Goal: Task Accomplishment & Management: Manage account settings

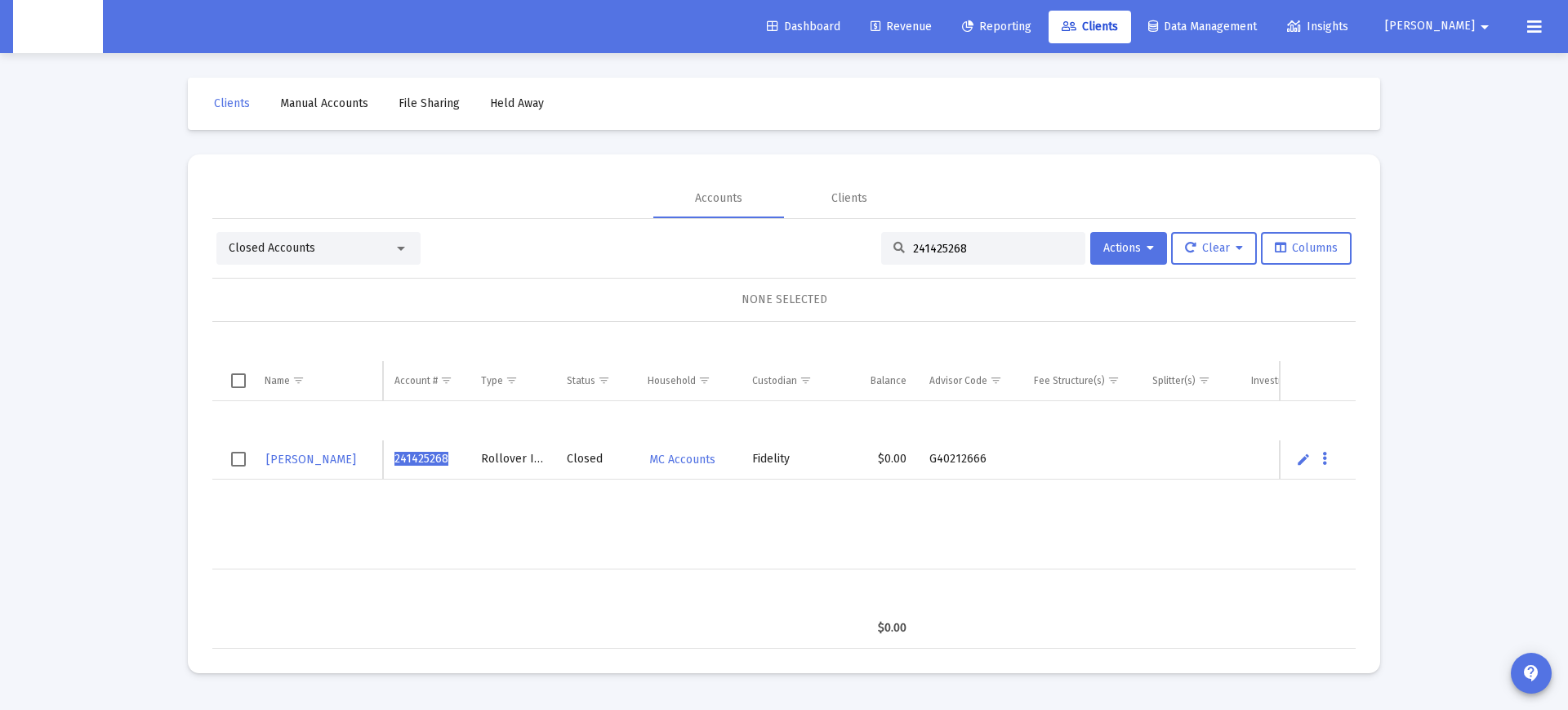
click at [304, 238] on div "Closed Accounts" at bounding box center [318, 248] width 204 height 33
click at [391, 258] on div "Closed Accounts" at bounding box center [318, 248] width 204 height 33
click at [400, 248] on div at bounding box center [400, 248] width 8 height 4
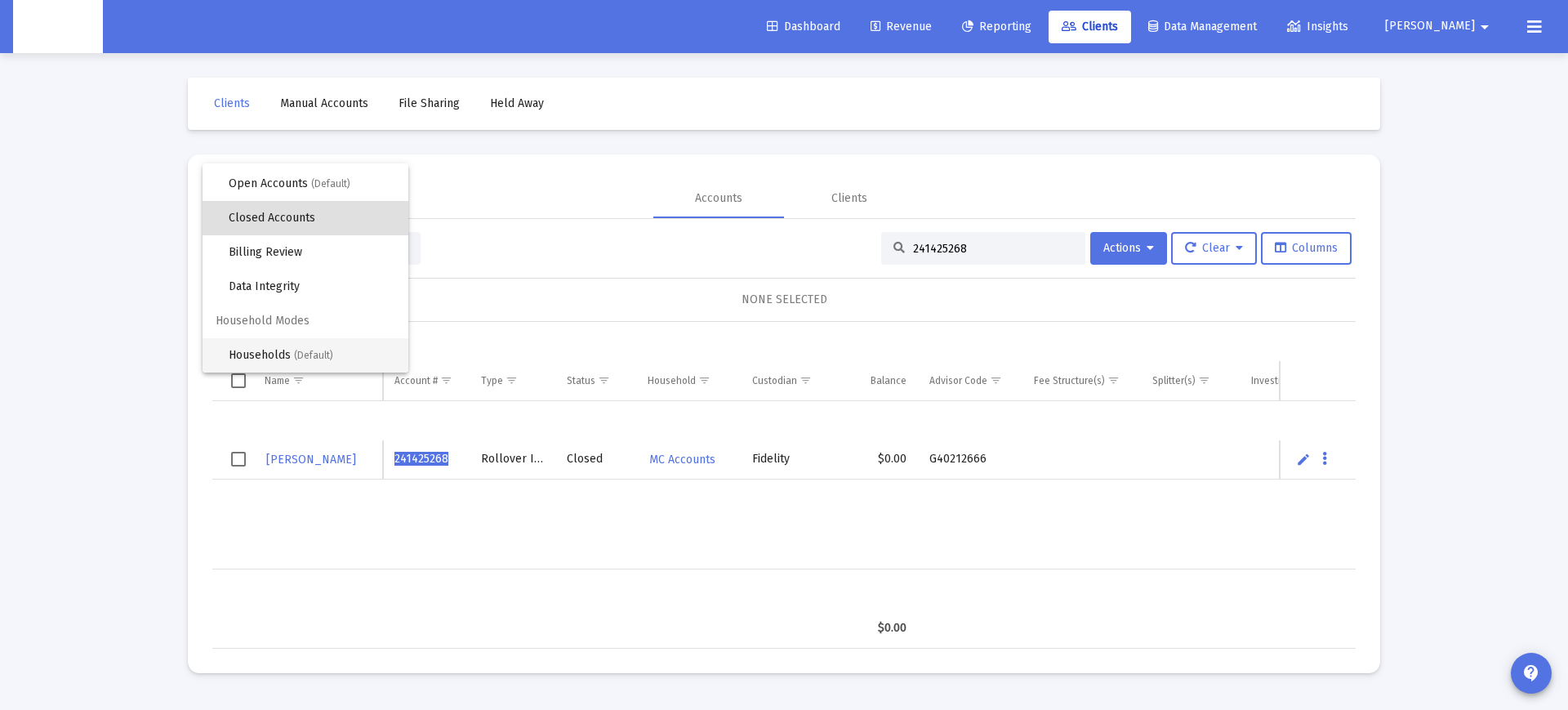
scroll to position [31, 0]
click at [287, 349] on span "Households (Default)" at bounding box center [312, 355] width 167 height 35
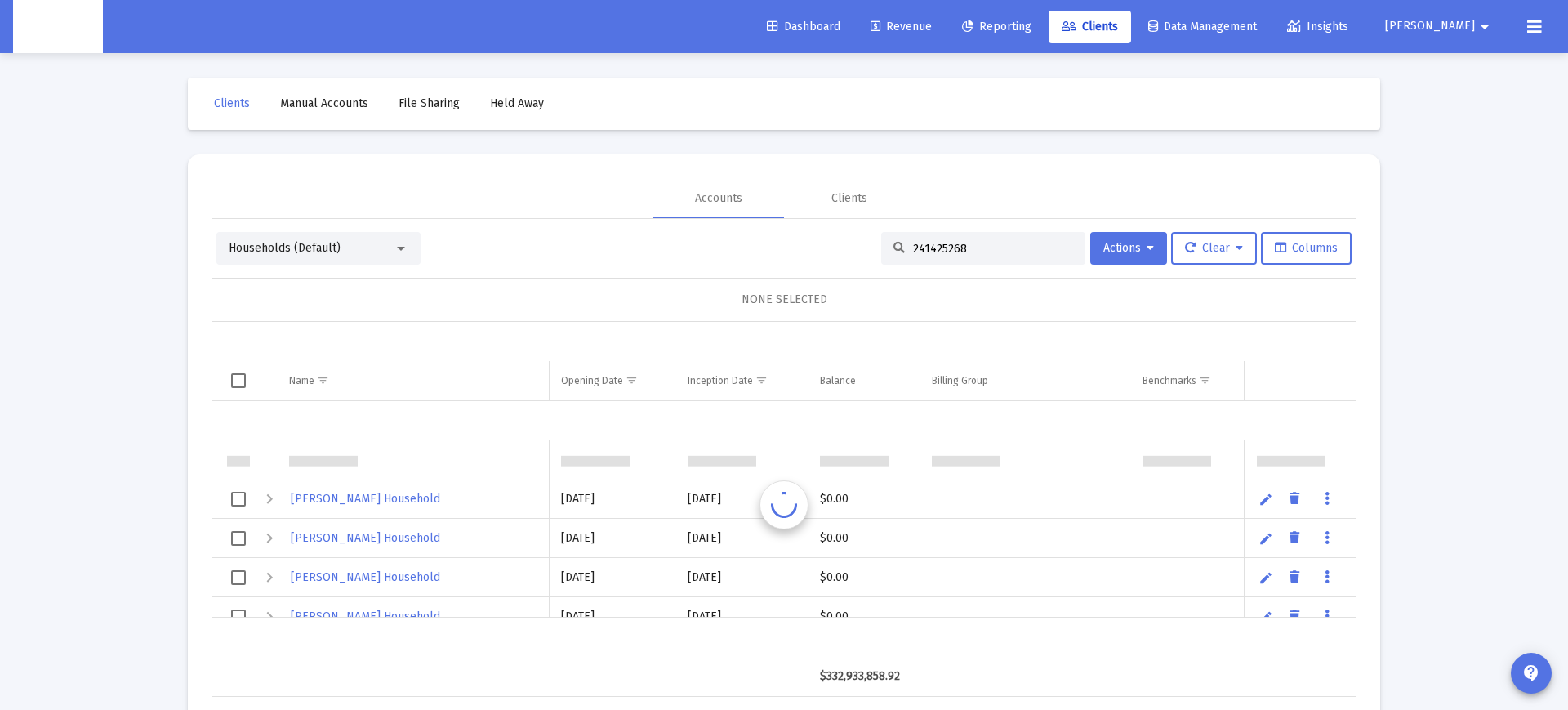
scroll to position [39, 0]
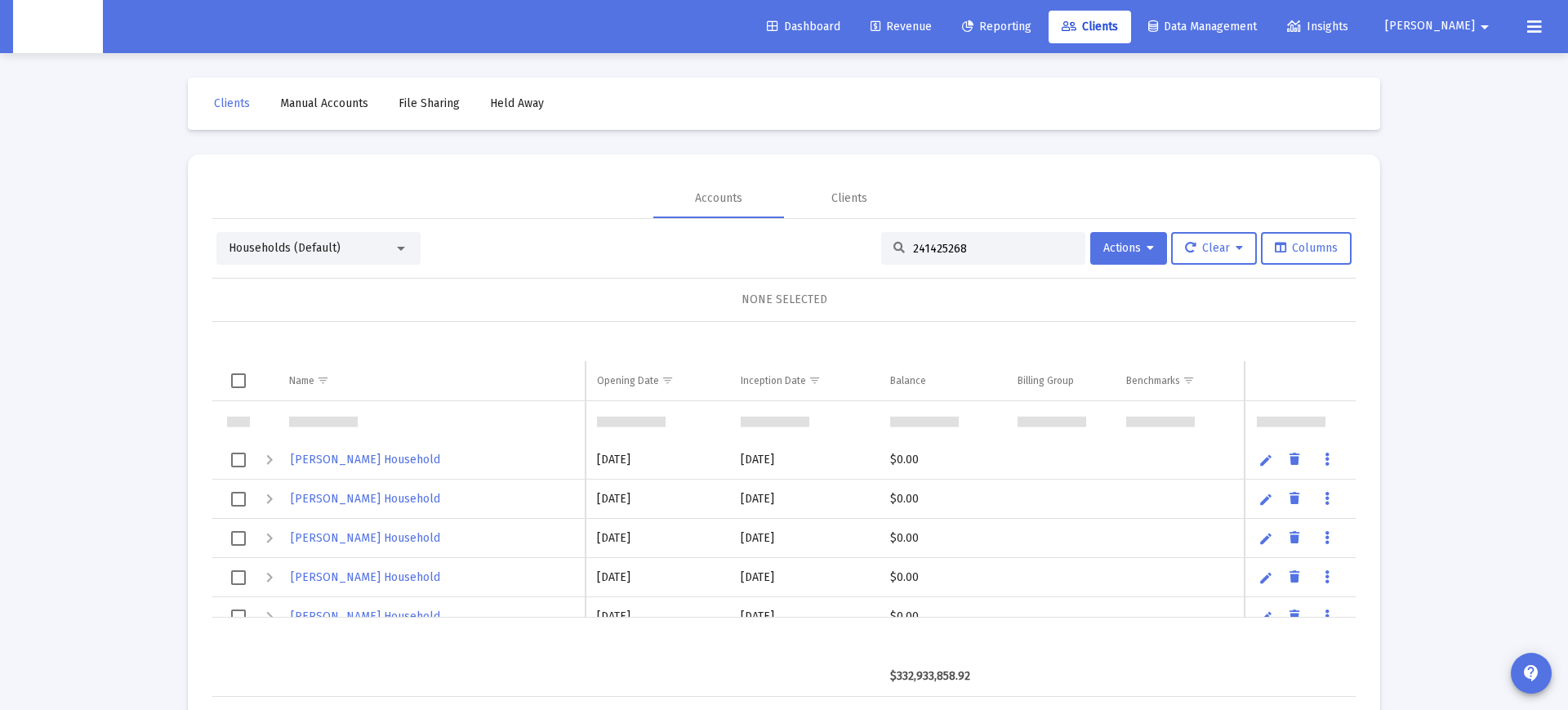
click at [973, 246] on input "241425268" at bounding box center [993, 249] width 160 height 14
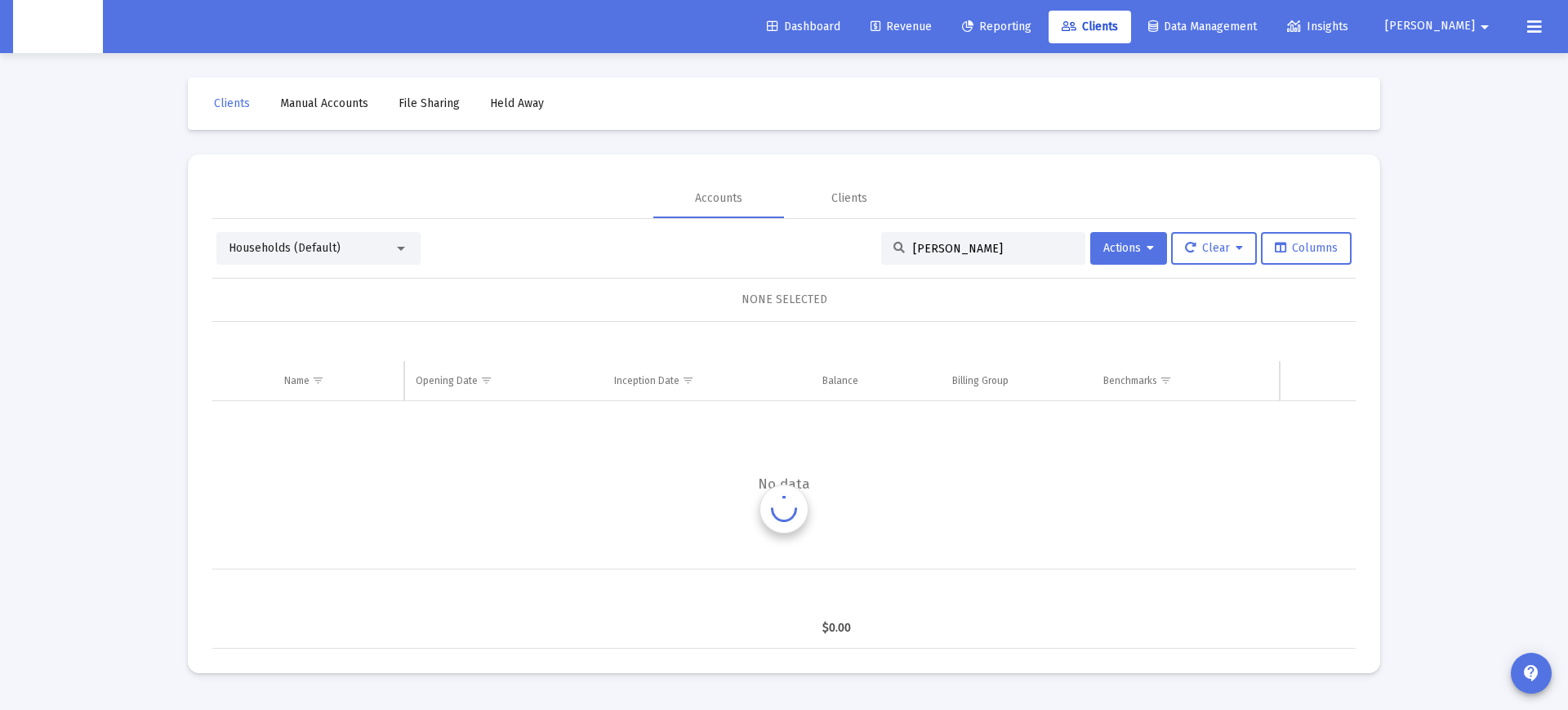
scroll to position [0, 0]
click at [916, 246] on input "mike kelly" at bounding box center [993, 249] width 160 height 14
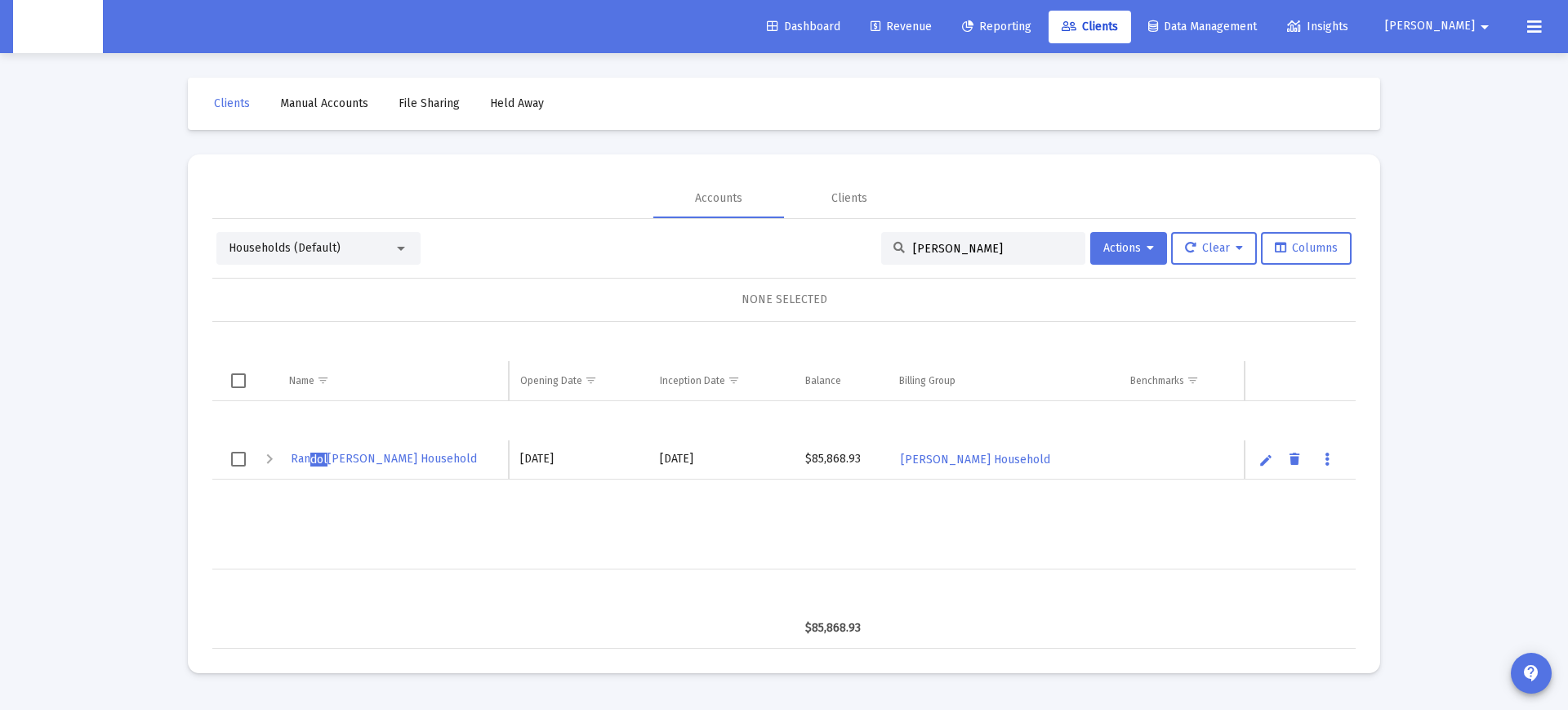
type input "dolores"
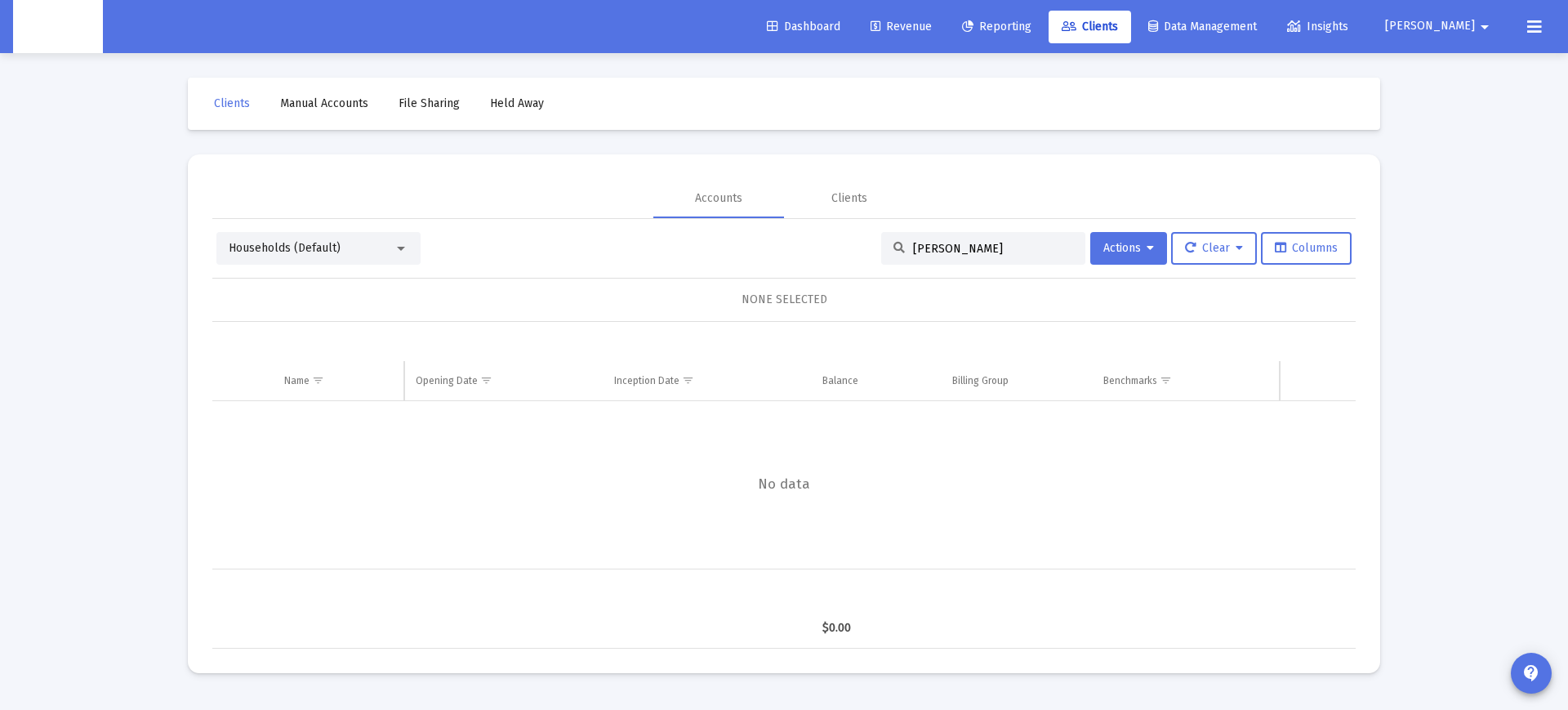
click at [1031, 27] on span "Reporting" at bounding box center [997, 27] width 69 height 14
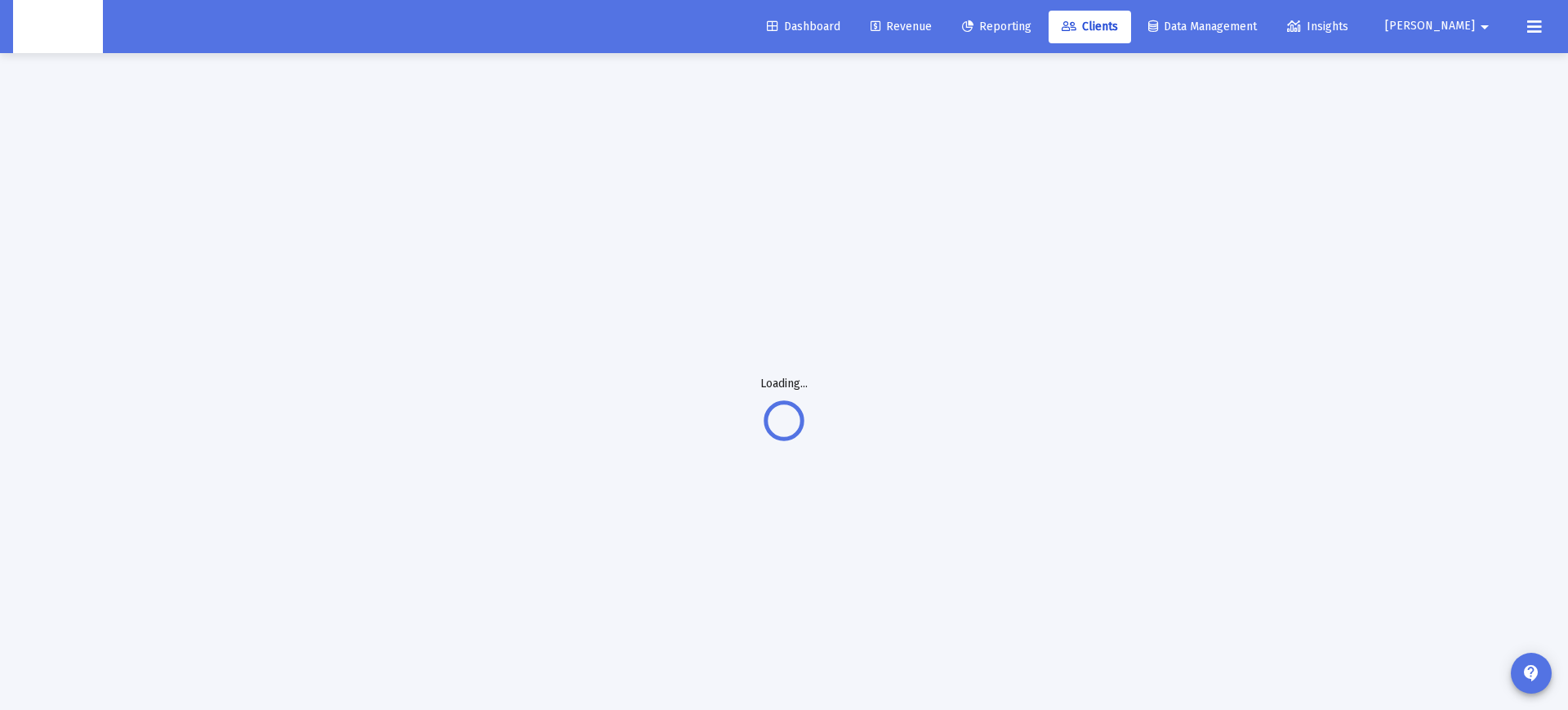
click at [932, 27] on span "Revenue" at bounding box center [901, 27] width 61 height 14
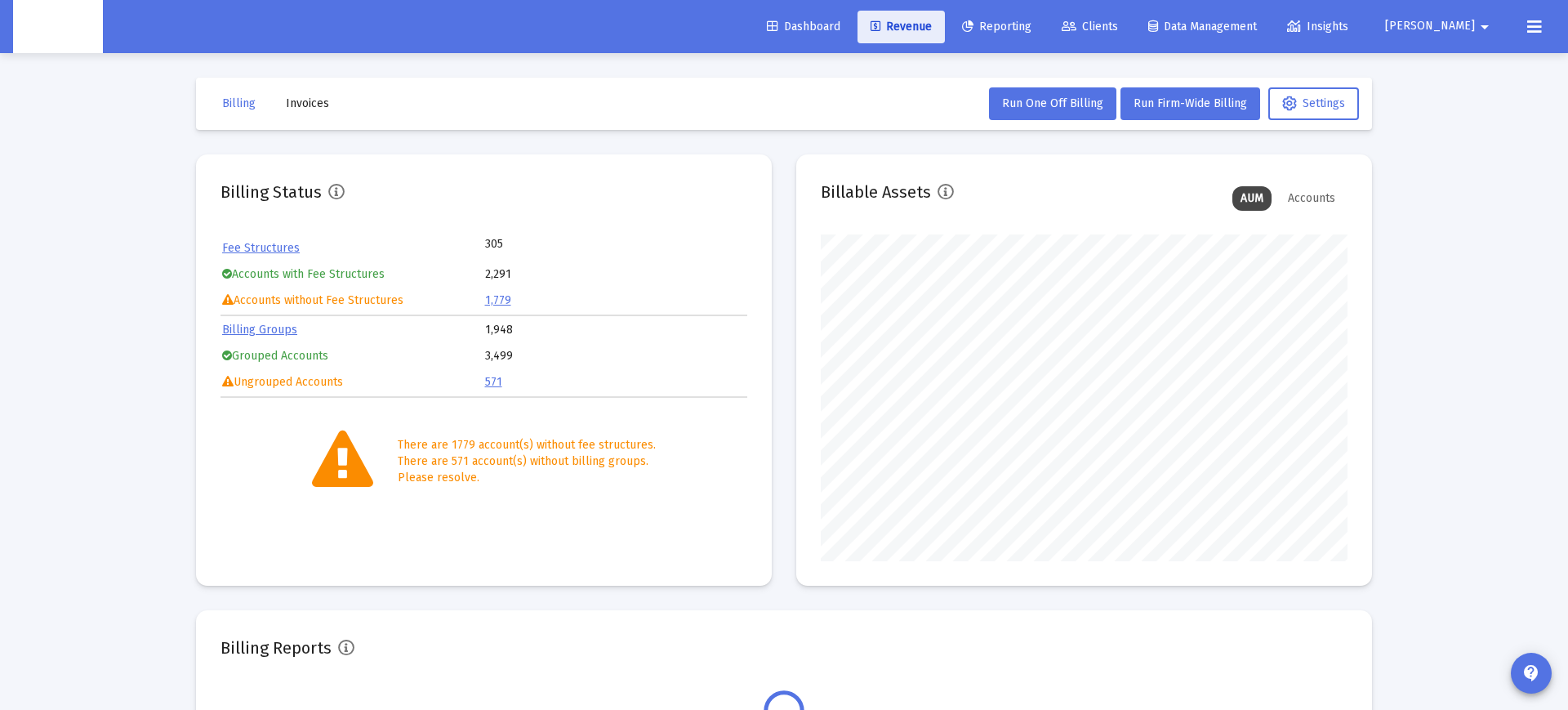
scroll to position [327, 527]
click at [268, 335] on link "Billing Groups" at bounding box center [260, 330] width 75 height 14
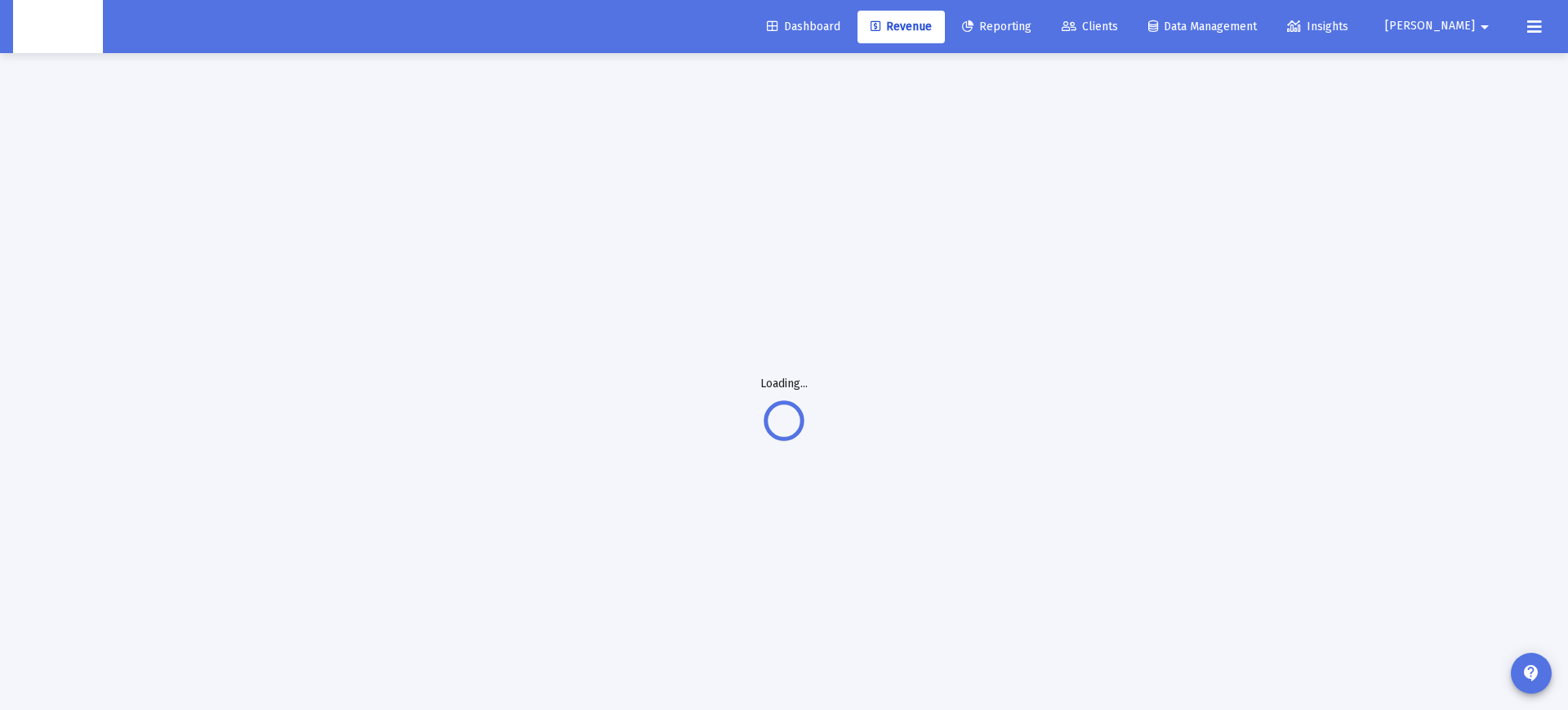
scroll to position [0, 0]
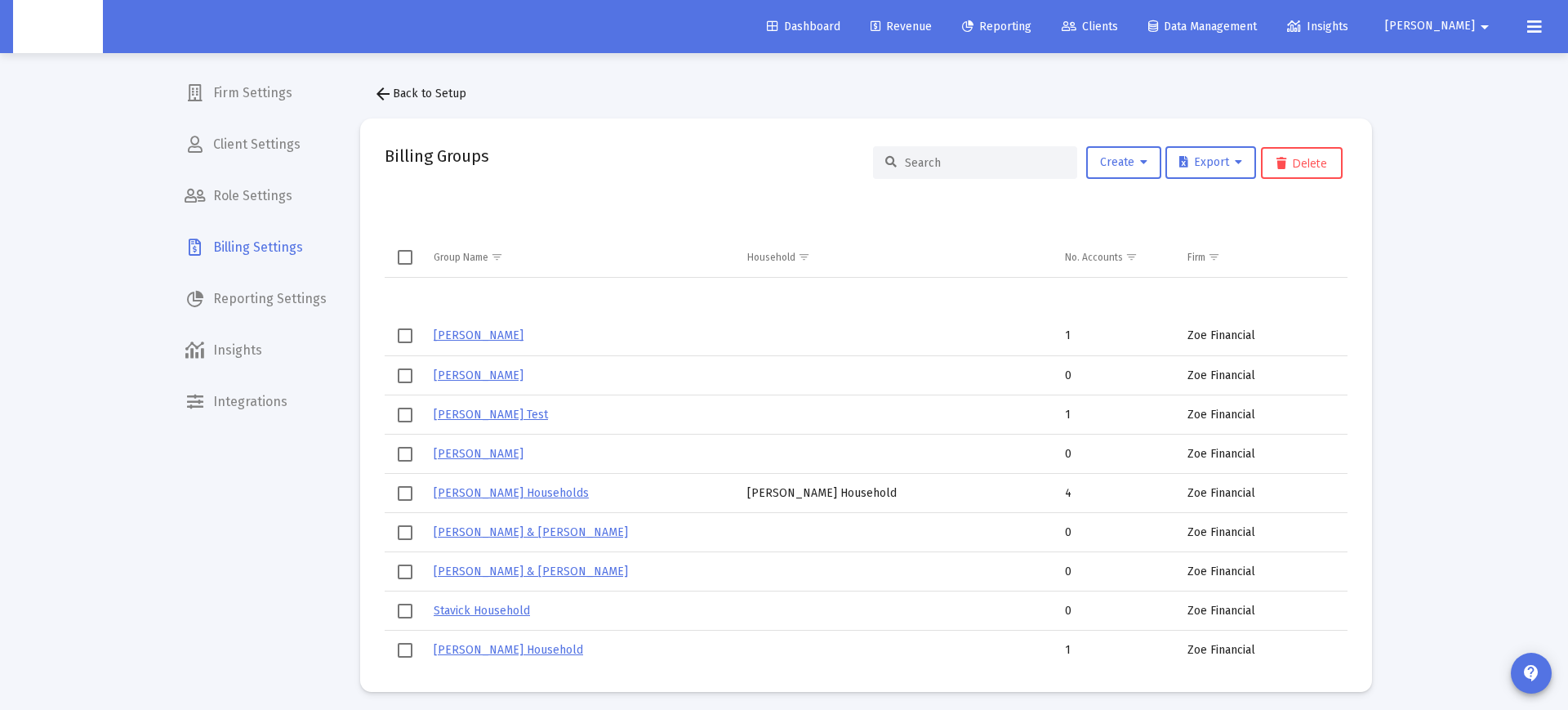
click at [482, 338] on link "[PERSON_NAME]" at bounding box center [478, 336] width 89 height 14
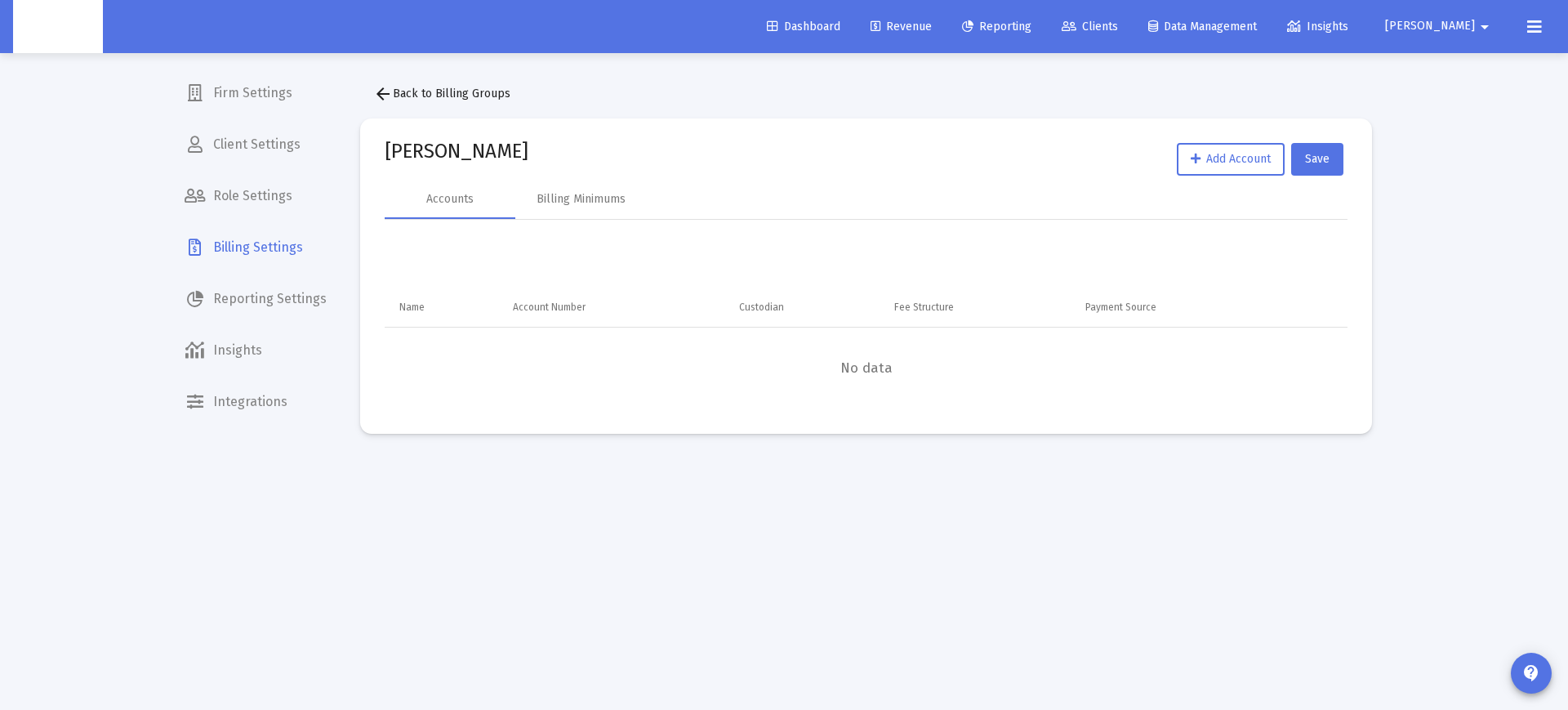
click at [423, 93] on span "arrow_back Back to Billing Groups" at bounding box center [441, 94] width 137 height 14
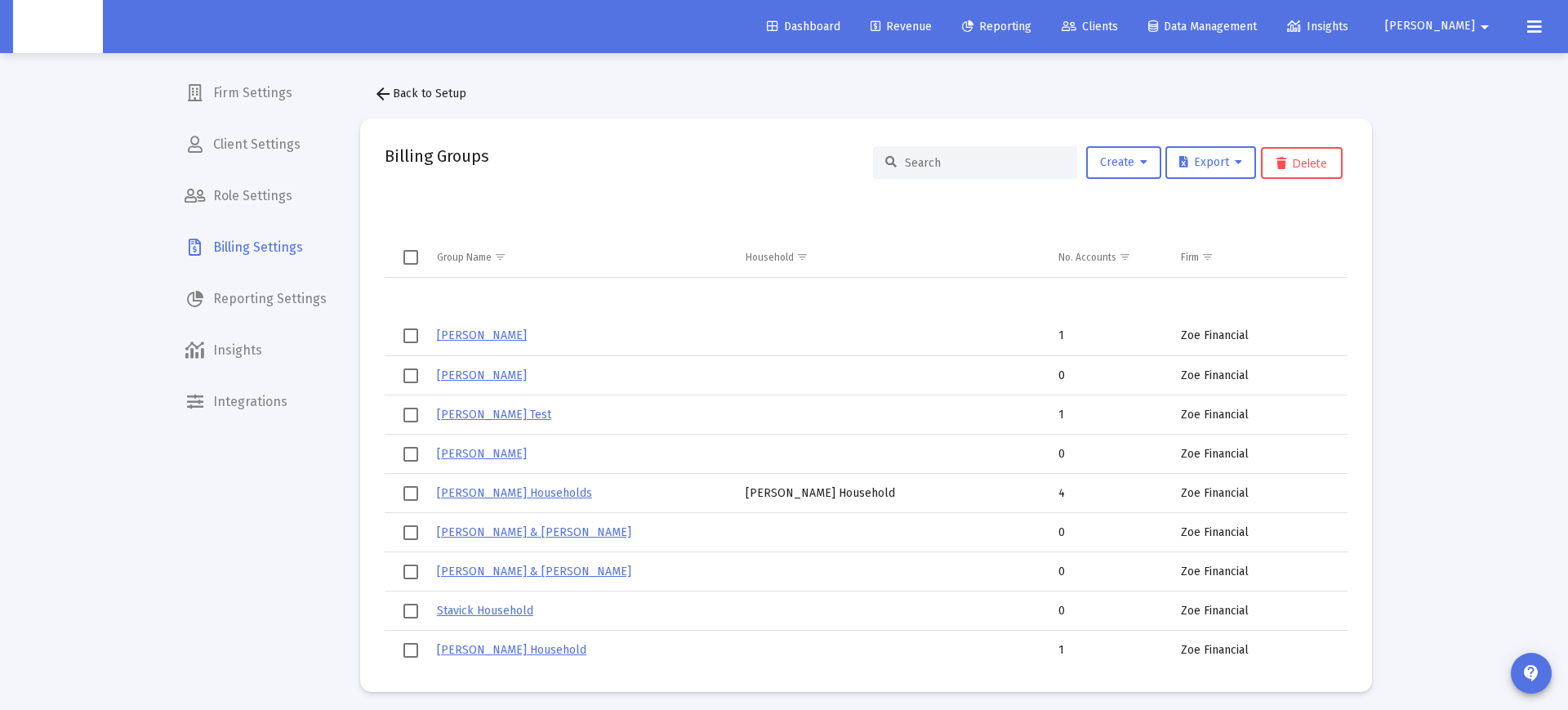
click at [968, 164] on input at bounding box center [985, 163] width 160 height 14
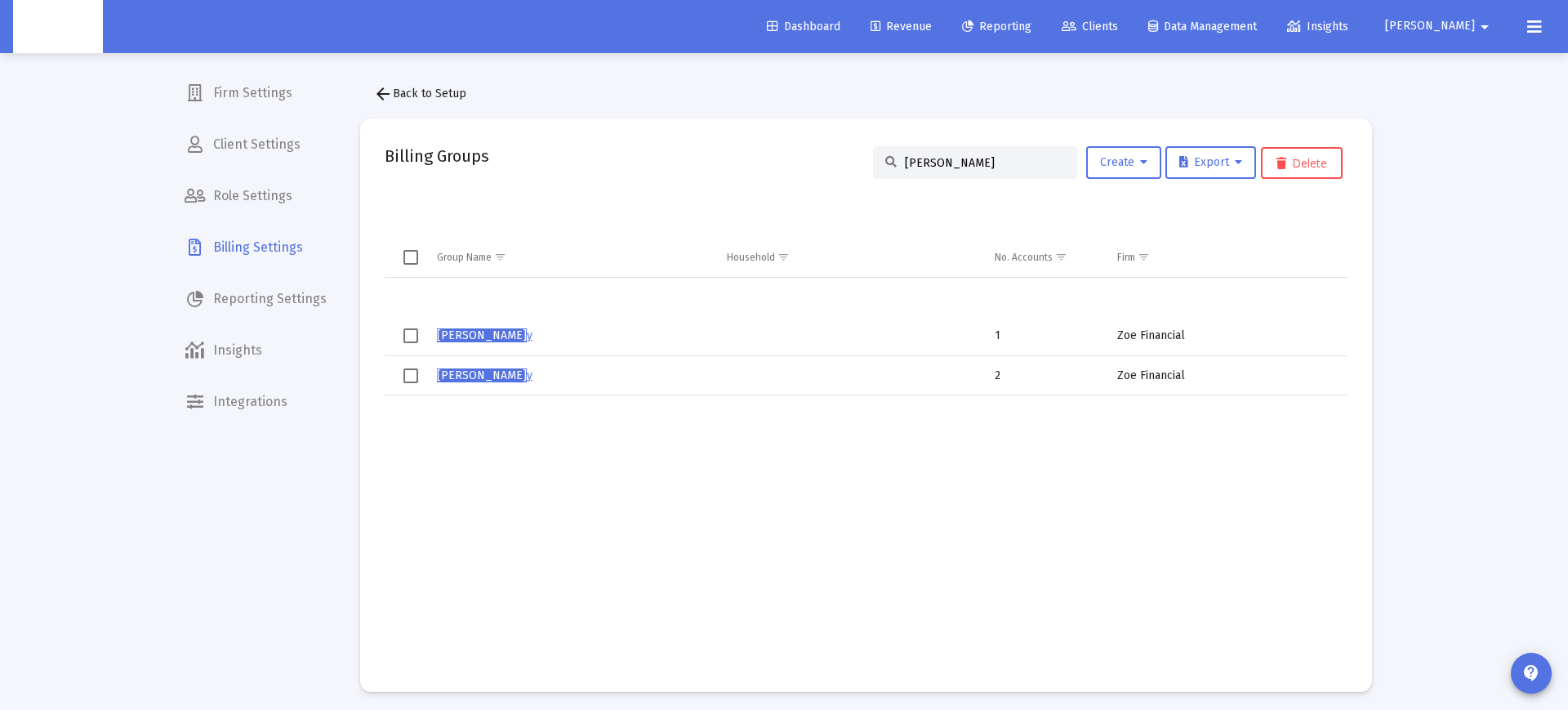
type input "Paul henle"
click at [472, 335] on span "Paul Henle" at bounding box center [481, 336] width 89 height 14
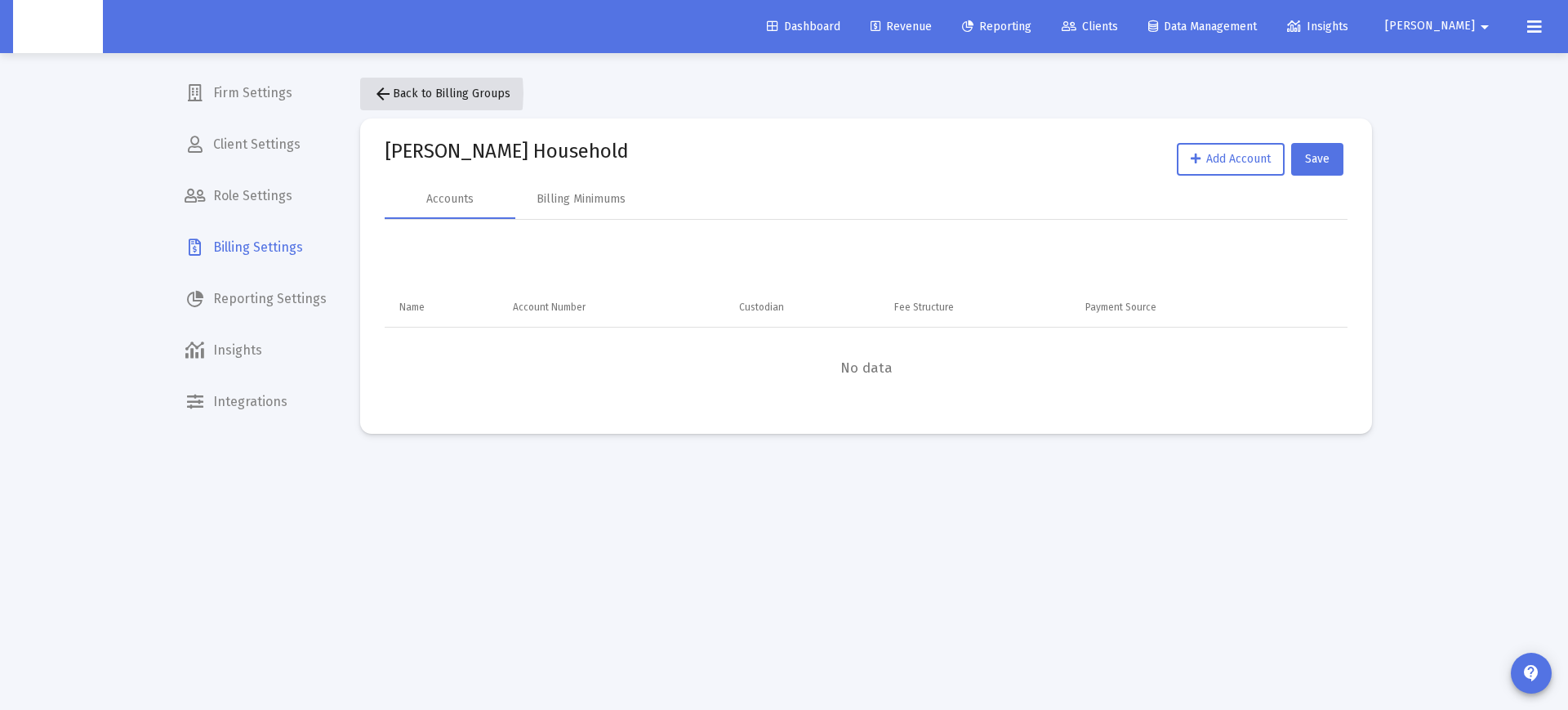
click at [383, 93] on mat-icon "arrow_back" at bounding box center [383, 94] width 19 height 20
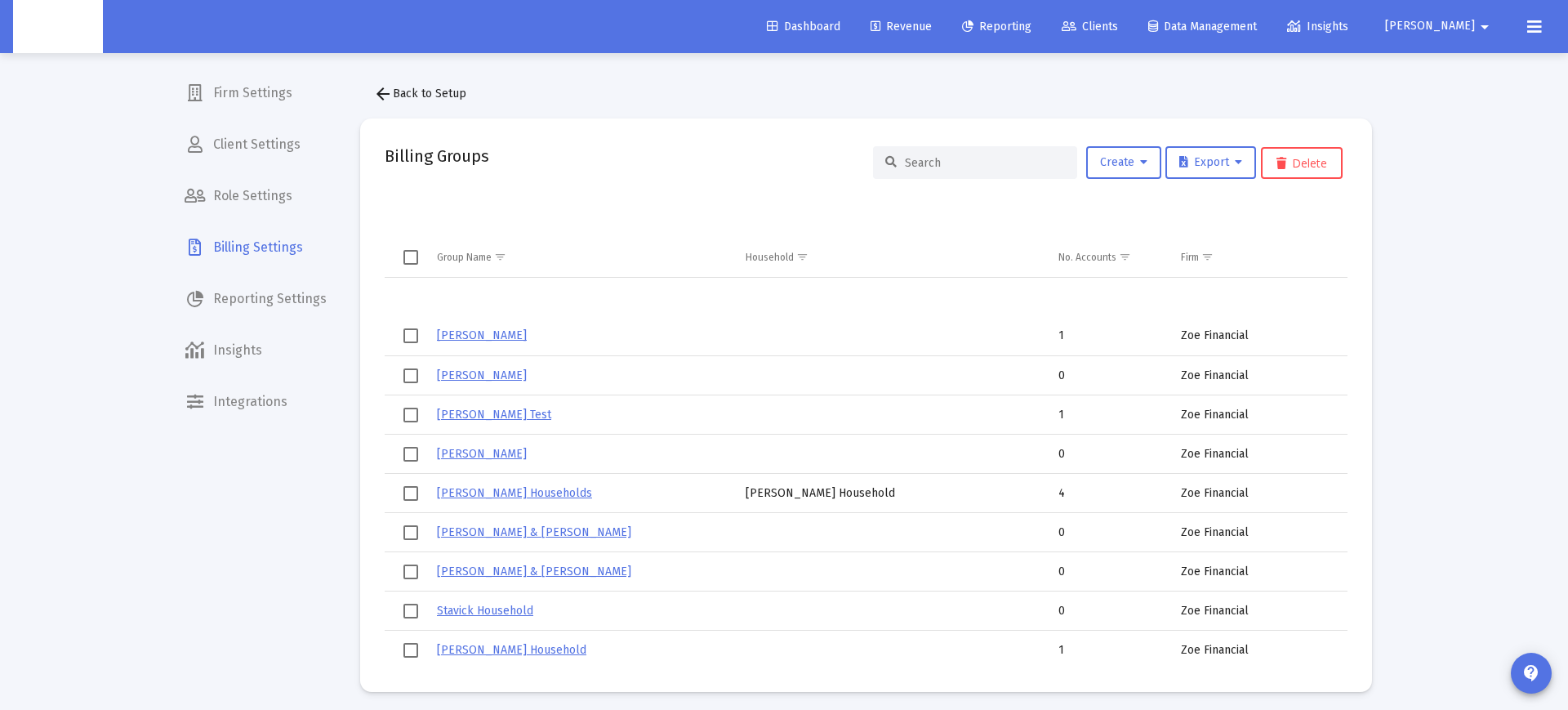
click at [988, 157] on input at bounding box center [985, 163] width 160 height 14
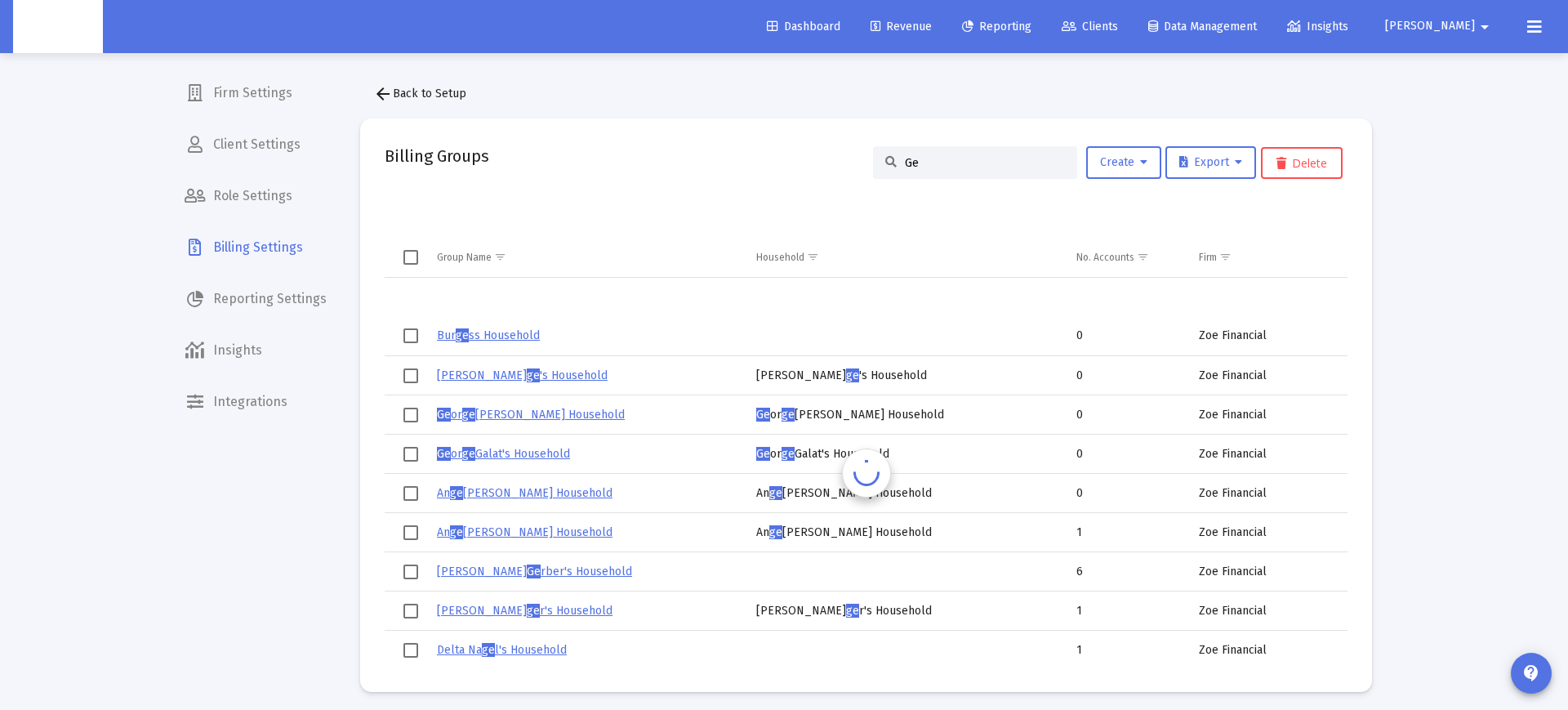
type input "G"
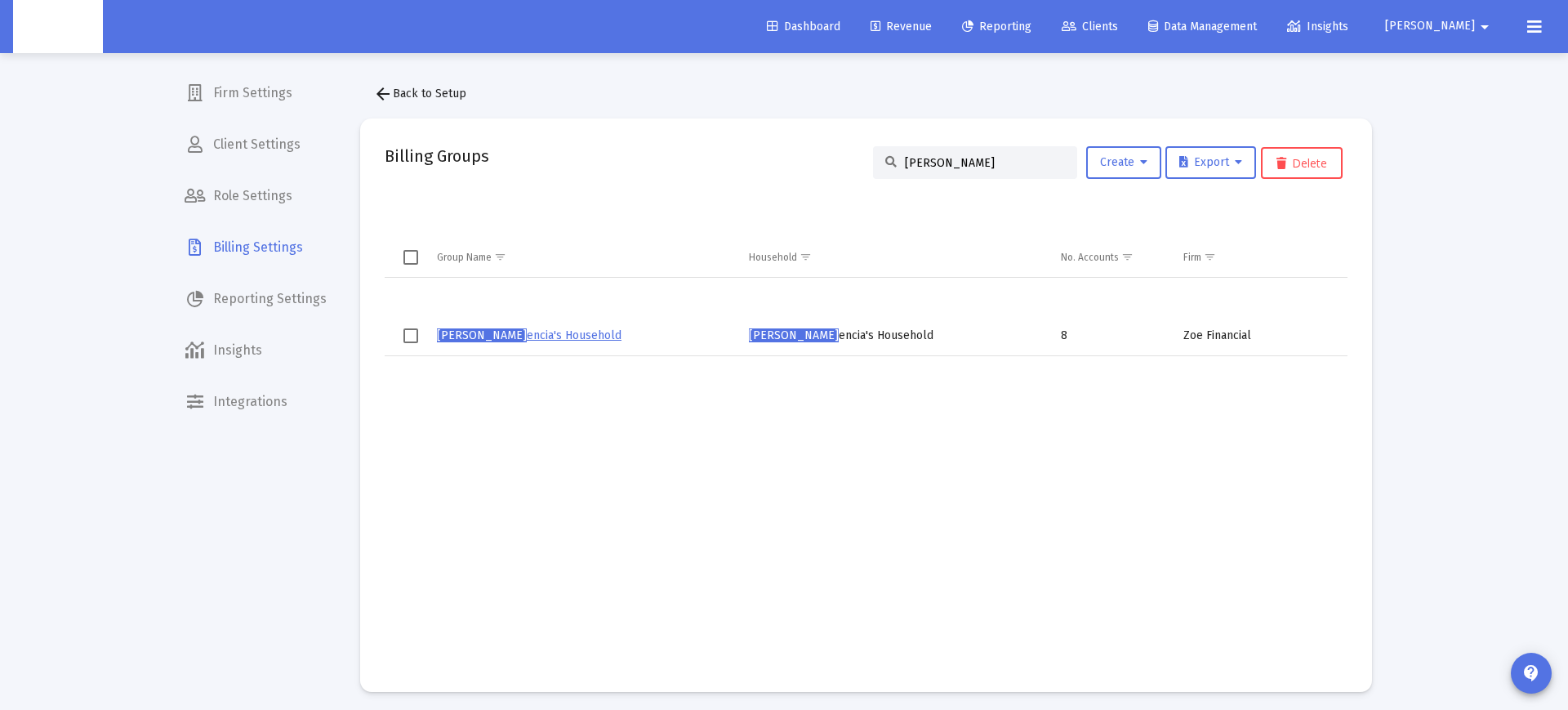
type input "[PERSON_NAME]"
click at [544, 332] on link "[PERSON_NAME] encia's Household" at bounding box center [529, 336] width 184 height 14
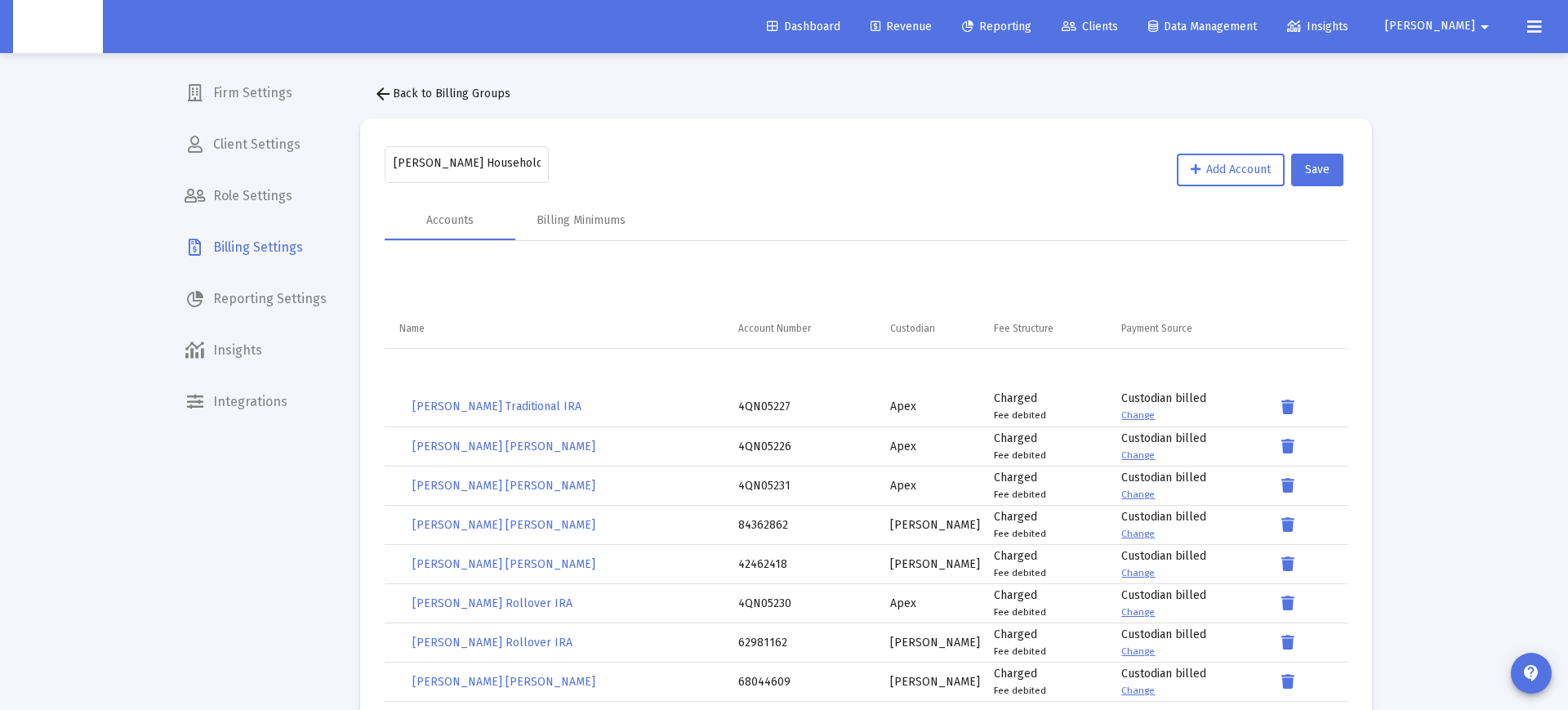
click at [383, 92] on mat-icon "arrow_back" at bounding box center [383, 94] width 19 height 20
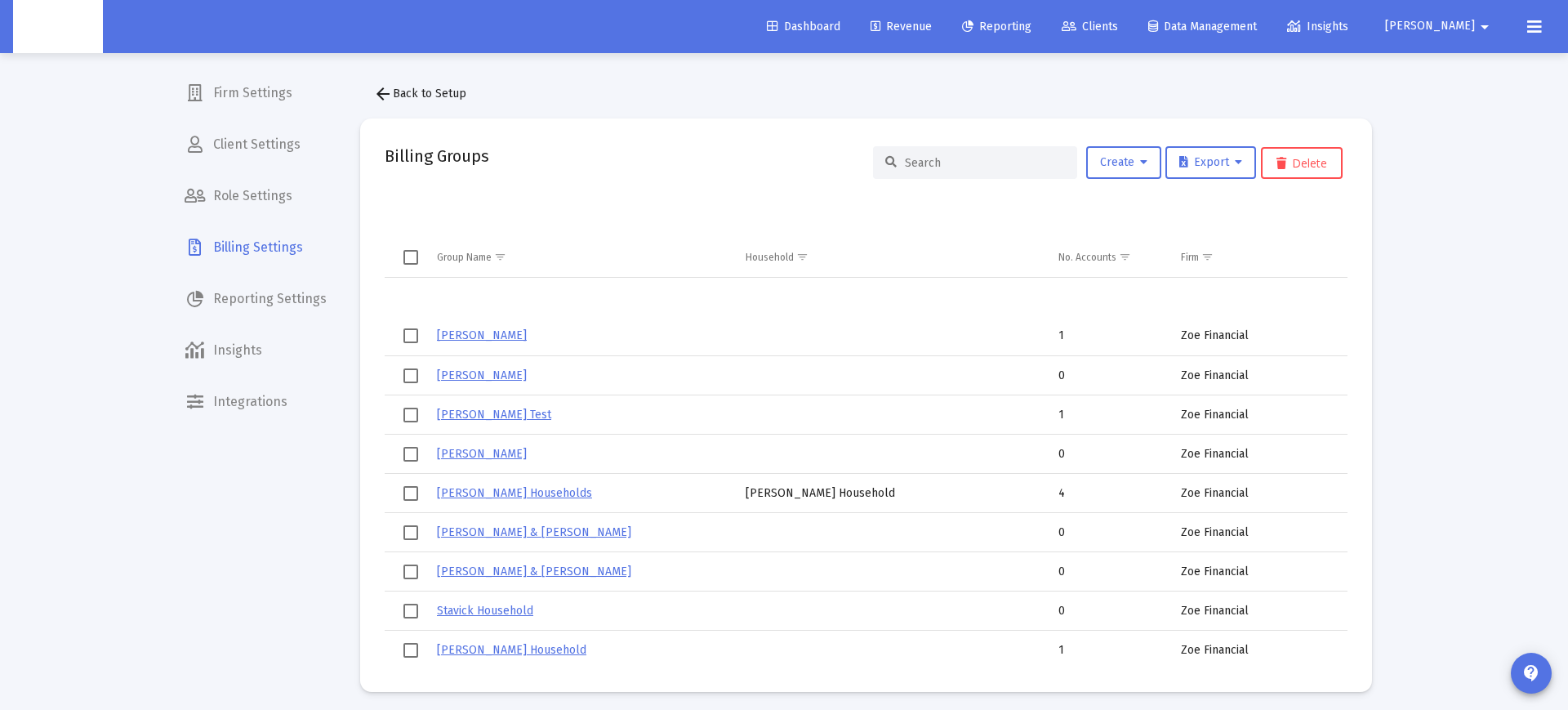
click at [916, 162] on input at bounding box center [985, 163] width 160 height 14
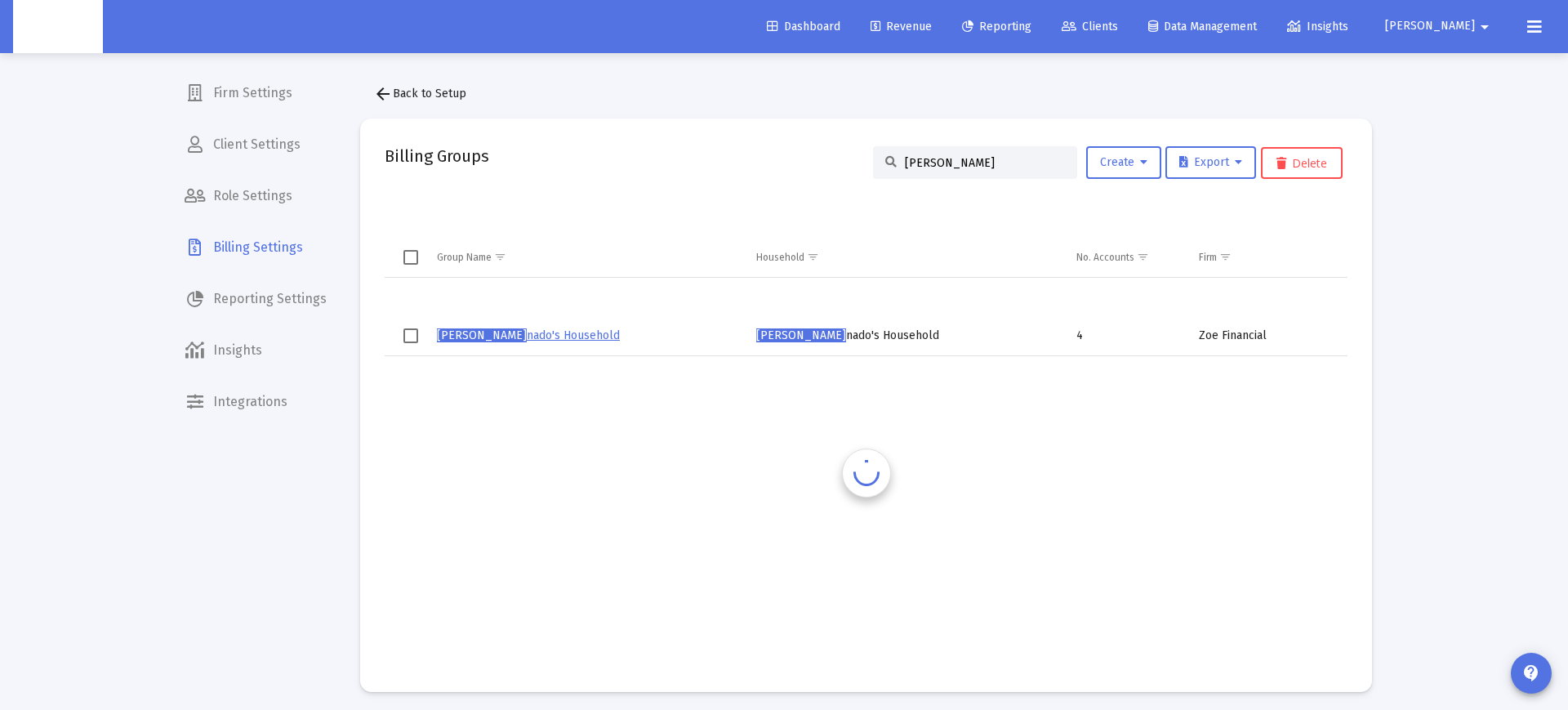
drag, startPoint x: 916, startPoint y: 162, endPoint x: 529, endPoint y: 339, distance: 425.6
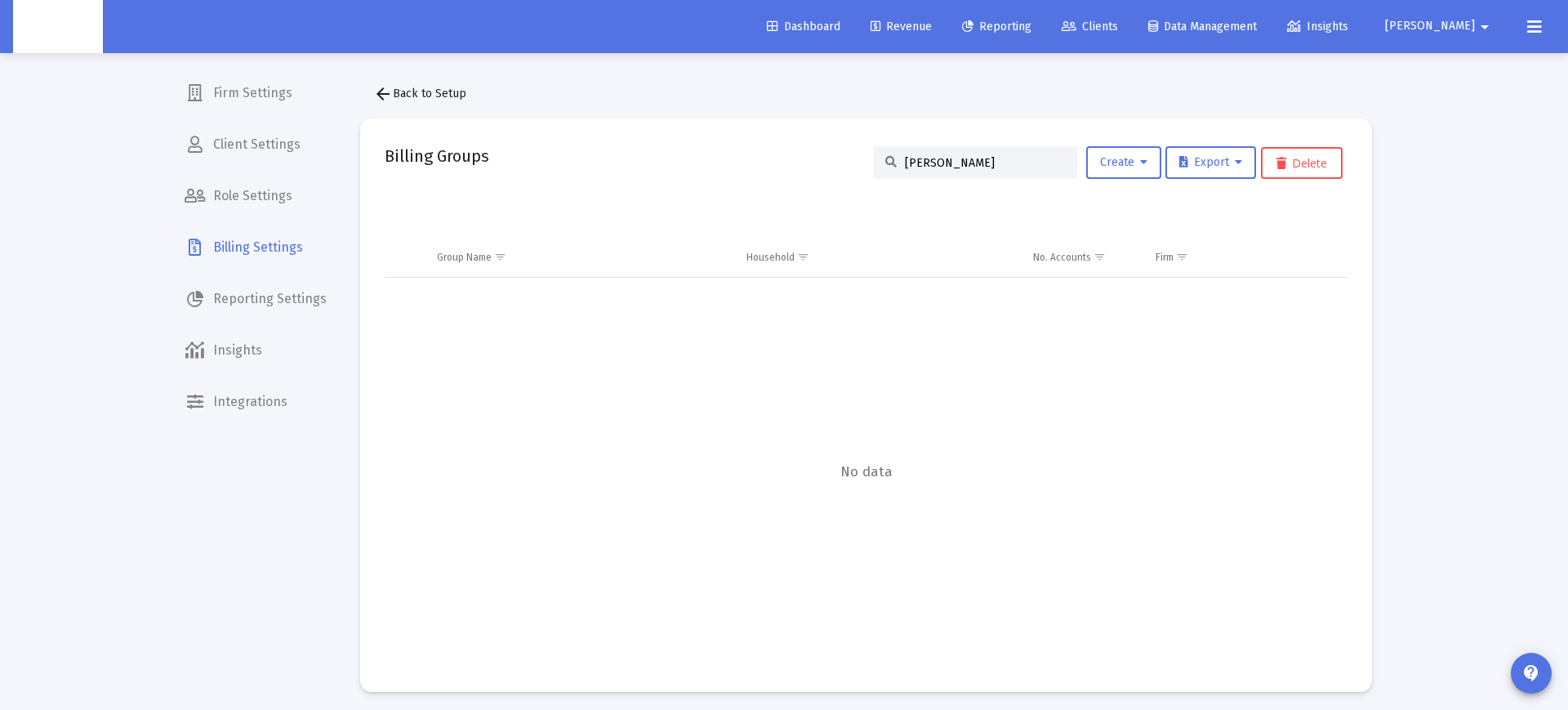
click at [1023, 160] on input "George Faldo" at bounding box center [985, 163] width 160 height 14
type input "George maldo"
click at [535, 330] on link "George Maldo nado's Household" at bounding box center [528, 336] width 183 height 14
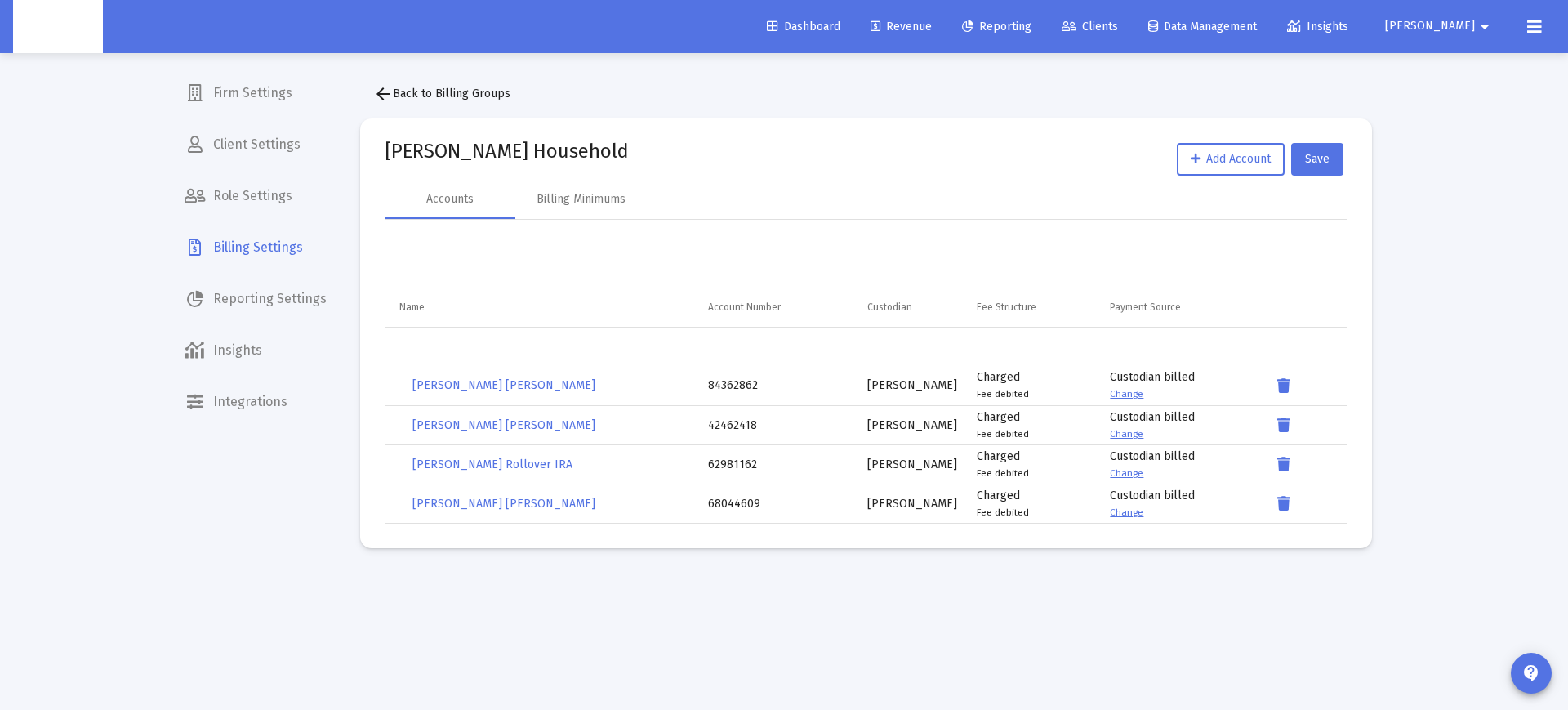
click at [426, 90] on span "arrow_back Back to Billing Groups" at bounding box center [441, 94] width 137 height 14
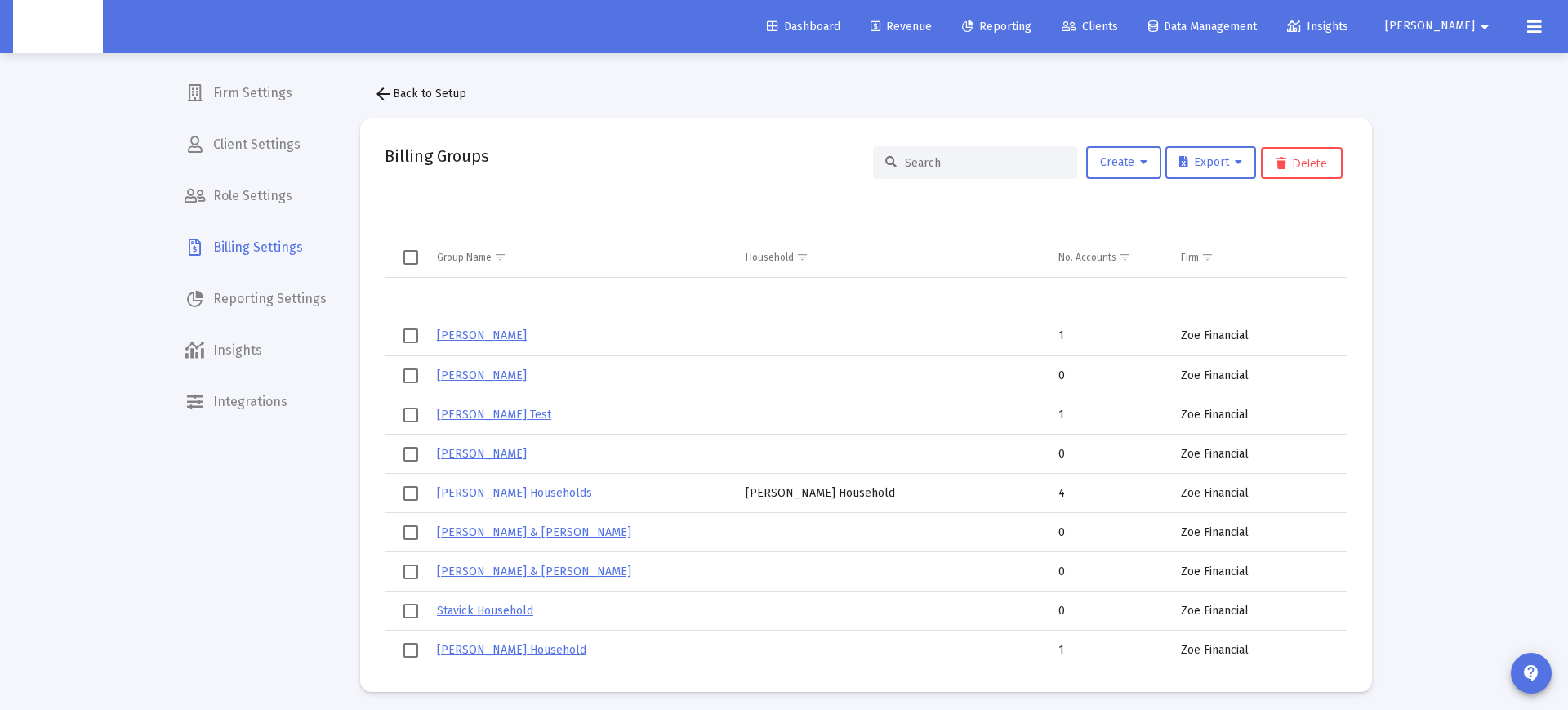
click at [909, 162] on input at bounding box center [985, 163] width 160 height 14
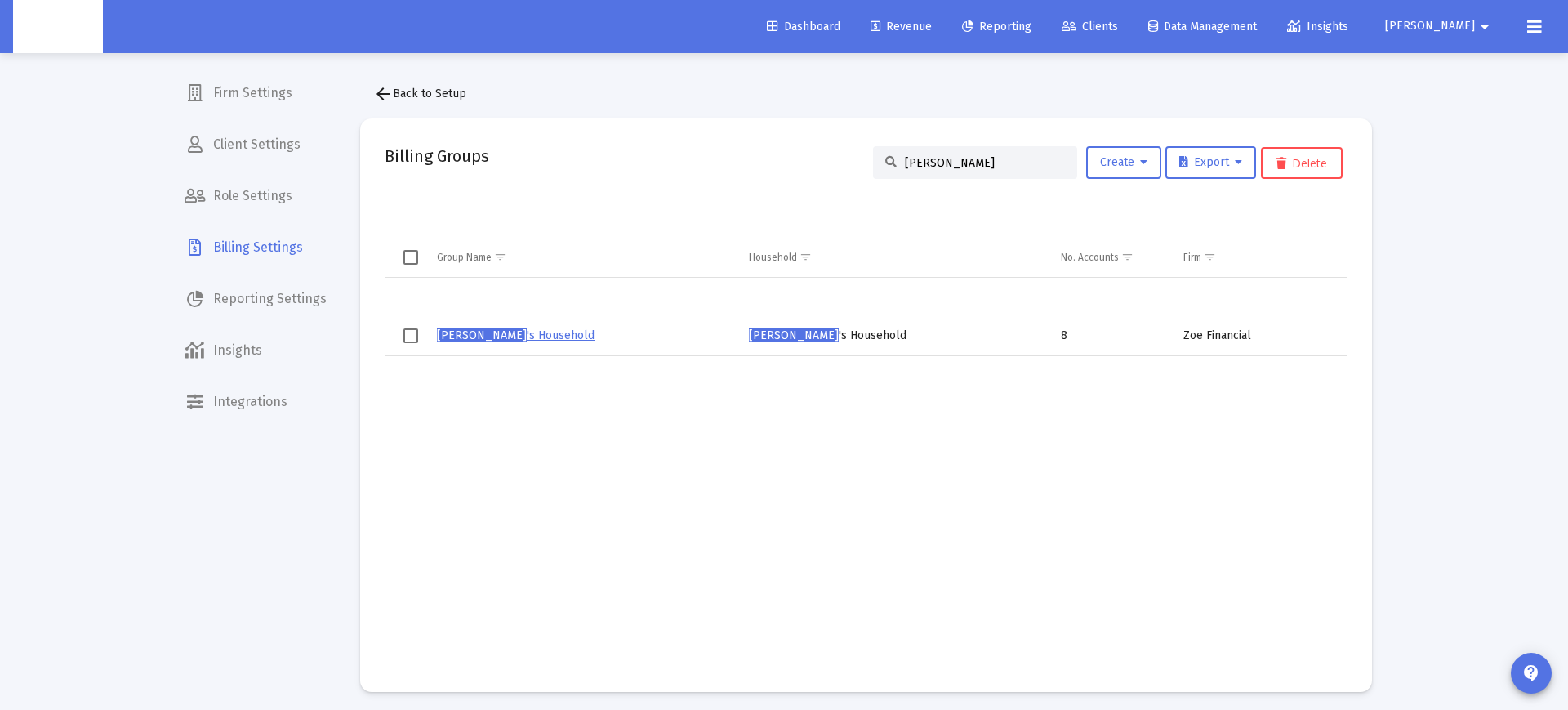
type input "Vivian valencia"
click at [546, 336] on link "Vivian Valencia 's Household" at bounding box center [516, 336] width 158 height 14
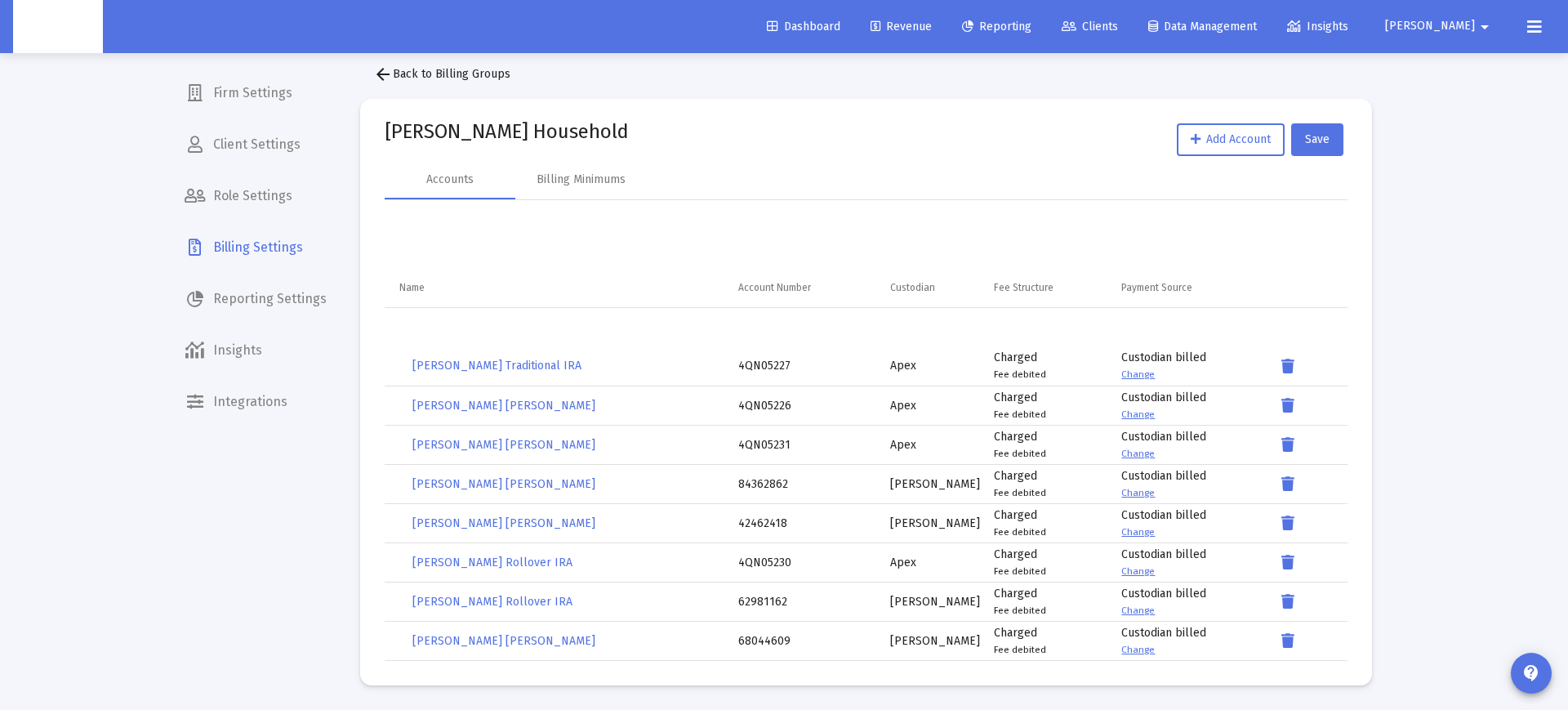
scroll to position [20, 0]
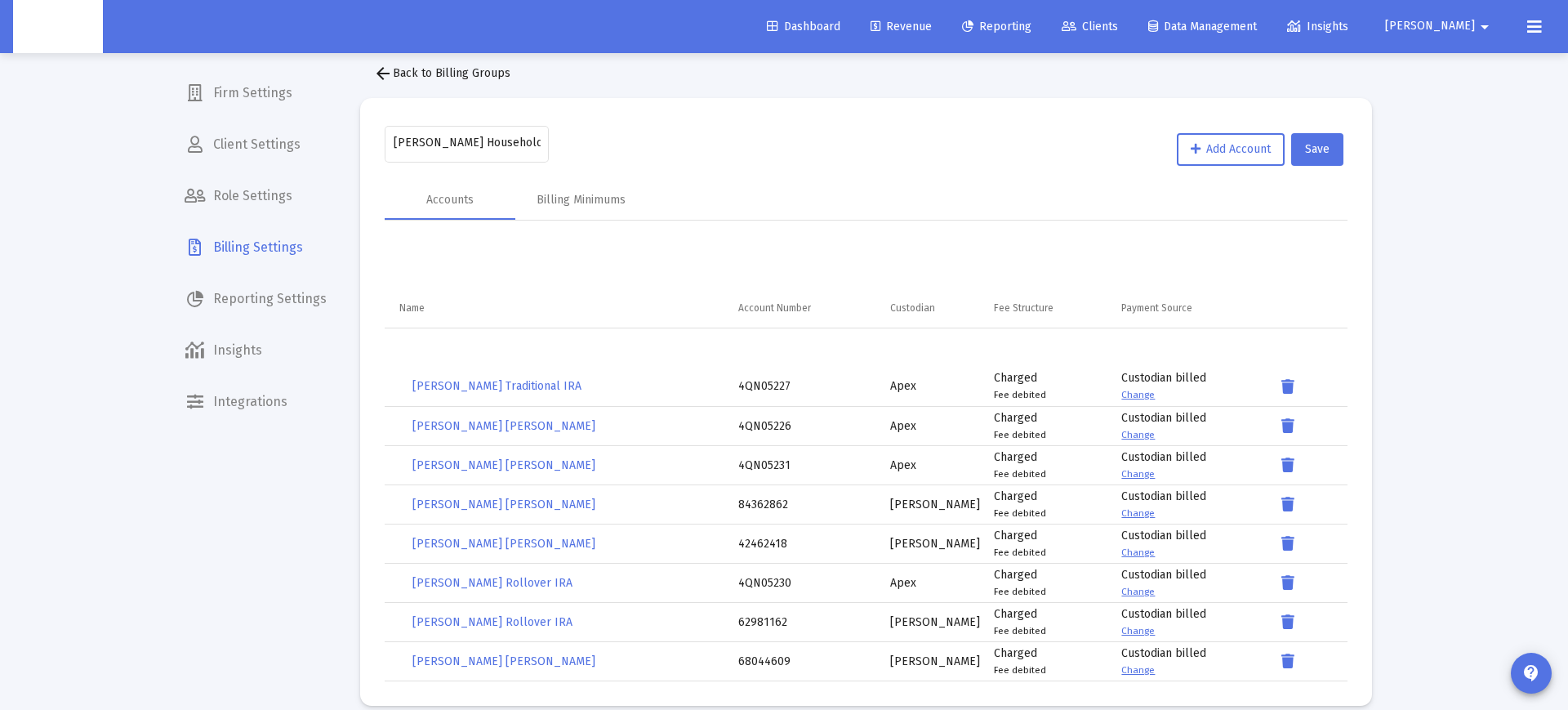
click at [392, 75] on mat-icon "arrow_back" at bounding box center [383, 74] width 19 height 20
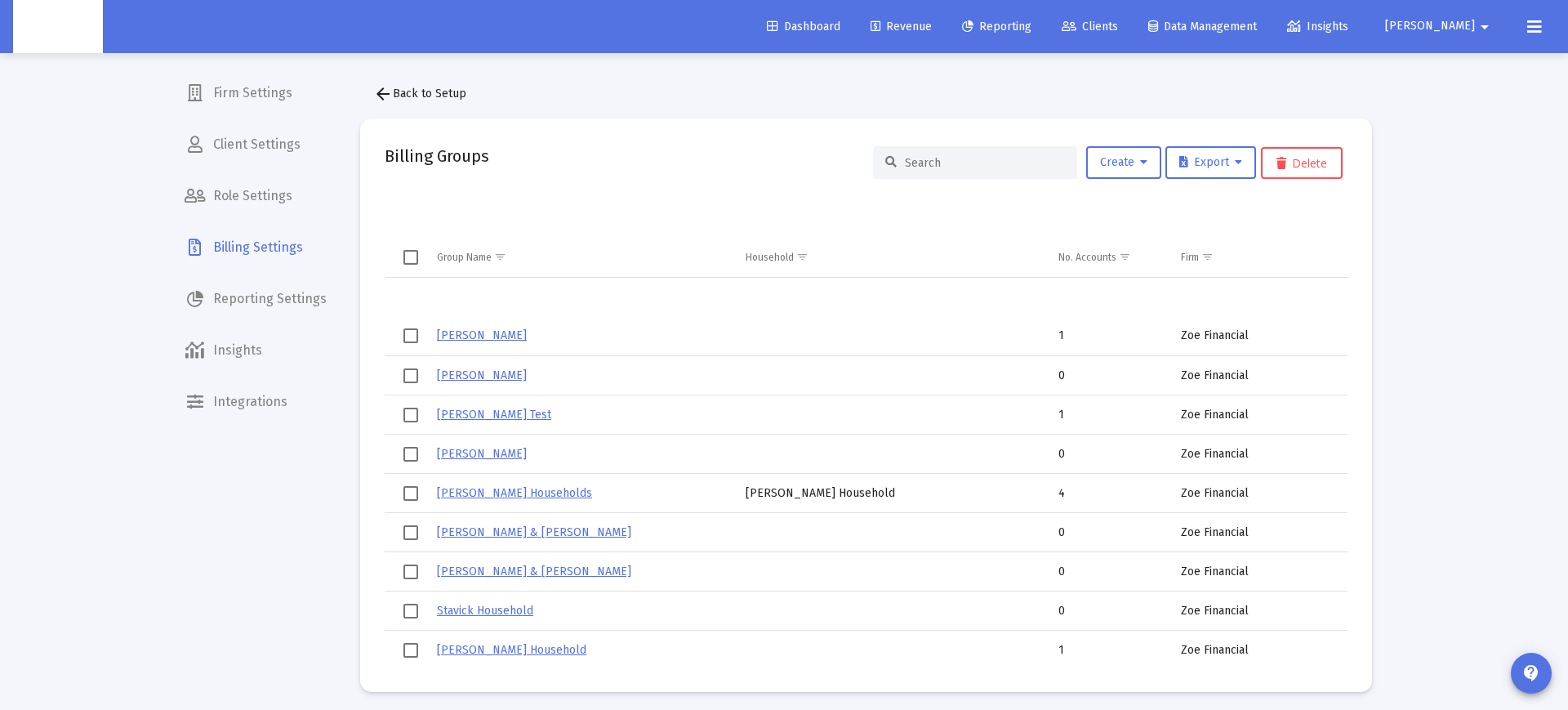
click at [916, 163] on input at bounding box center [985, 163] width 160 height 14
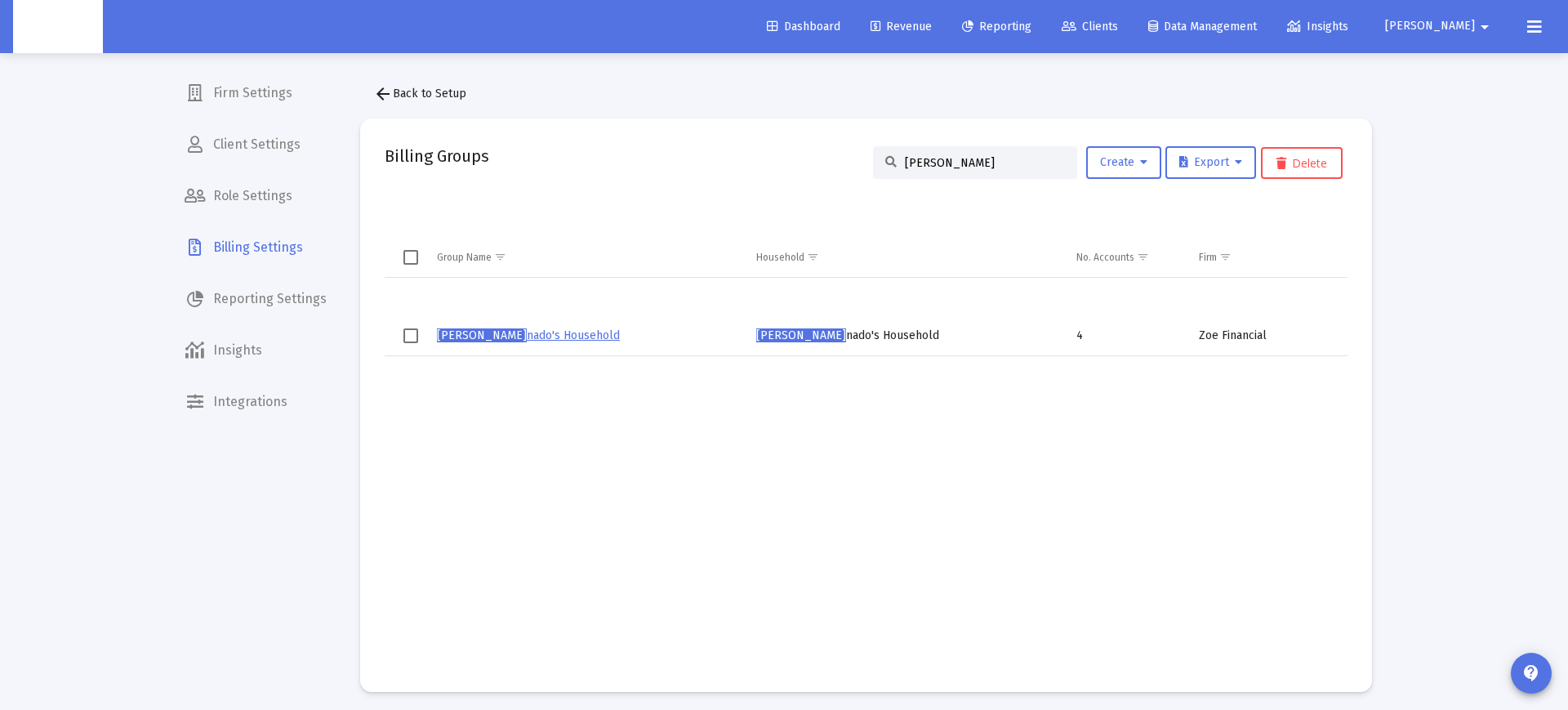
type input "George maldo"
click at [518, 332] on link "George Maldo nado's Household" at bounding box center [528, 336] width 183 height 14
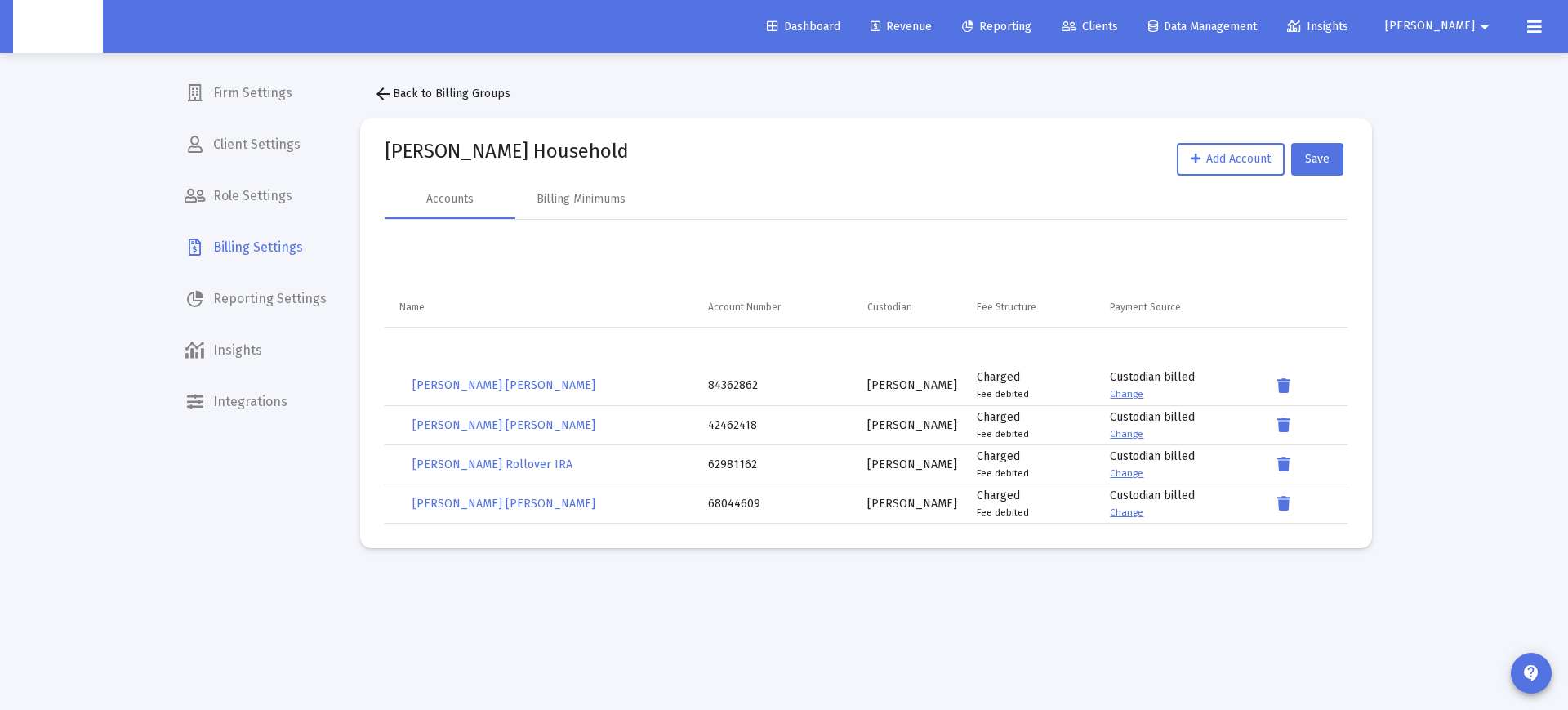
scroll to position [0, 1]
click at [408, 102] on button "arrow_back Back to Billing Groups" at bounding box center [442, 94] width 163 height 33
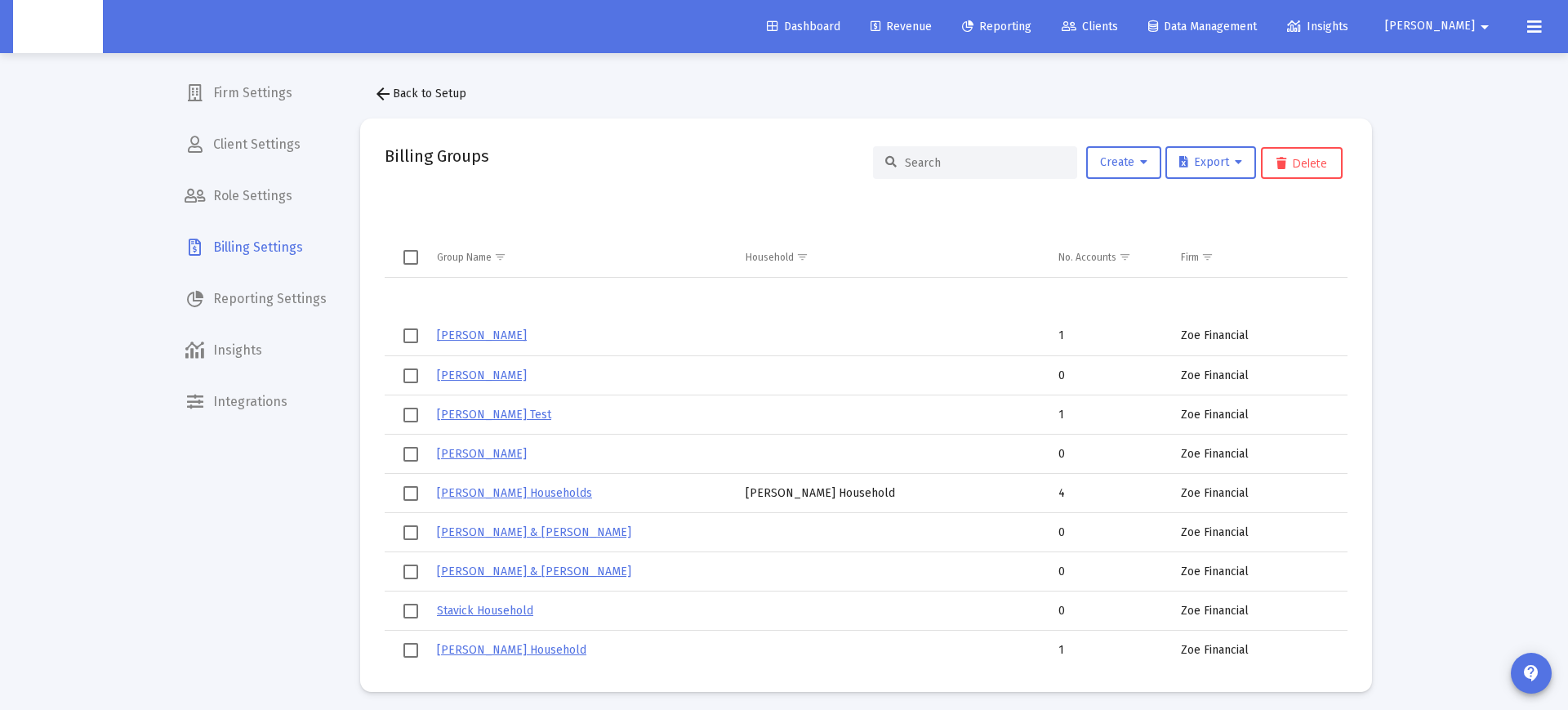
click at [943, 158] on input at bounding box center [985, 163] width 160 height 14
paste input "Paul Henley"
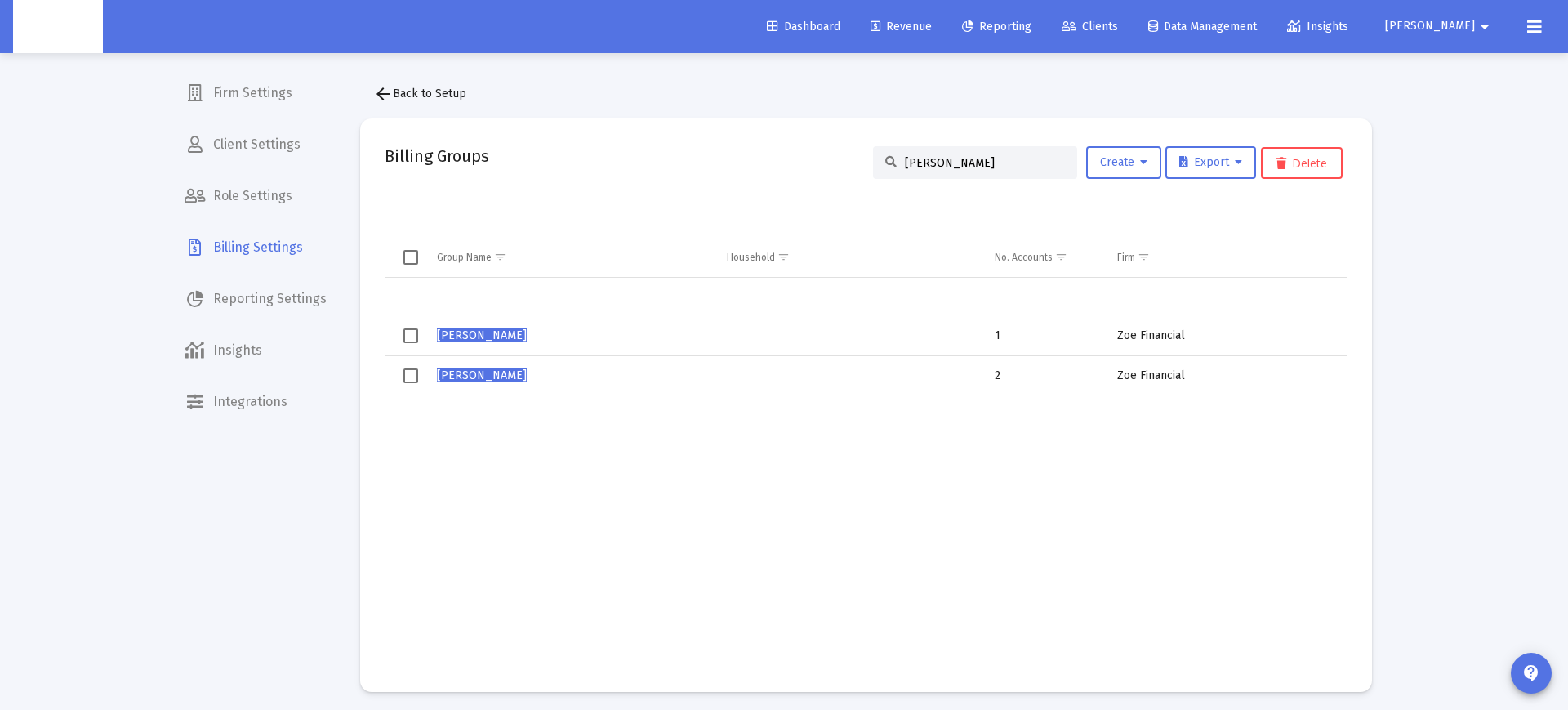
type input "Paul Henley"
click at [470, 341] on span "Paul Henley" at bounding box center [481, 336] width 89 height 14
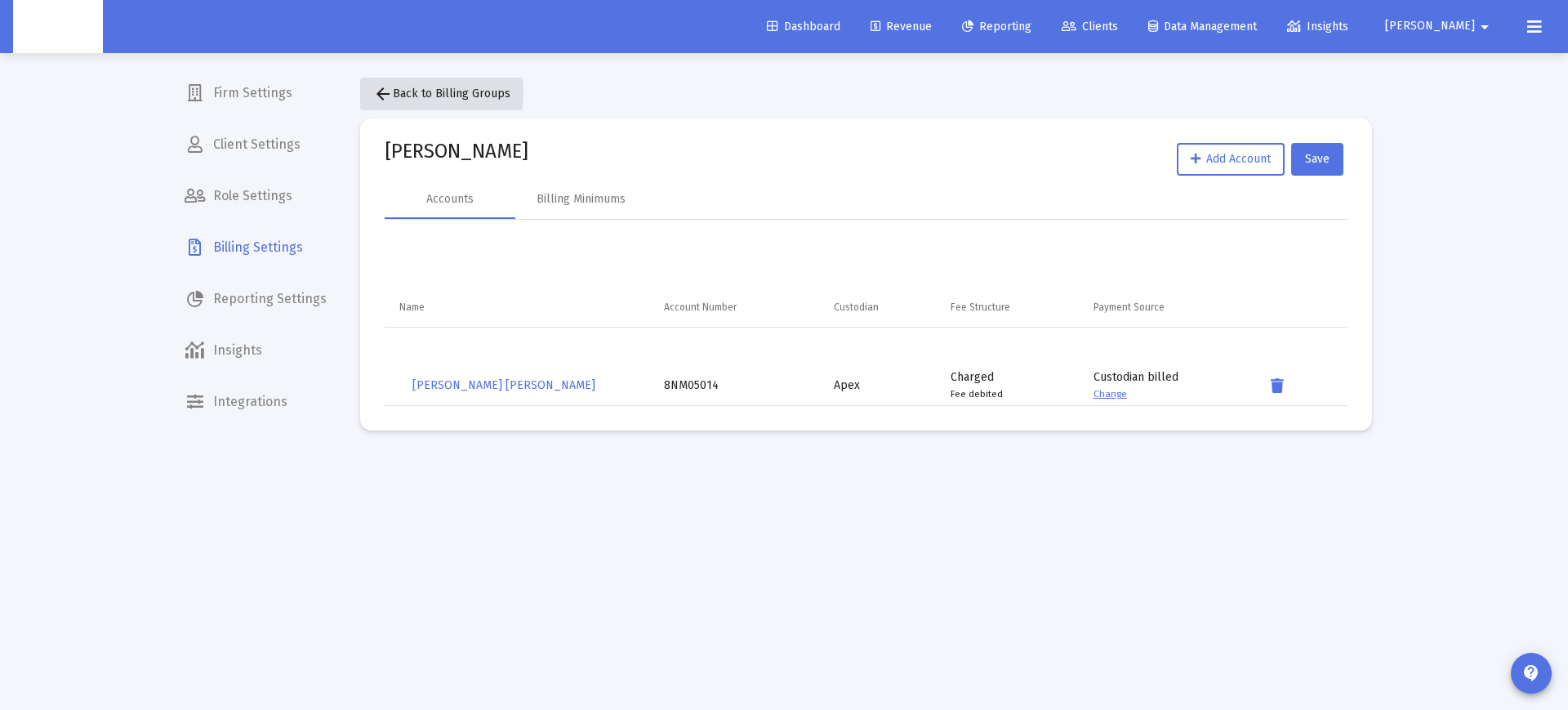
click at [387, 92] on mat-icon "arrow_back" at bounding box center [383, 94] width 19 height 20
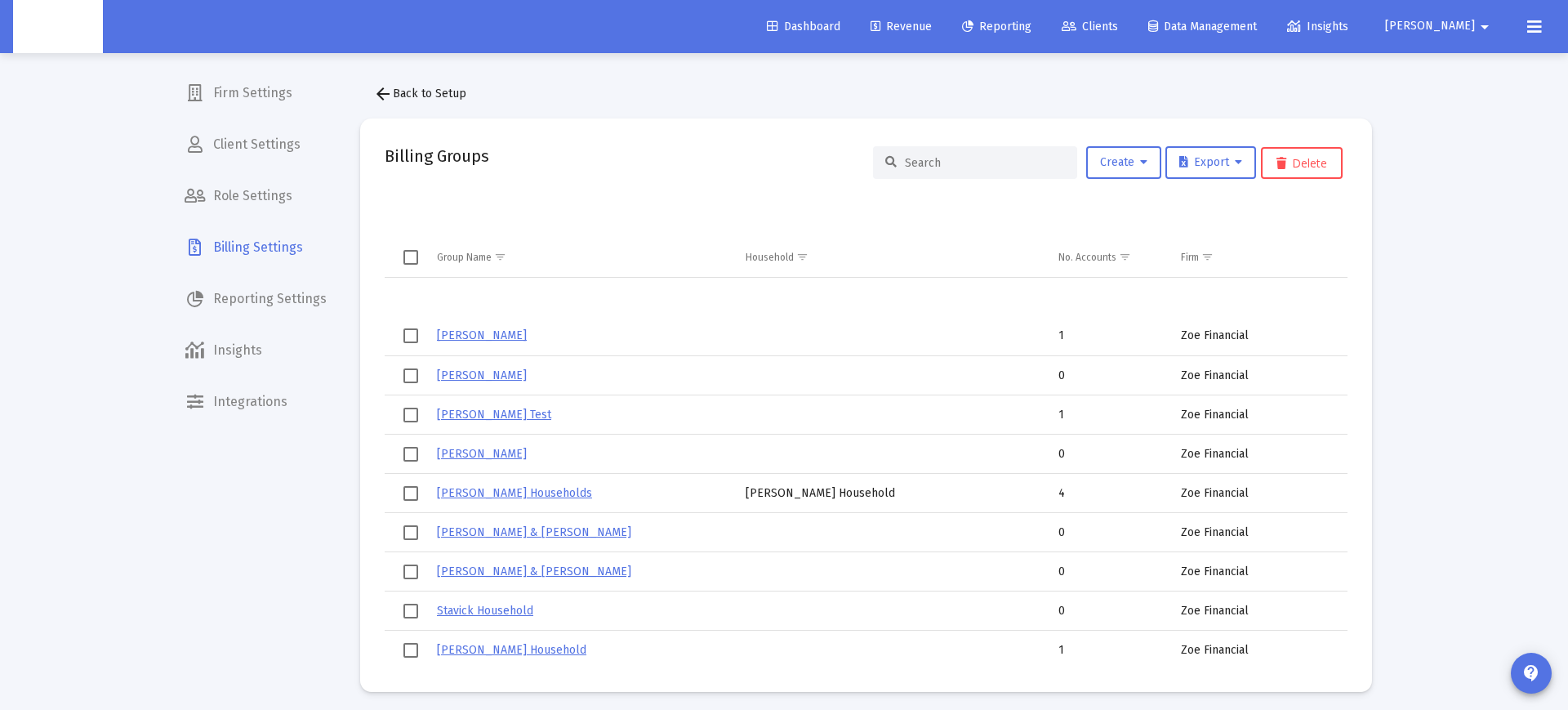
click at [948, 160] on input at bounding box center [985, 163] width 160 height 14
paste input "Paul Henley"
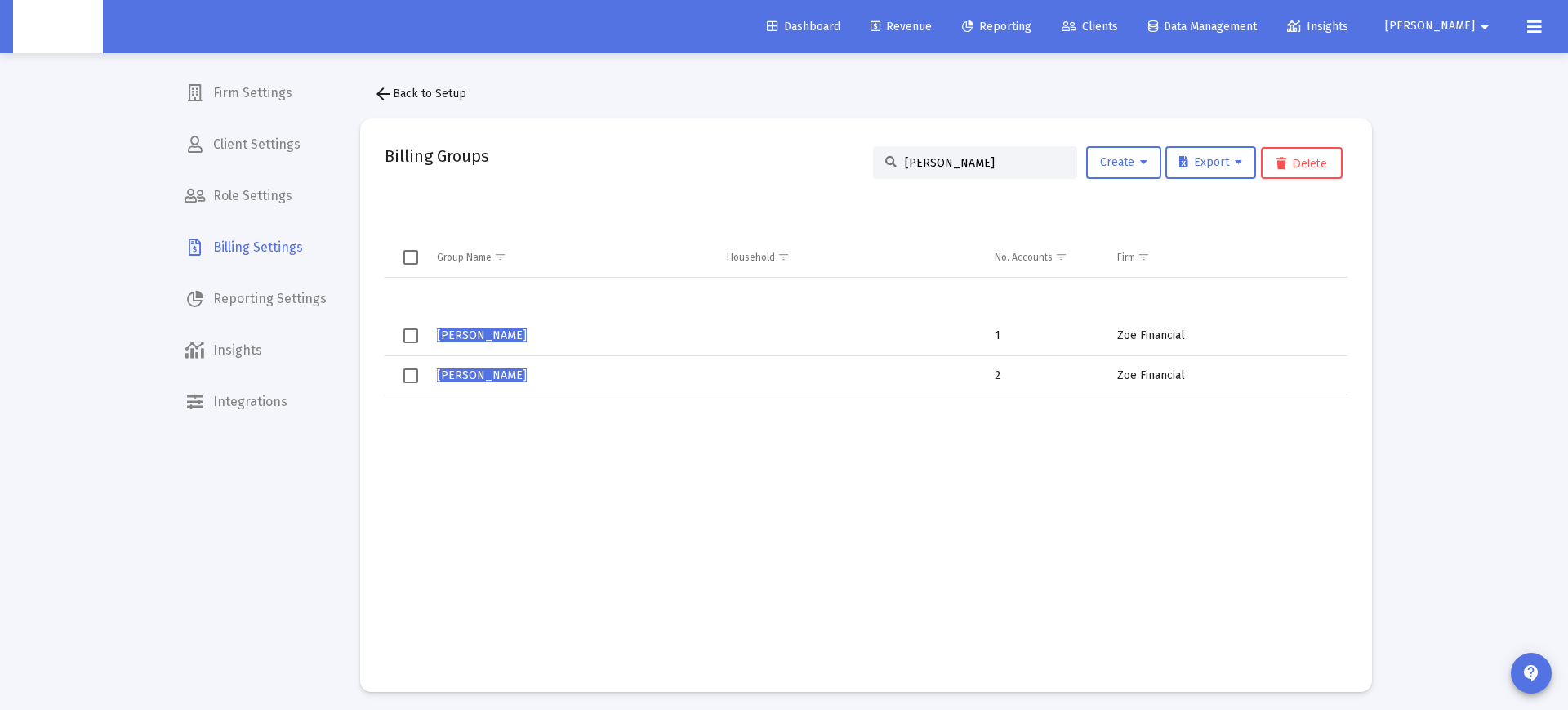
type input "Paul Henley"
click at [488, 378] on span "Paul Henley" at bounding box center [481, 376] width 89 height 14
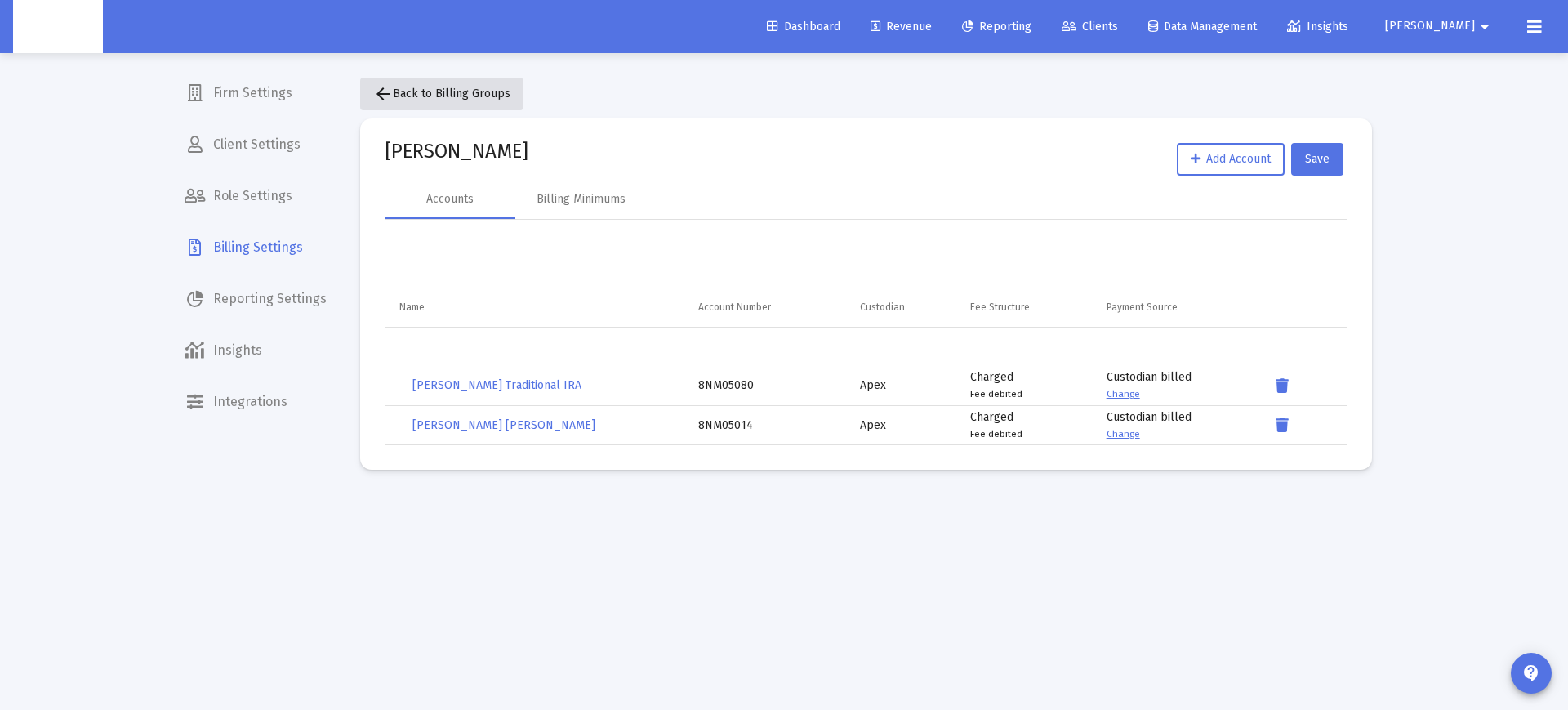
click at [386, 94] on mat-icon "arrow_back" at bounding box center [383, 94] width 19 height 20
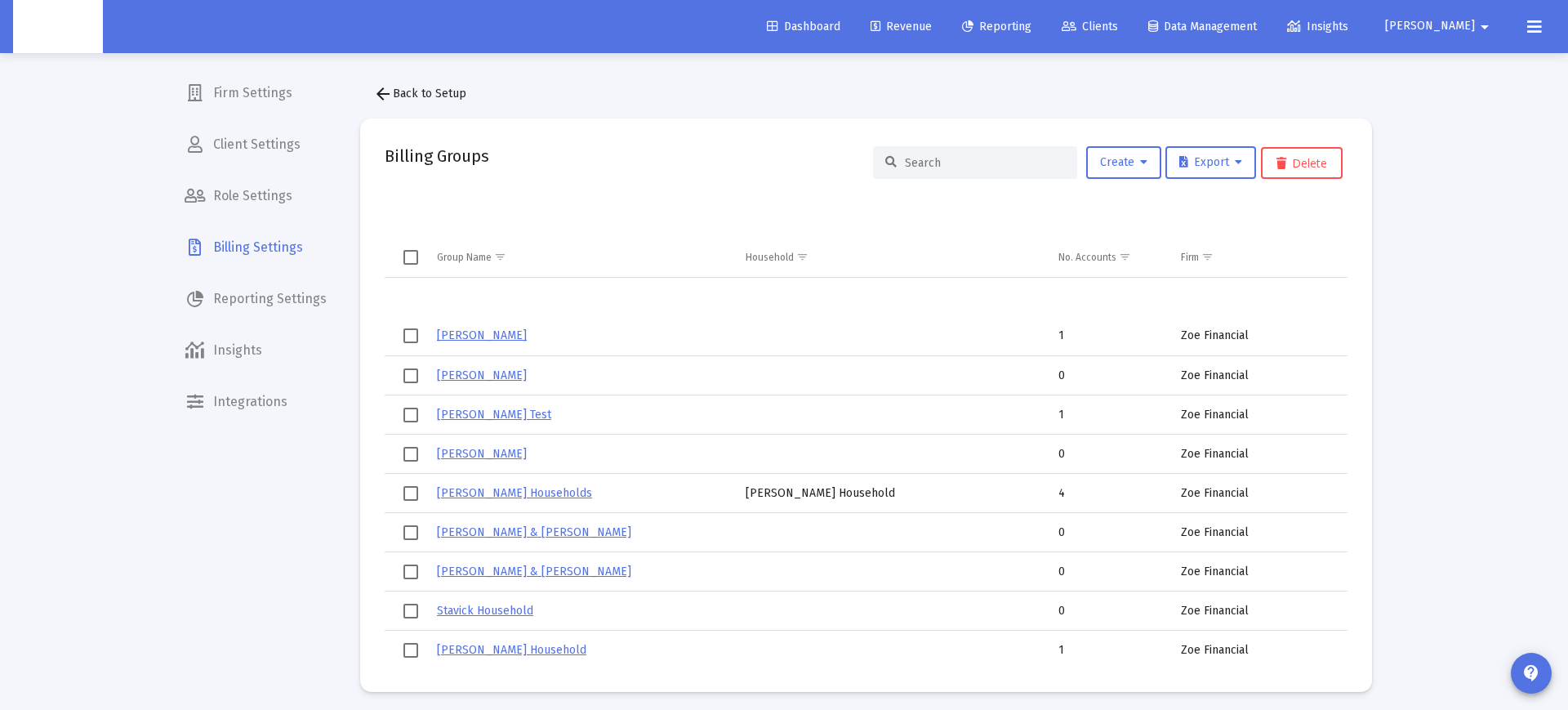
click at [965, 166] on input at bounding box center [985, 163] width 160 height 14
paste input "('8NM05015','8NM05016')"
type input "('8NM05015','8NM05016')"
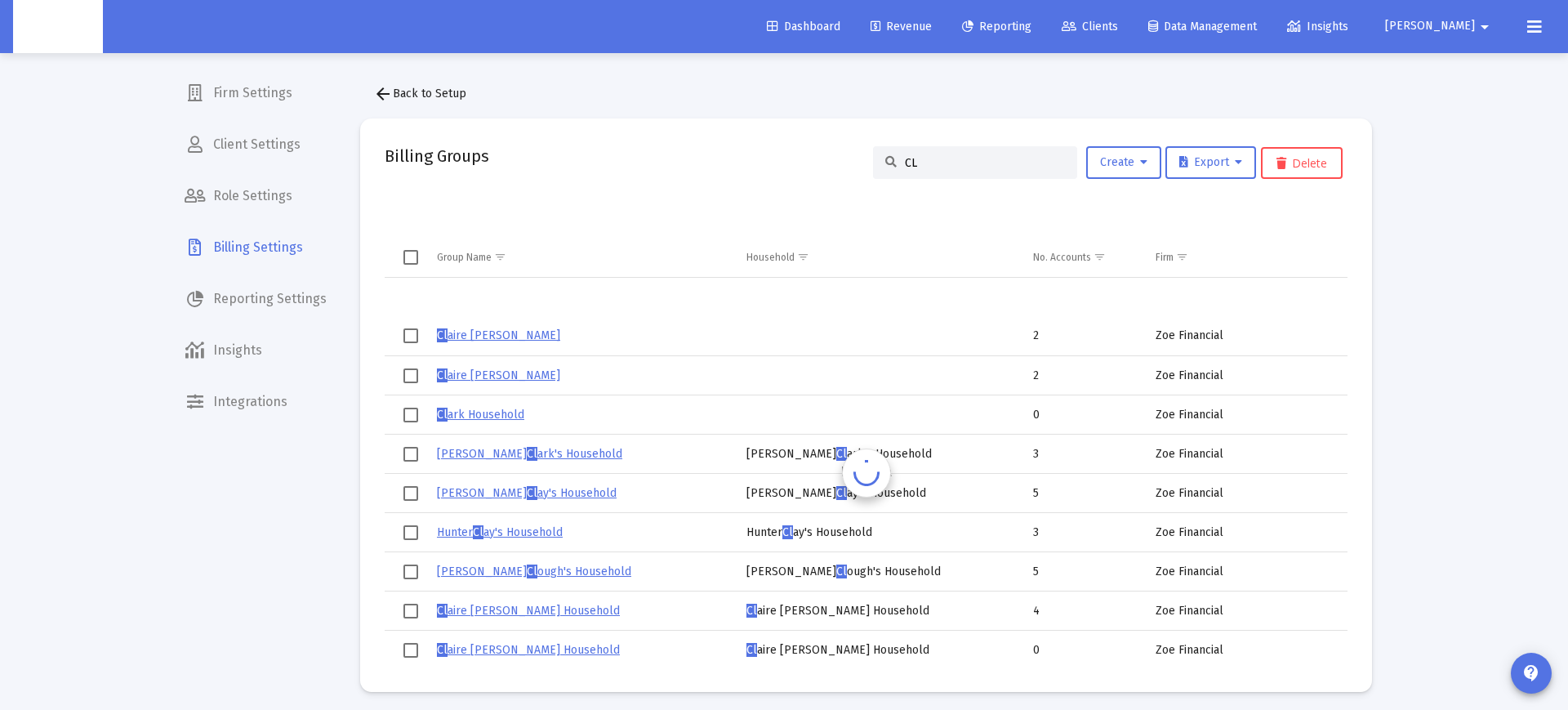
type input "C"
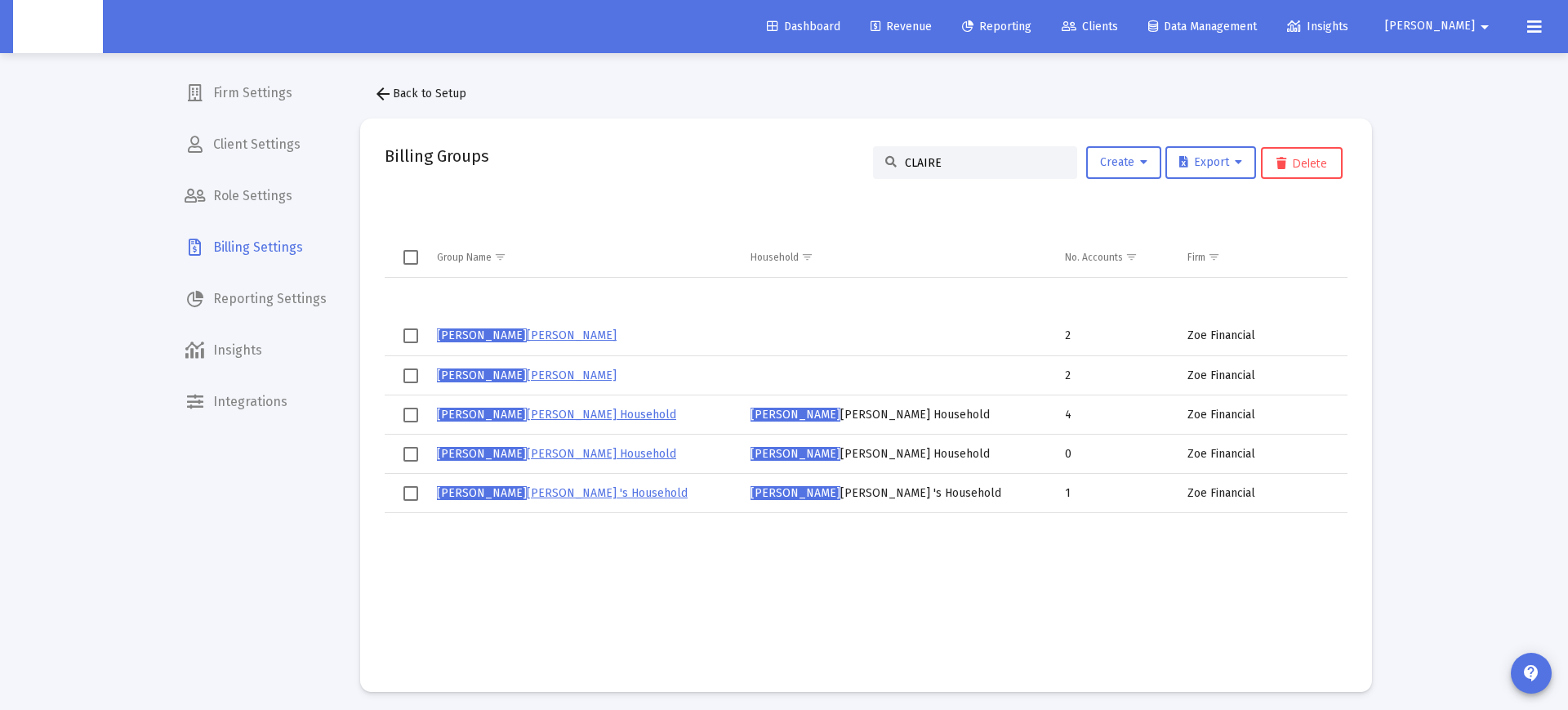
type input "CLAIRE"
click at [501, 459] on link "Claire Schroyer's Household" at bounding box center [556, 454] width 239 height 14
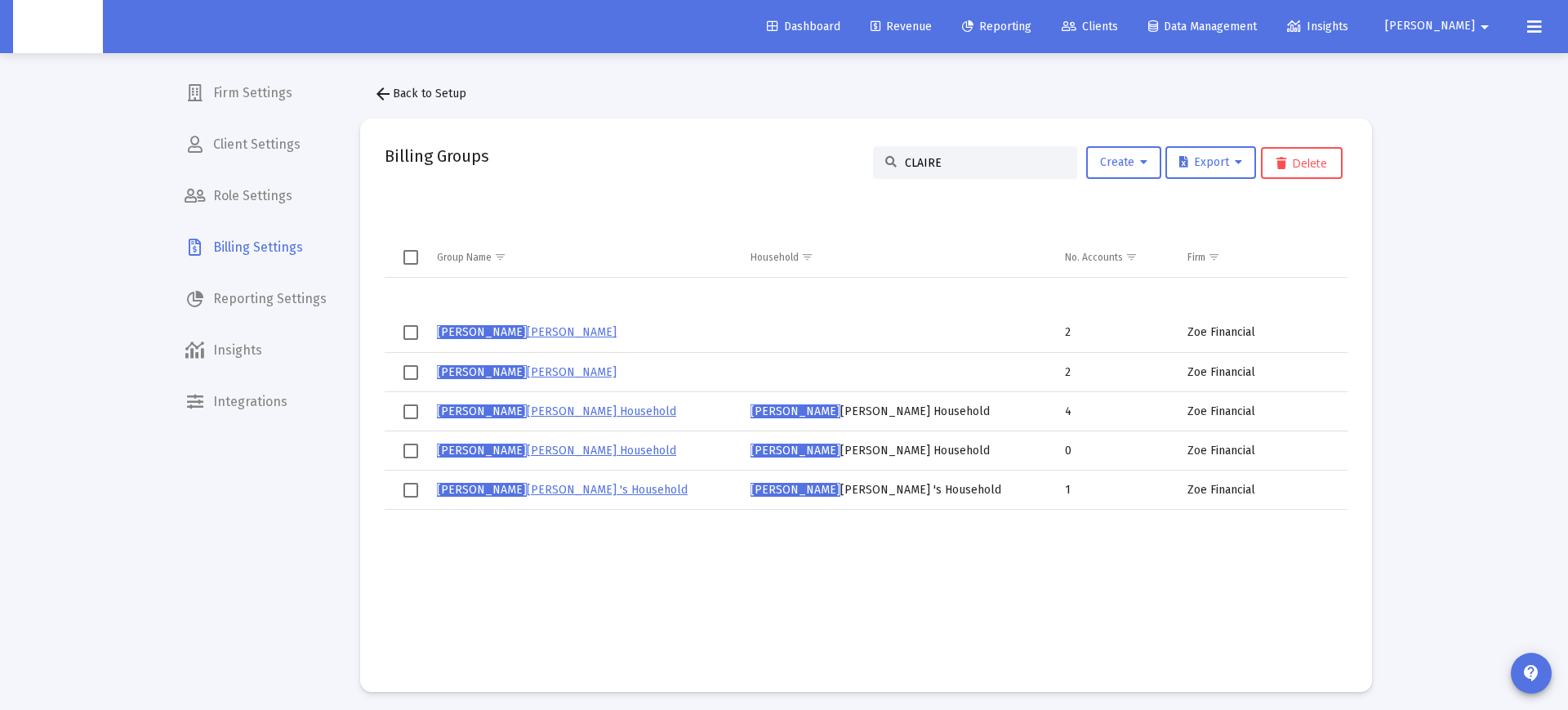
click at [477, 371] on link "Claire Schroyer" at bounding box center [526, 372] width 180 height 14
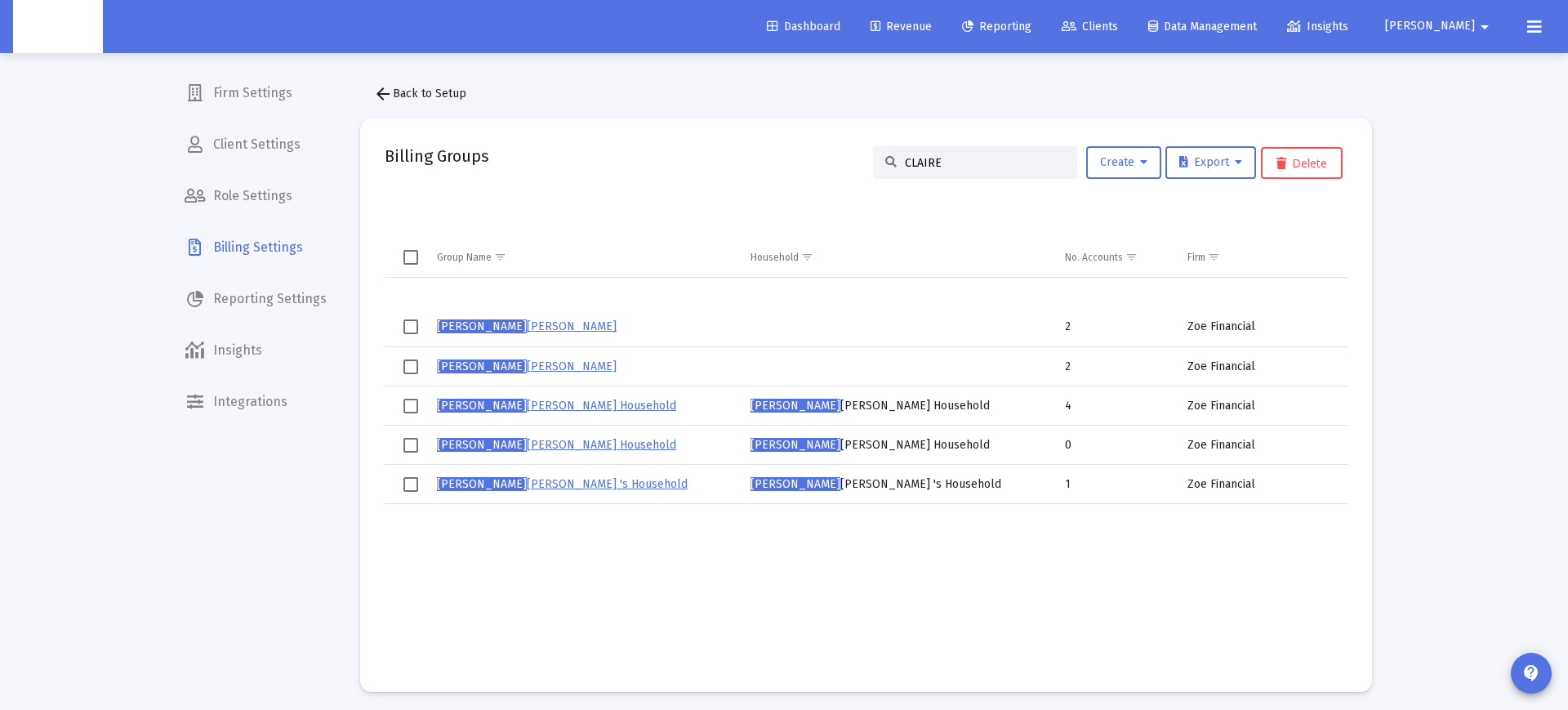
scroll to position [11, 0]
click at [913, 160] on input "CLAIRE" at bounding box center [985, 163] width 160 height 14
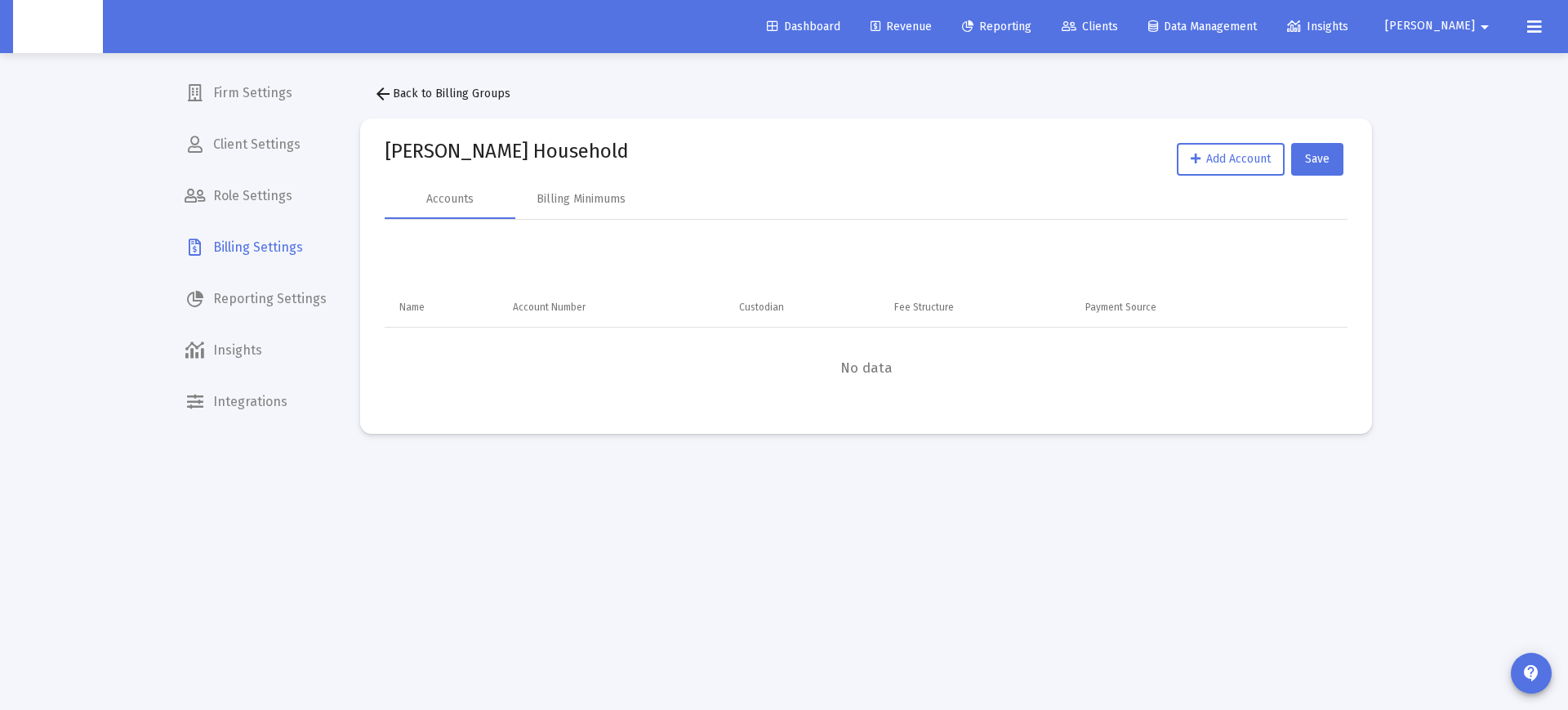
click at [380, 90] on mat-icon "arrow_back" at bounding box center [383, 94] width 19 height 20
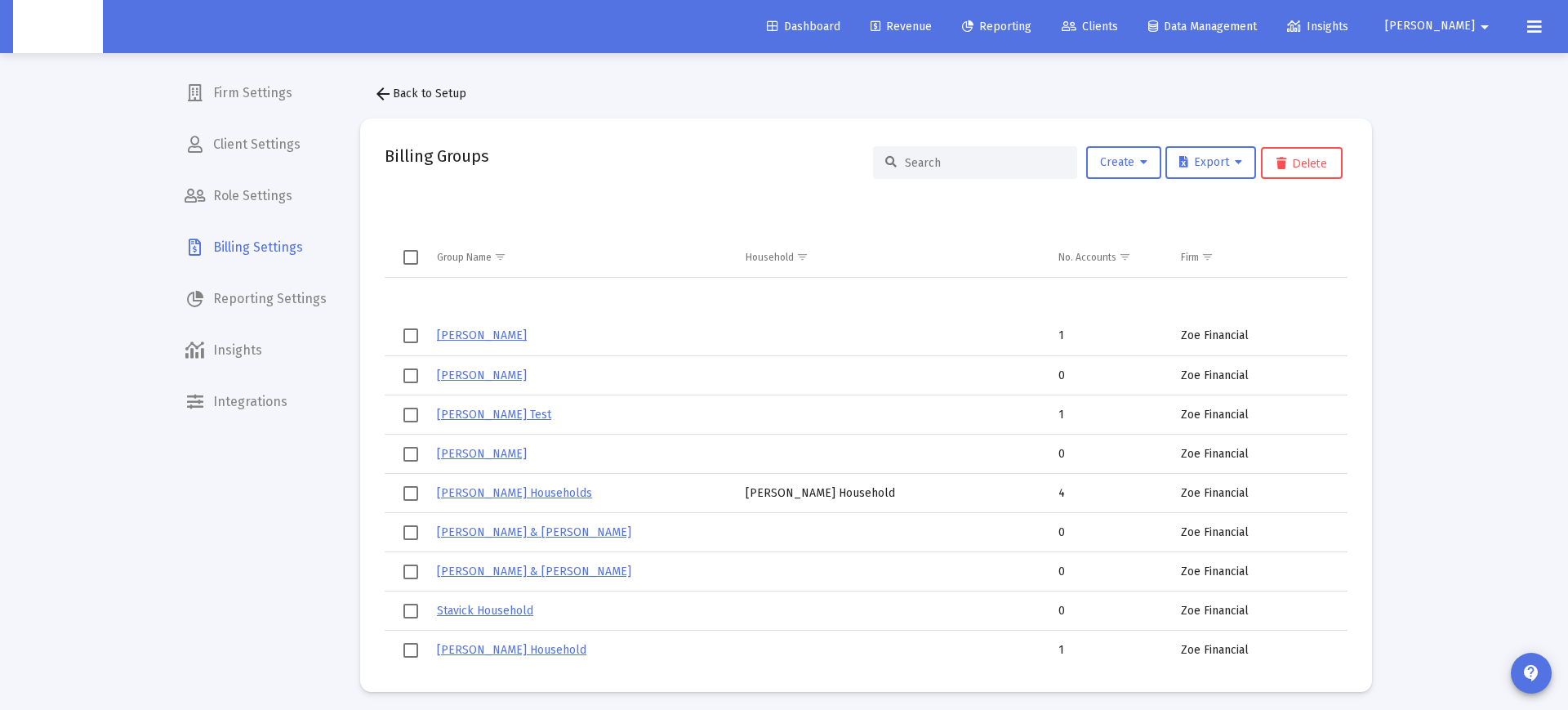
click at [914, 162] on input at bounding box center [985, 163] width 160 height 14
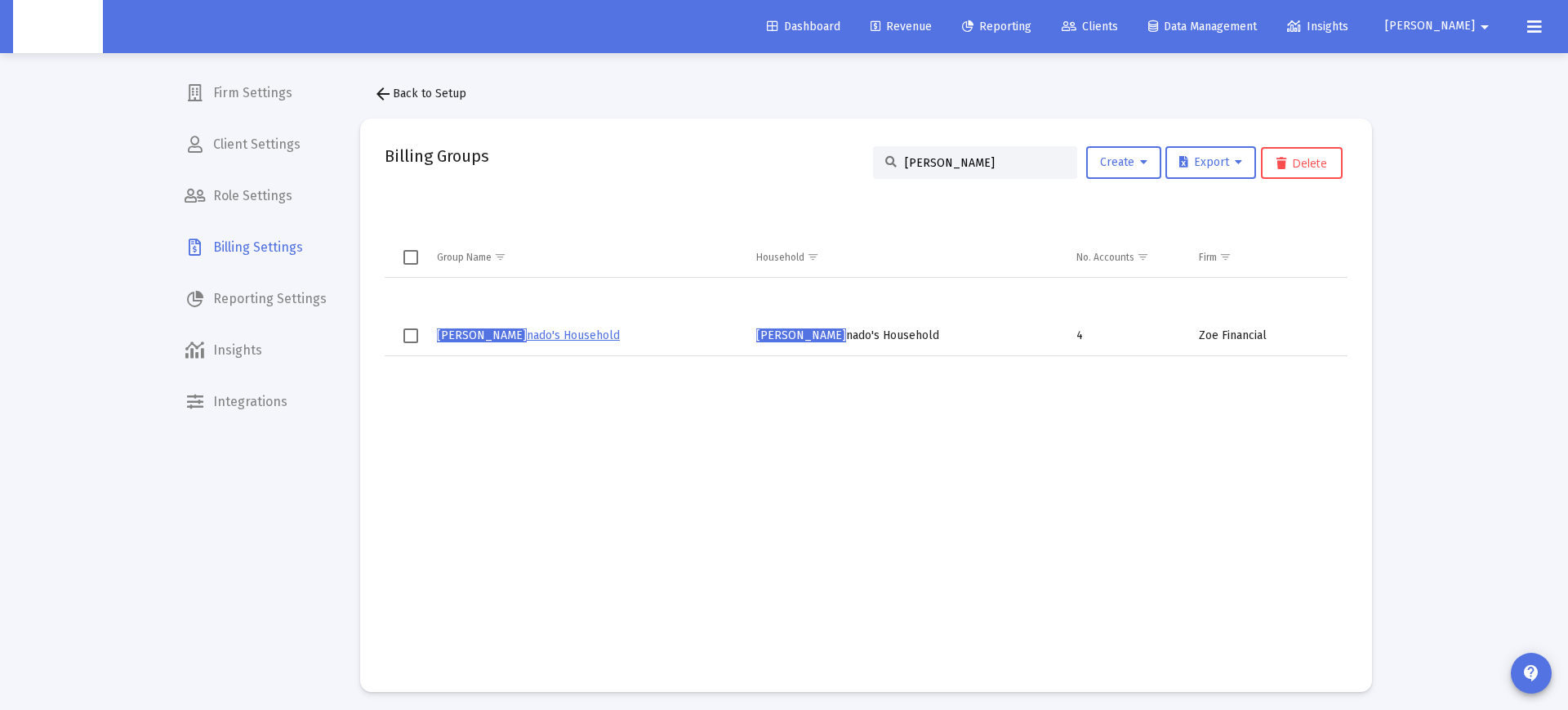
drag, startPoint x: 911, startPoint y: 162, endPoint x: 971, endPoint y: 162, distance: 60.0
click at [897, 162] on div "George maldo" at bounding box center [975, 162] width 204 height 33
click at [971, 162] on input "George maldo" at bounding box center [985, 163] width 160 height 14
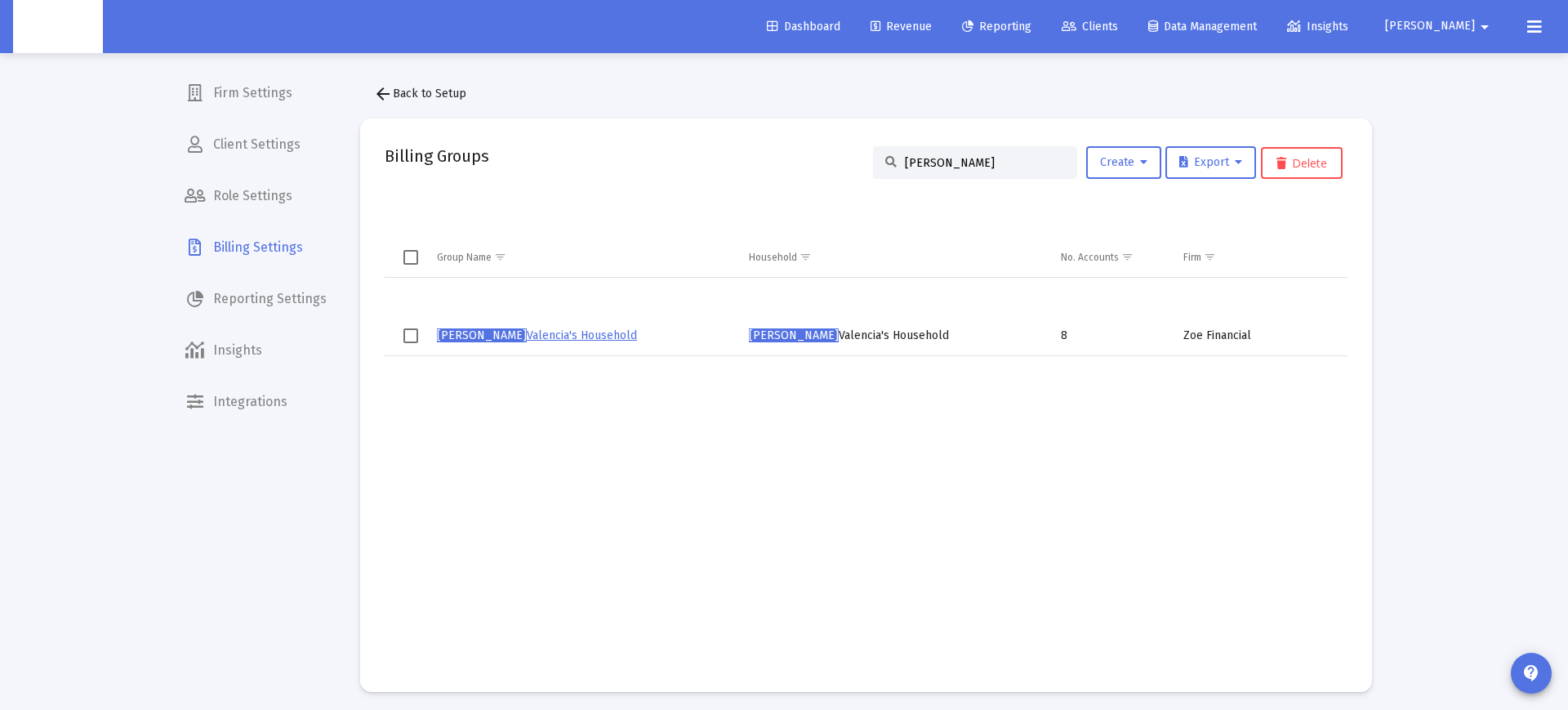
type input "Vivian"
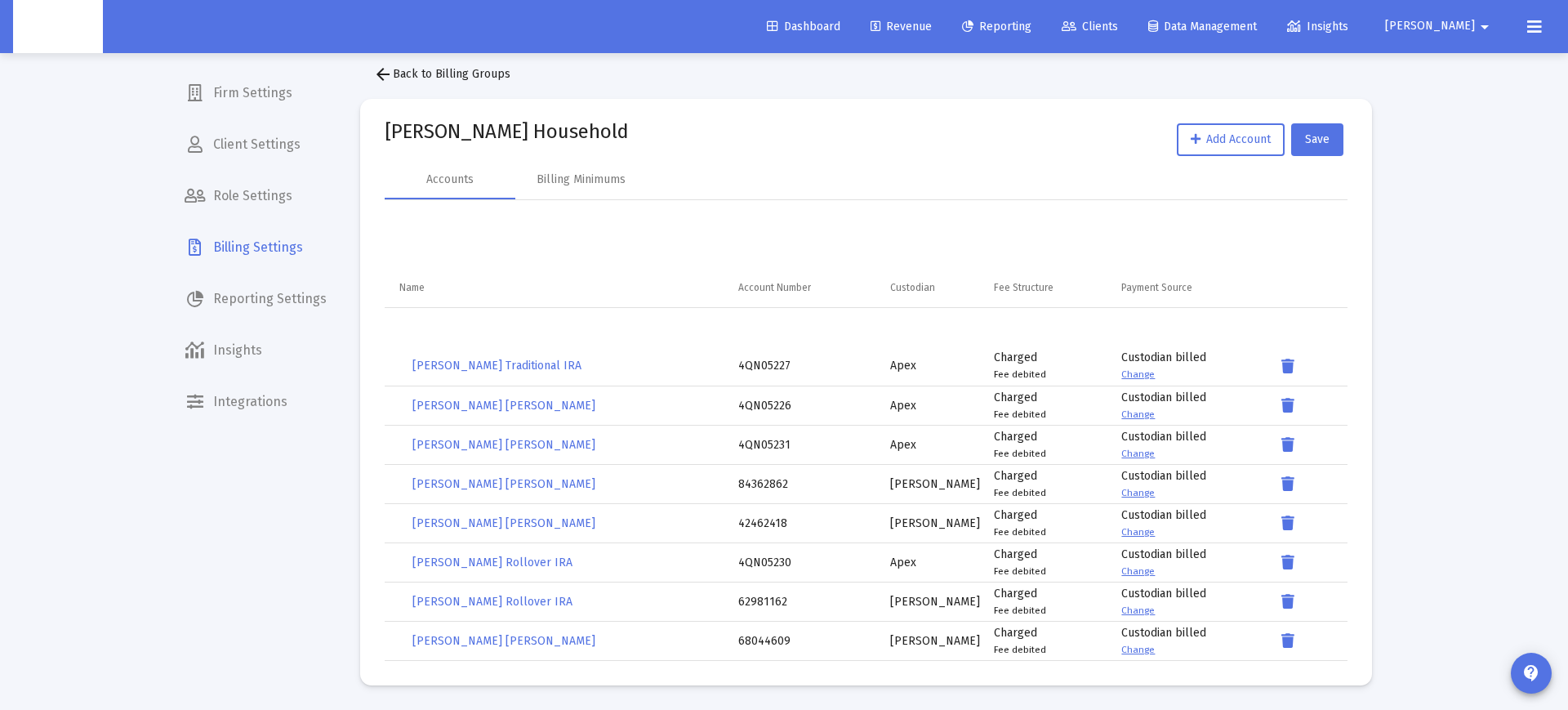
scroll to position [20, 0]
click at [410, 75] on span "arrow_back Back to Billing Groups" at bounding box center [441, 74] width 137 height 14
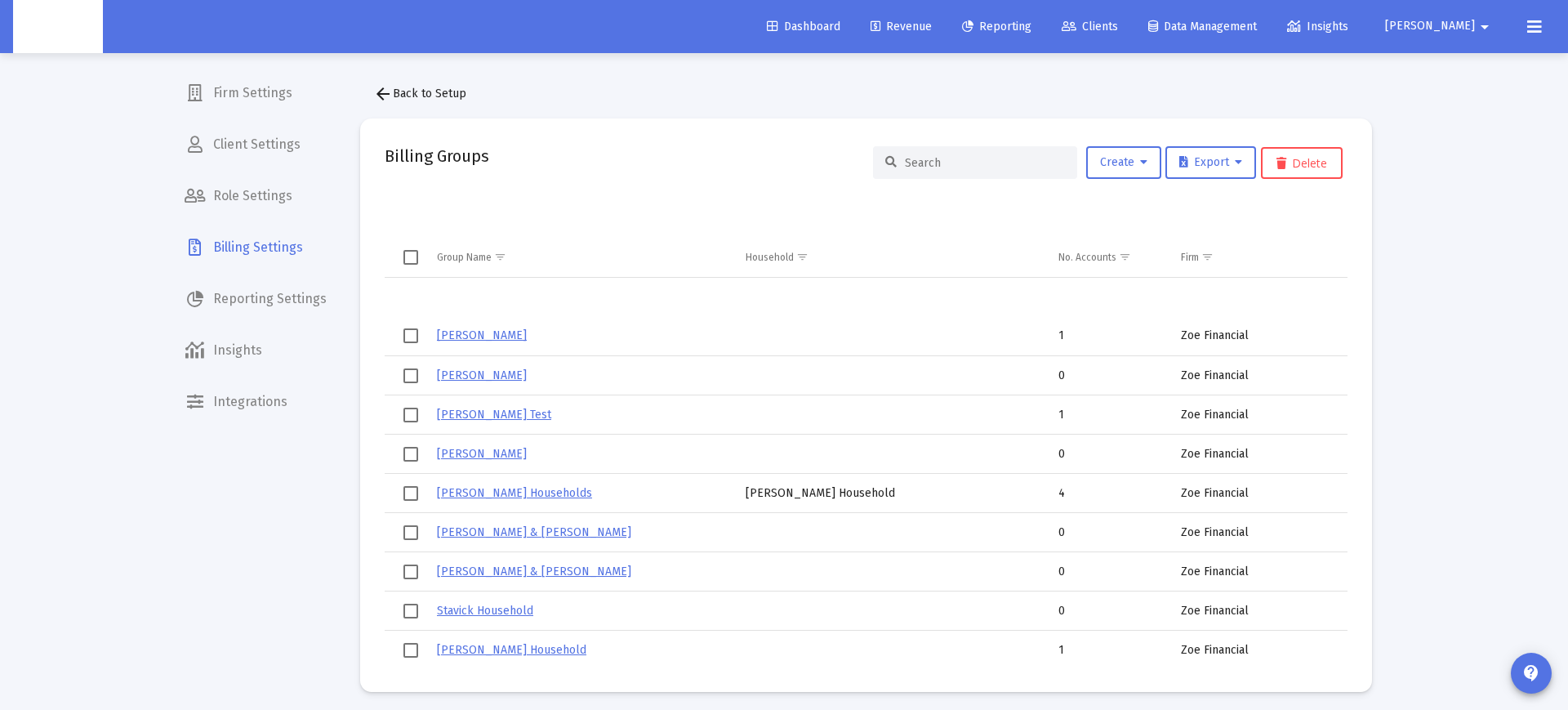
click at [927, 166] on input at bounding box center [985, 163] width 160 height 14
paste input "Chris Cook Household"
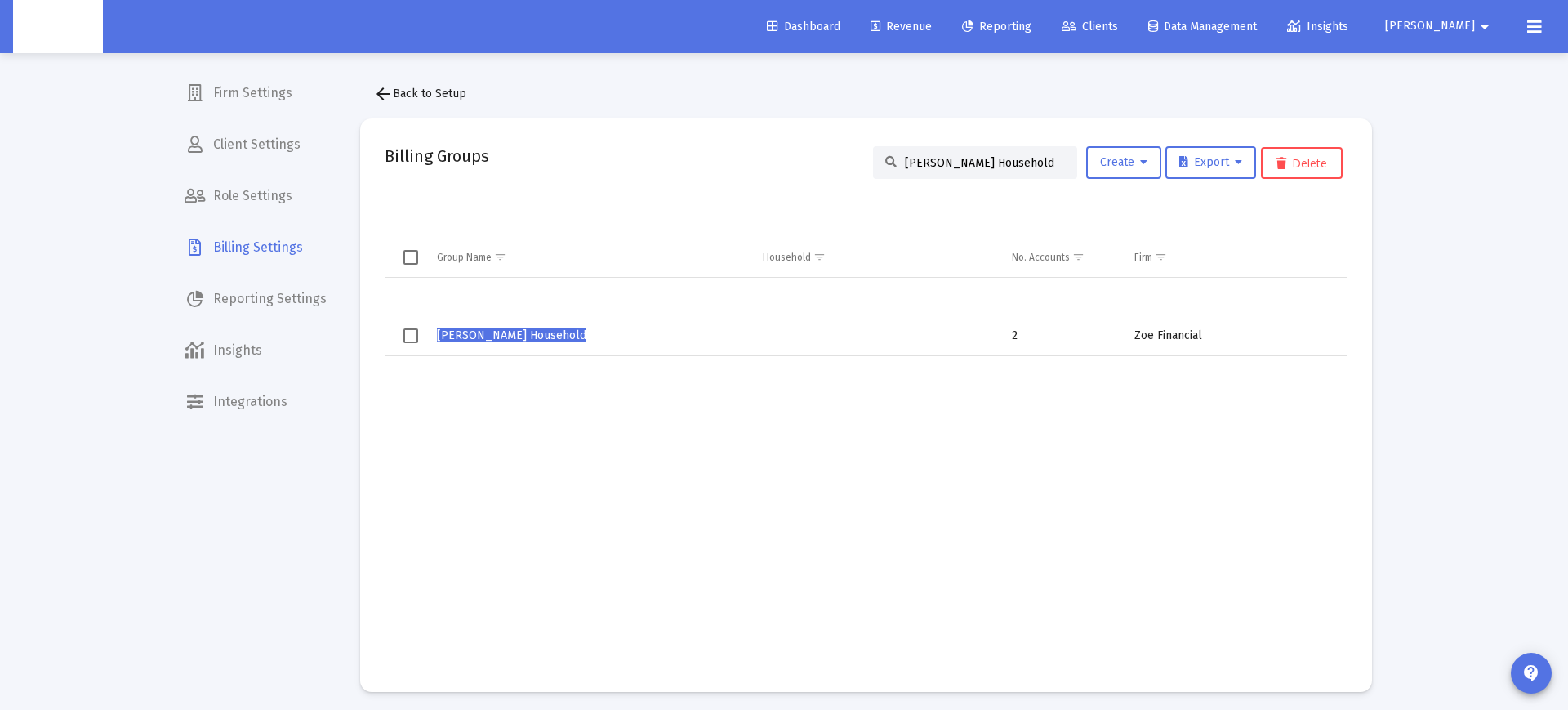
type input "Chris Cook Household"
click at [498, 337] on span "Chris Cook Household" at bounding box center [511, 336] width 150 height 14
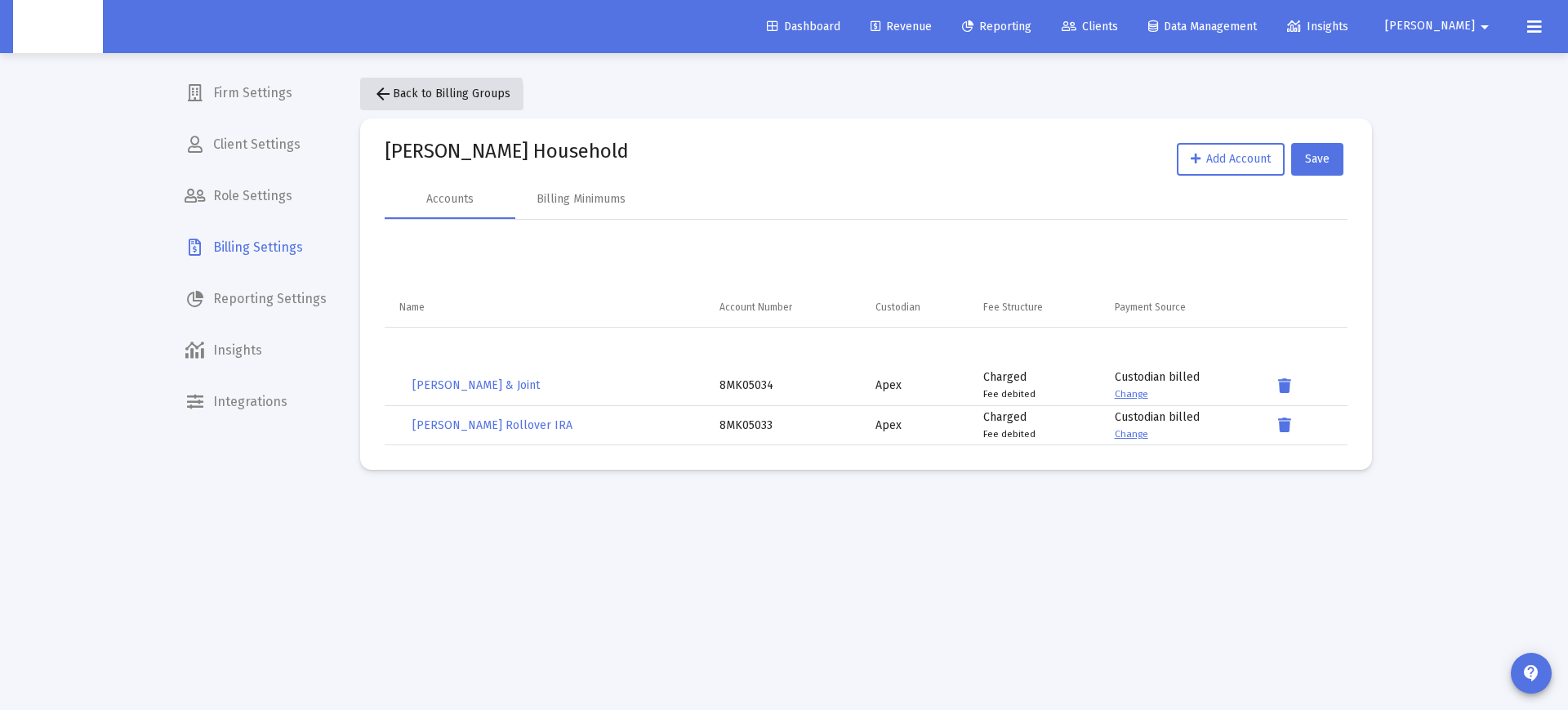
click at [375, 102] on mat-icon "arrow_back" at bounding box center [383, 94] width 19 height 20
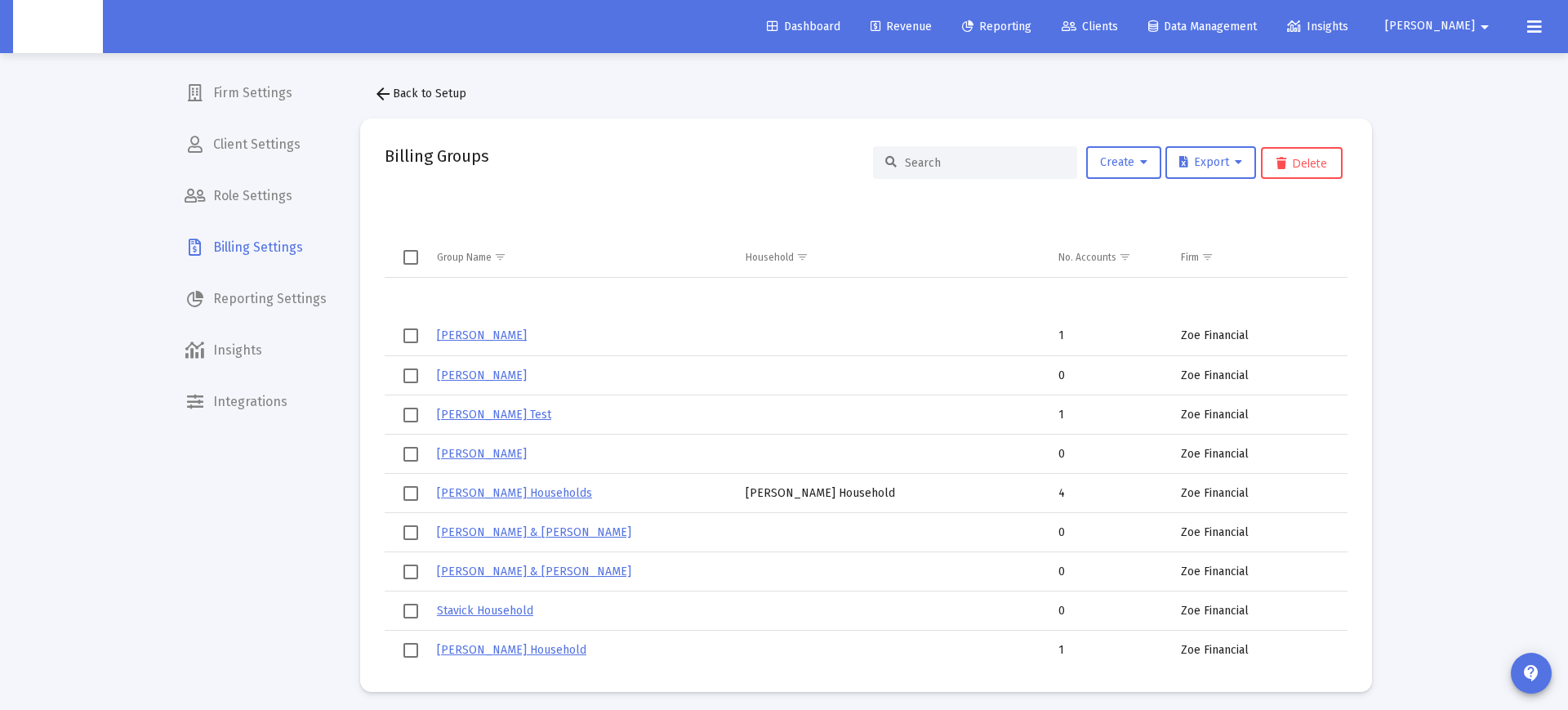
click at [935, 163] on input at bounding box center [985, 163] width 160 height 14
paste input "Cook Household"
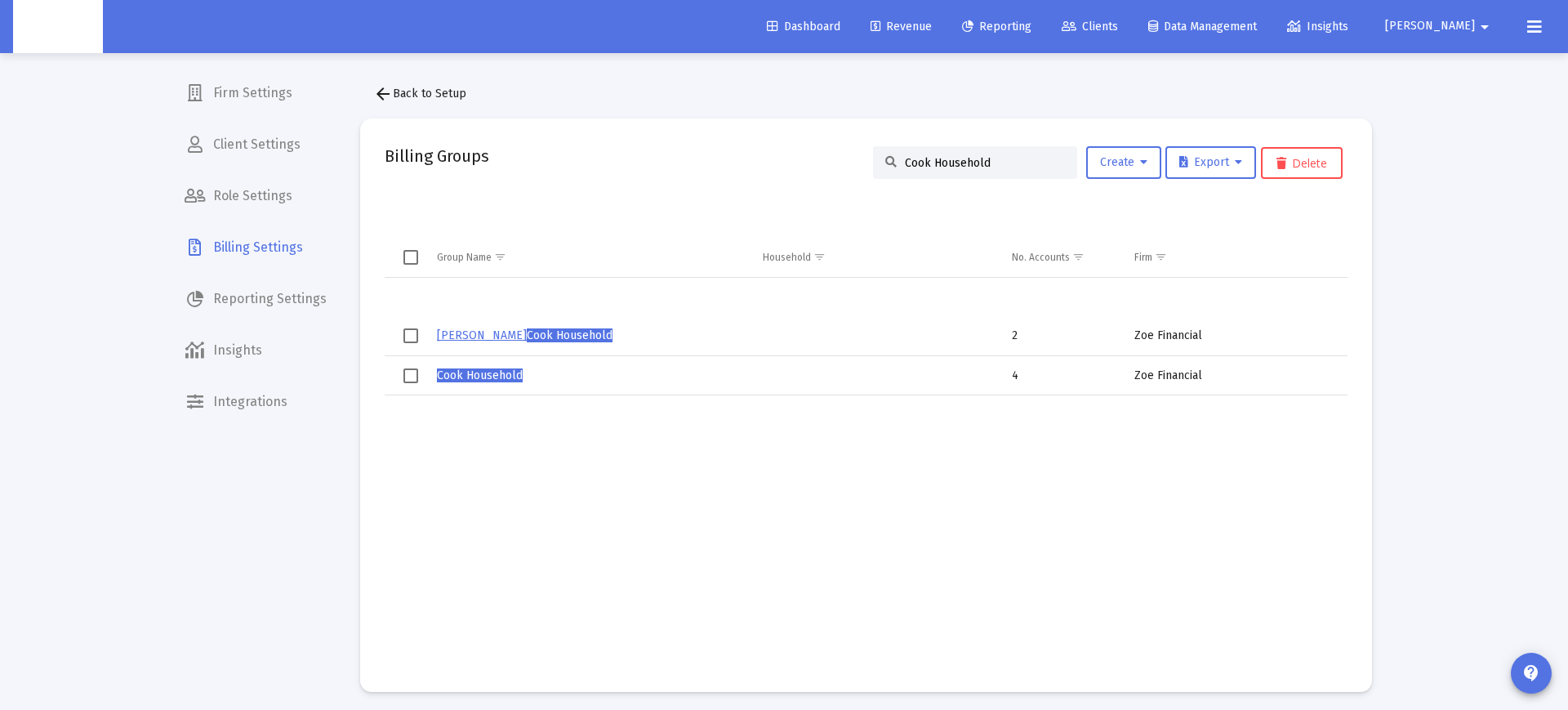
type input "Cook Household"
click at [459, 379] on span "Cook Household" at bounding box center [479, 376] width 86 height 14
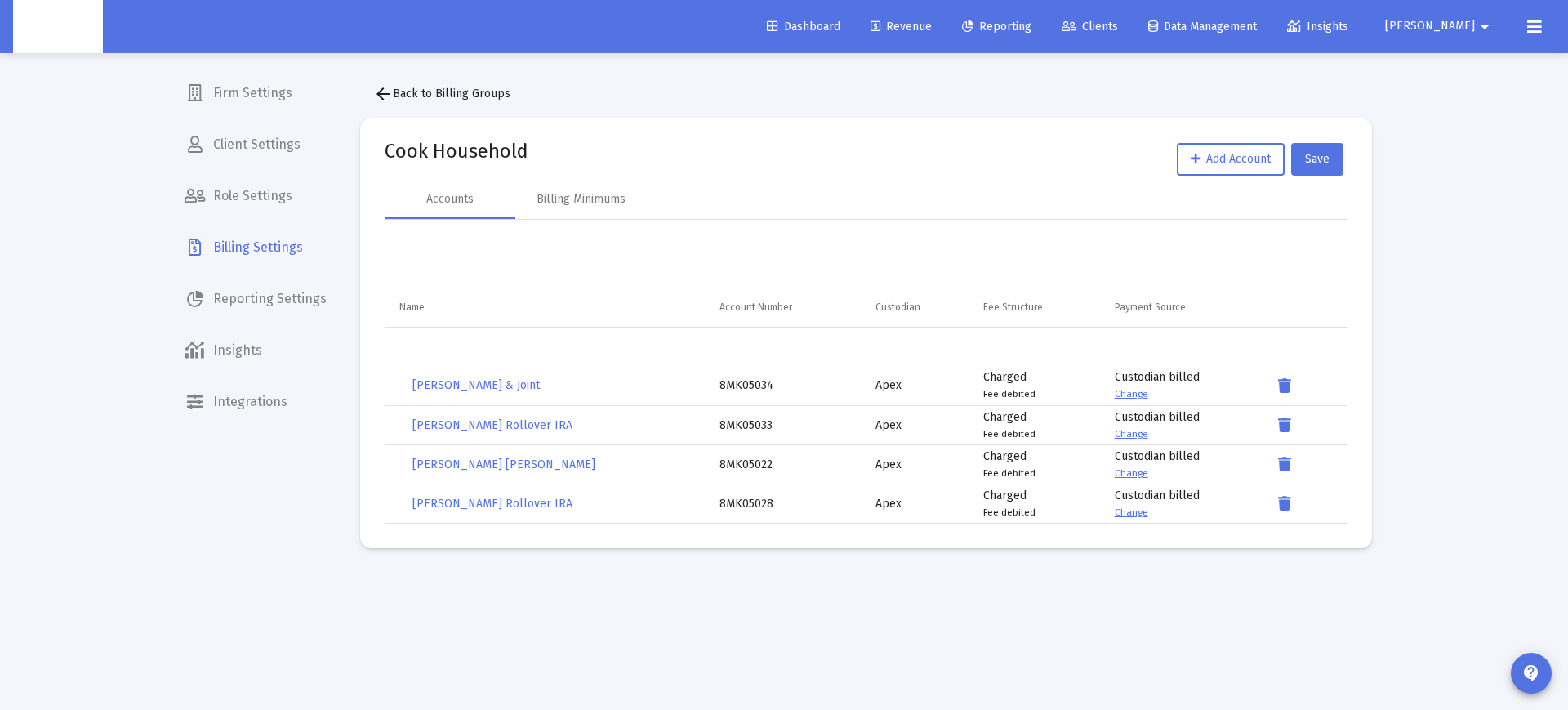
drag, startPoint x: 743, startPoint y: 381, endPoint x: 765, endPoint y: 441, distance: 63.9
click at [765, 441] on tbody "CHRISTOPHER COOK & Joint 8MK05034 Apex Charged Fee debited Custodian billed Cha…" at bounding box center [866, 445] width 963 height 157
click at [765, 441] on td "8MK05033" at bounding box center [786, 425] width 156 height 39
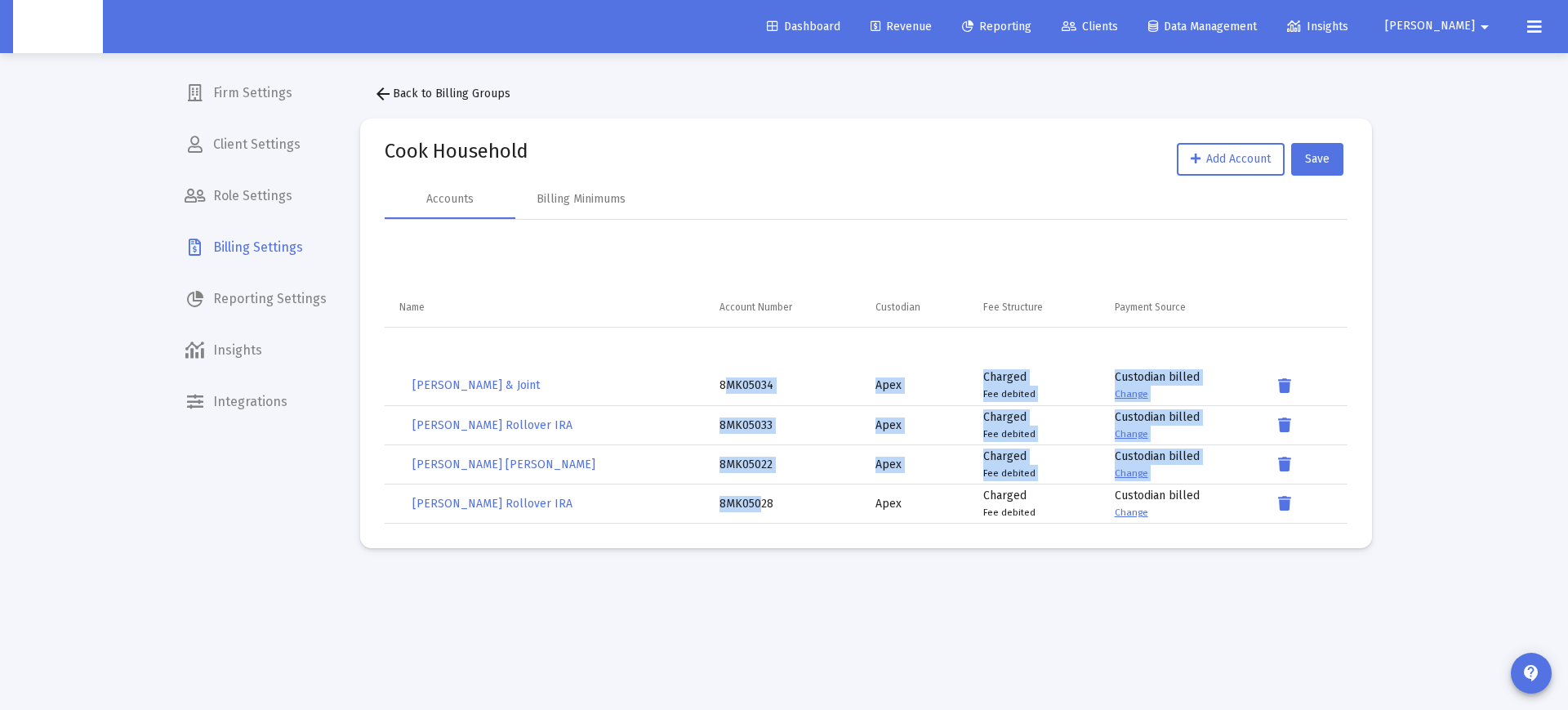
drag, startPoint x: 717, startPoint y: 377, endPoint x: 765, endPoint y: 508, distance: 139.5
click at [757, 508] on tbody "CHRISTOPHER COOK & Joint 8MK05034 Apex Charged Fee debited Custodian billed Cha…" at bounding box center [866, 445] width 963 height 157
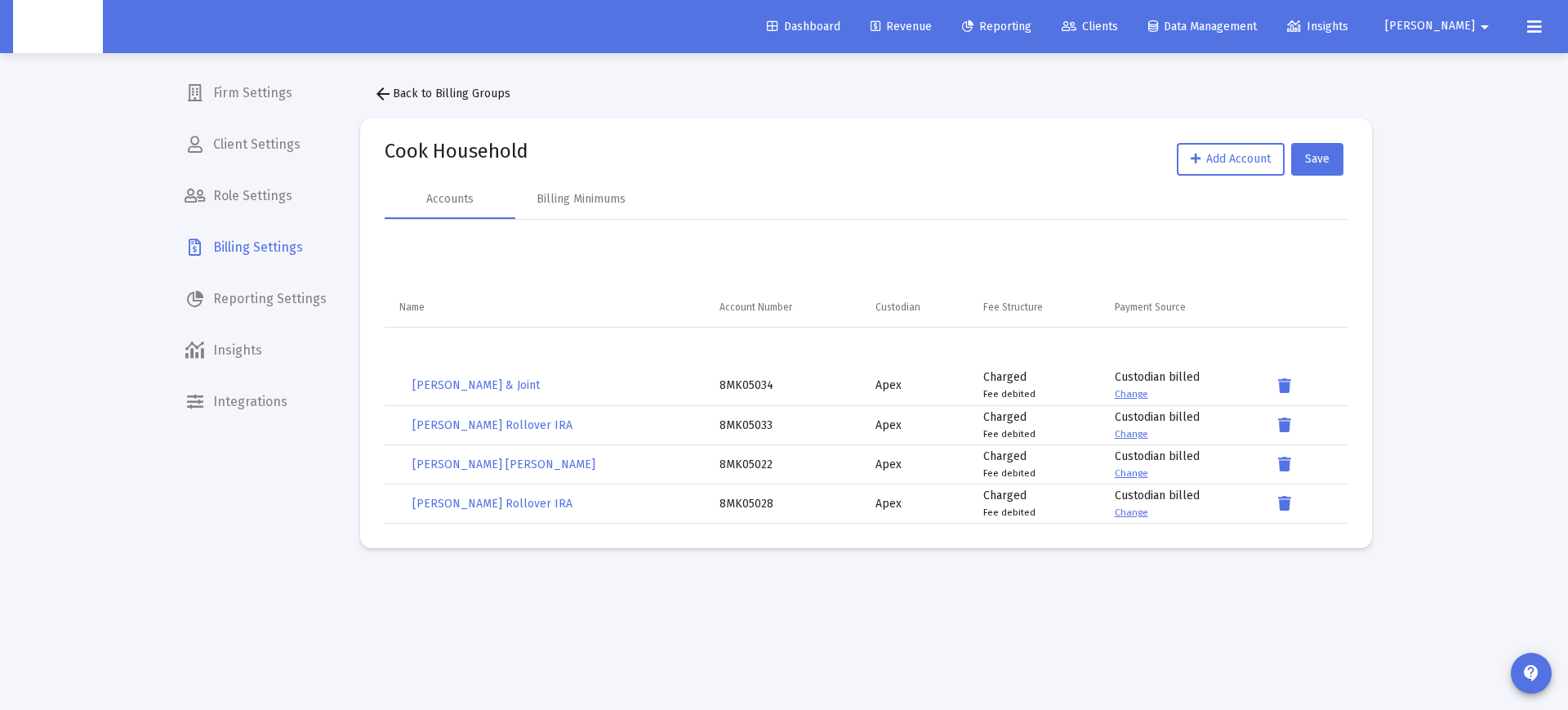
click at [776, 507] on div "8MK05028" at bounding box center [786, 504] width 133 height 16
drag, startPoint x: 765, startPoint y: 496, endPoint x: 726, endPoint y: 372, distance: 130.0
click at [726, 372] on tbody "CHRISTOPHER COOK & Joint 8MK05034 Apex Charged Fee debited Custodian billed Cha…" at bounding box center [866, 445] width 963 height 157
click at [692, 393] on div "CHRISTOPHER COOK & Joint" at bounding box center [548, 386] width 298 height 33
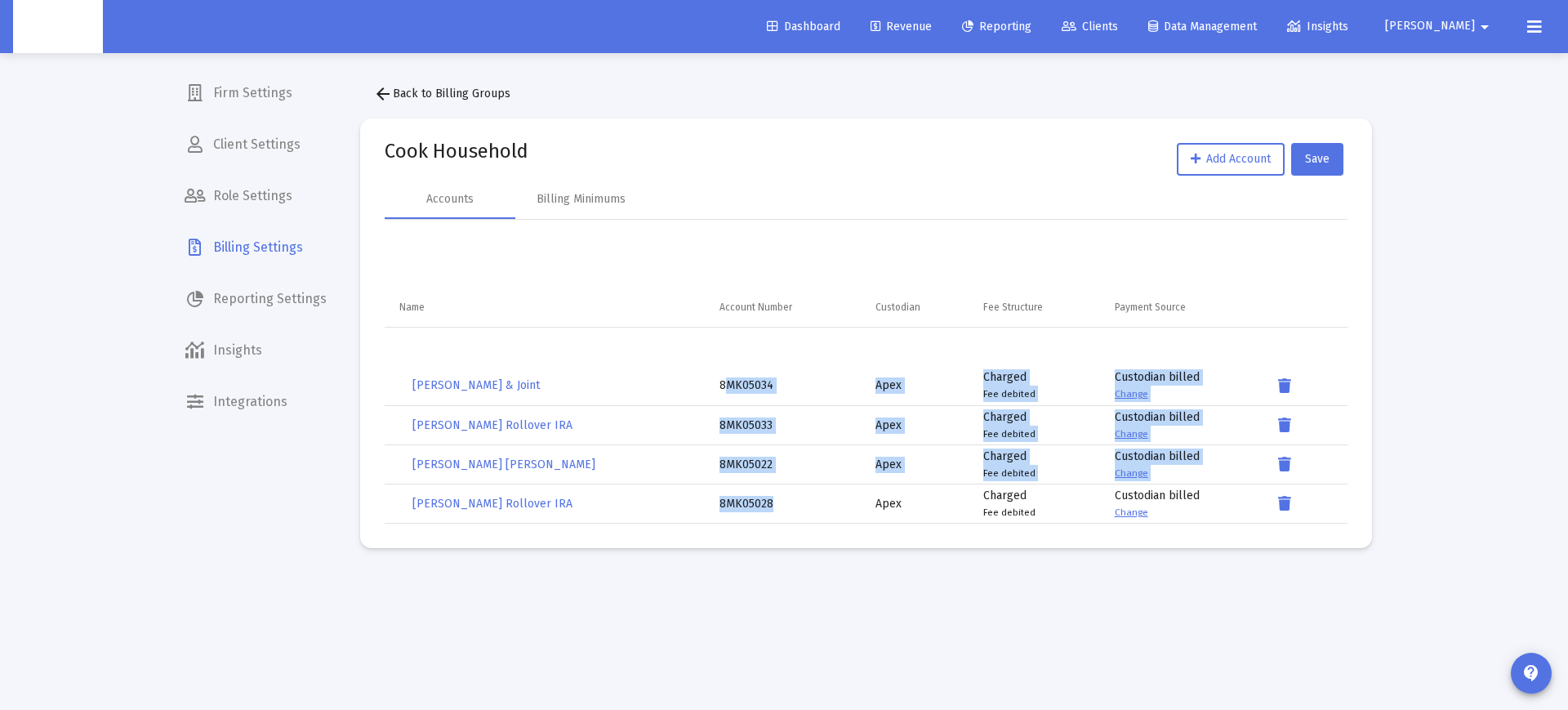
drag, startPoint x: 698, startPoint y: 384, endPoint x: 764, endPoint y: 507, distance: 139.6
click at [764, 507] on tbody "CHRISTOPHER COOK & Joint 8MK05034 Apex Charged Fee debited Custodian billed Cha…" at bounding box center [866, 445] width 963 height 157
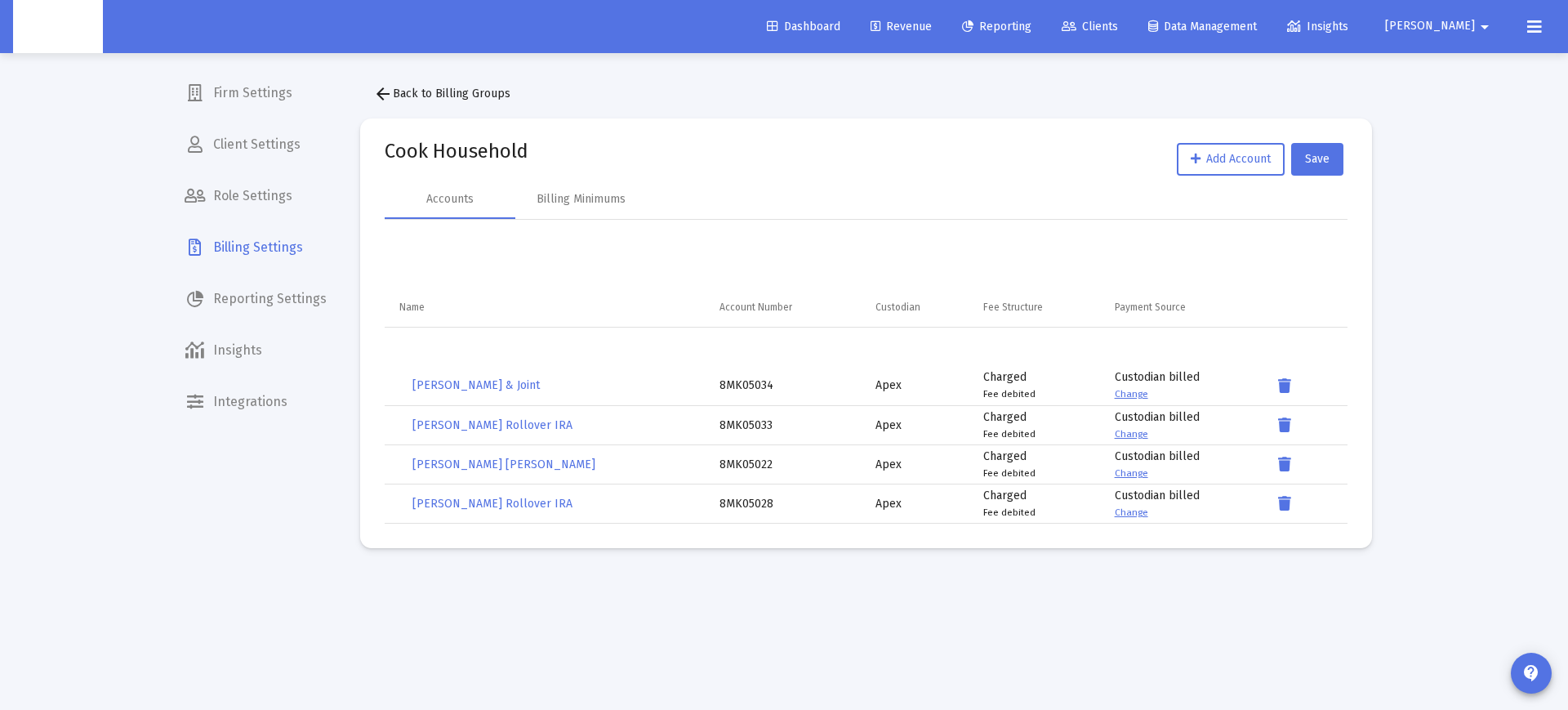
click at [768, 505] on div "8MK05028" at bounding box center [786, 504] width 133 height 16
drag, startPoint x: 776, startPoint y: 508, endPoint x: 717, endPoint y: 382, distance: 139.1
click at [717, 382] on tbody "CHRISTOPHER COOK & Joint 8MK05034 Apex Charged Fee debited Custodian billed Cha…" at bounding box center [866, 445] width 963 height 157
click at [420, 97] on span "arrow_back Back to Billing Groups" at bounding box center [441, 94] width 137 height 14
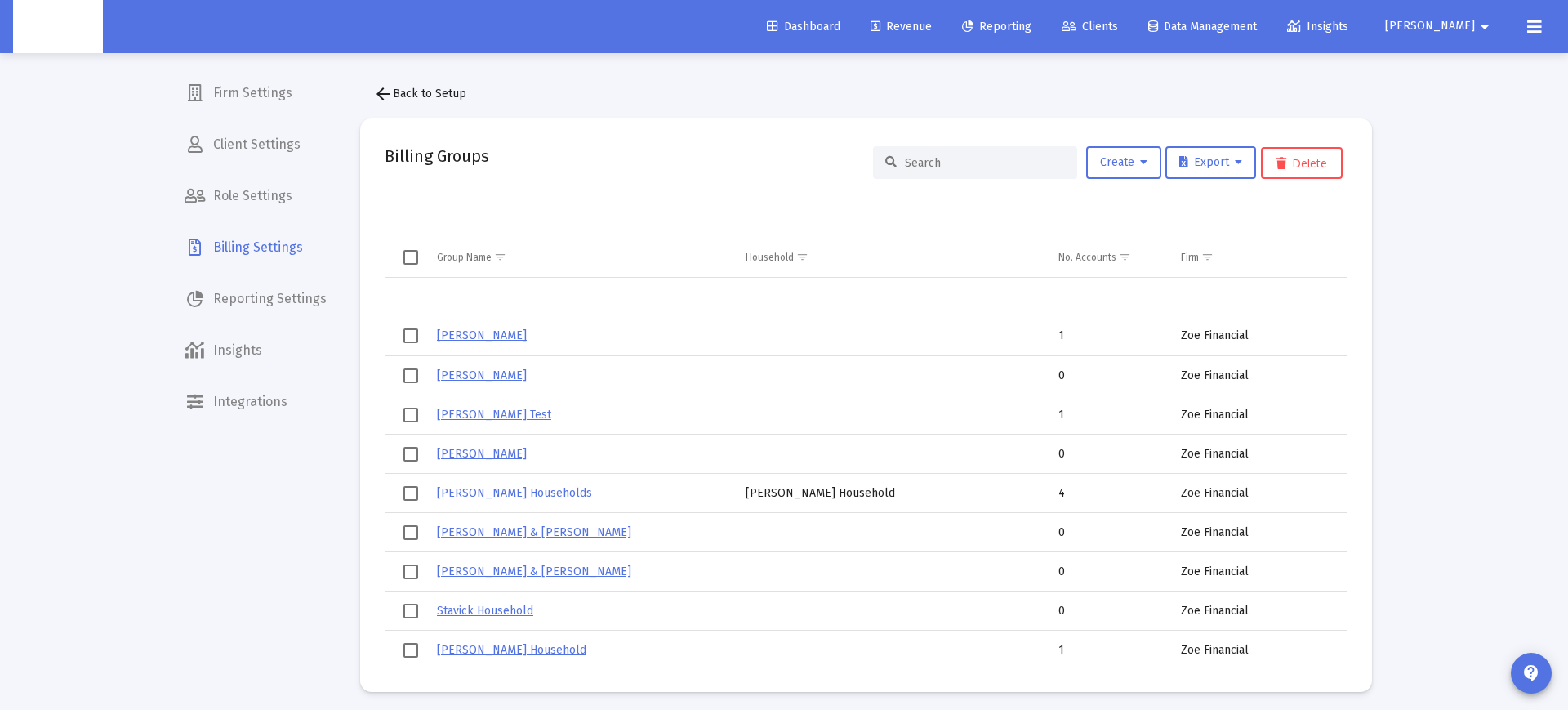
click at [959, 152] on div at bounding box center [975, 162] width 204 height 33
click at [958, 162] on input at bounding box center [985, 163] width 160 height 14
click at [932, 162] on input at bounding box center [985, 163] width 160 height 14
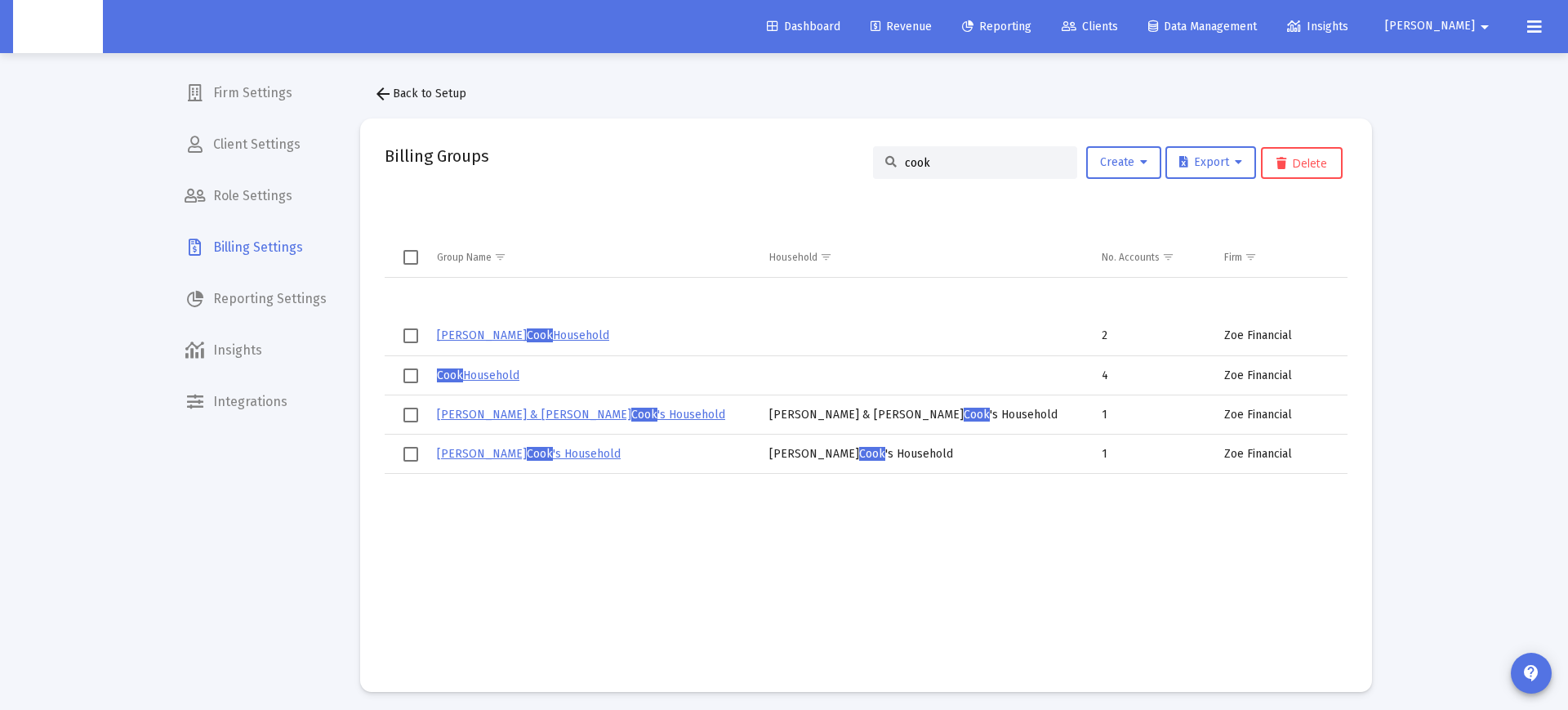
type input "cook"
click at [495, 378] on link "Cook Household" at bounding box center [477, 376] width 82 height 14
click at [508, 339] on link "Chris Cook Household" at bounding box center [523, 336] width 173 height 14
click at [527, 333] on span "Cook" at bounding box center [540, 336] width 27 height 14
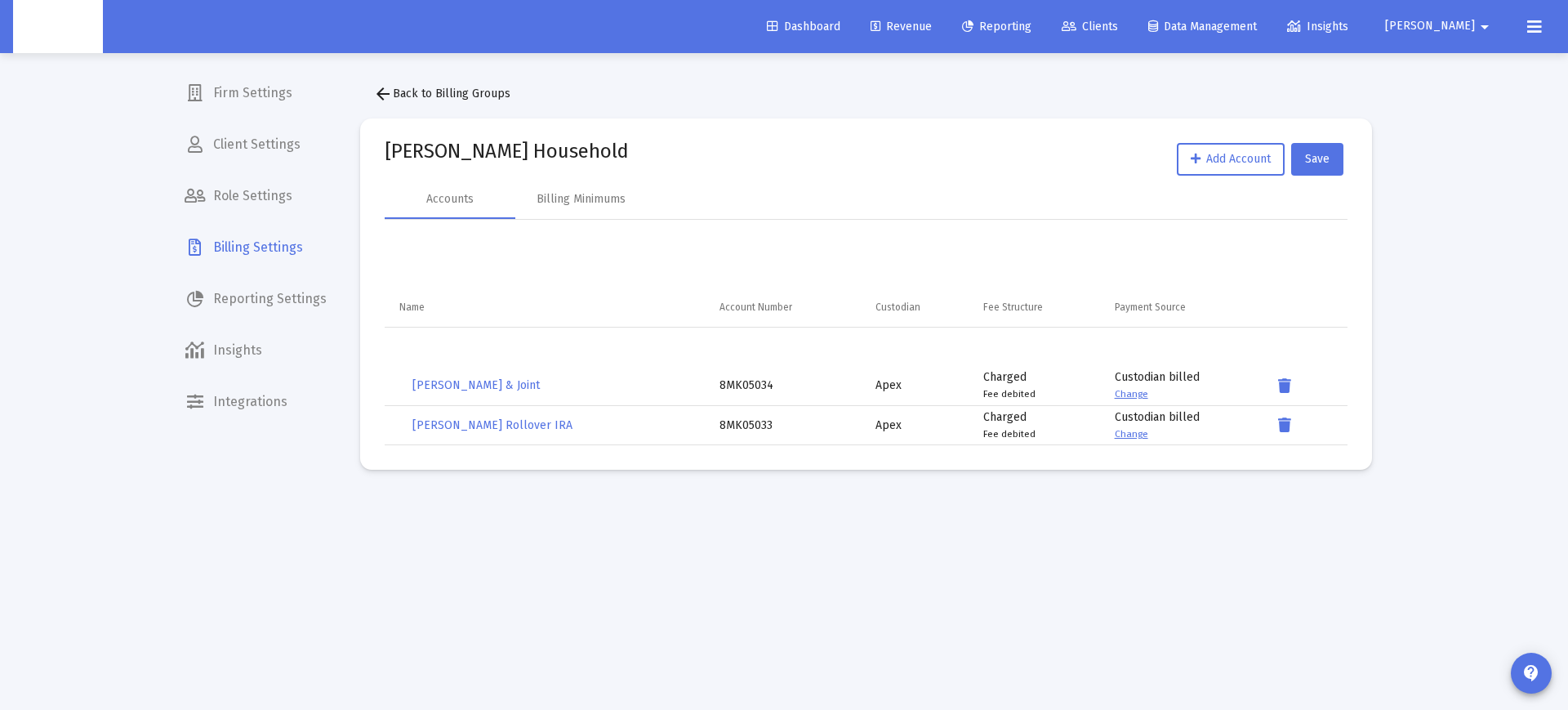
click at [406, 97] on span "arrow_back Back to Billing Groups" at bounding box center [441, 94] width 137 height 14
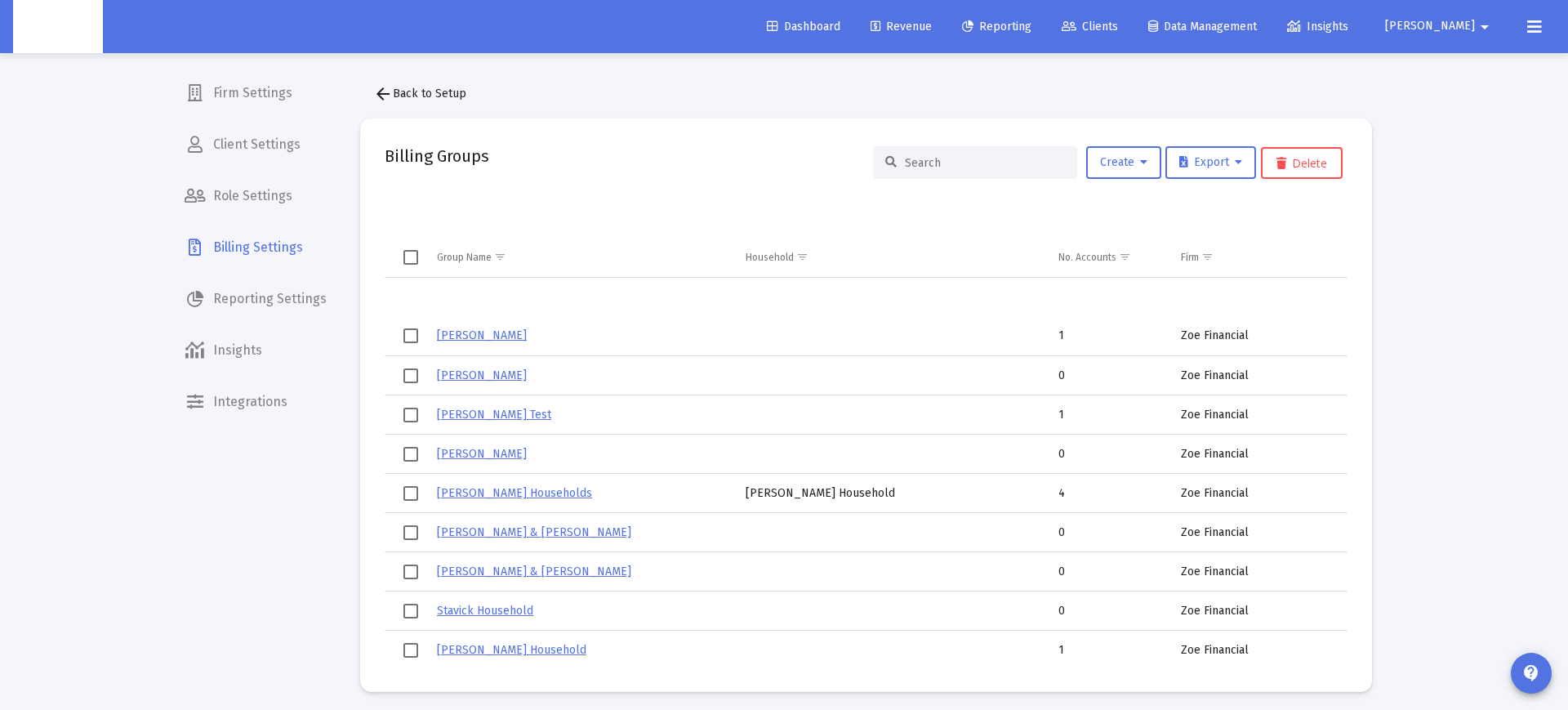
click at [916, 160] on input at bounding box center [985, 163] width 160 height 14
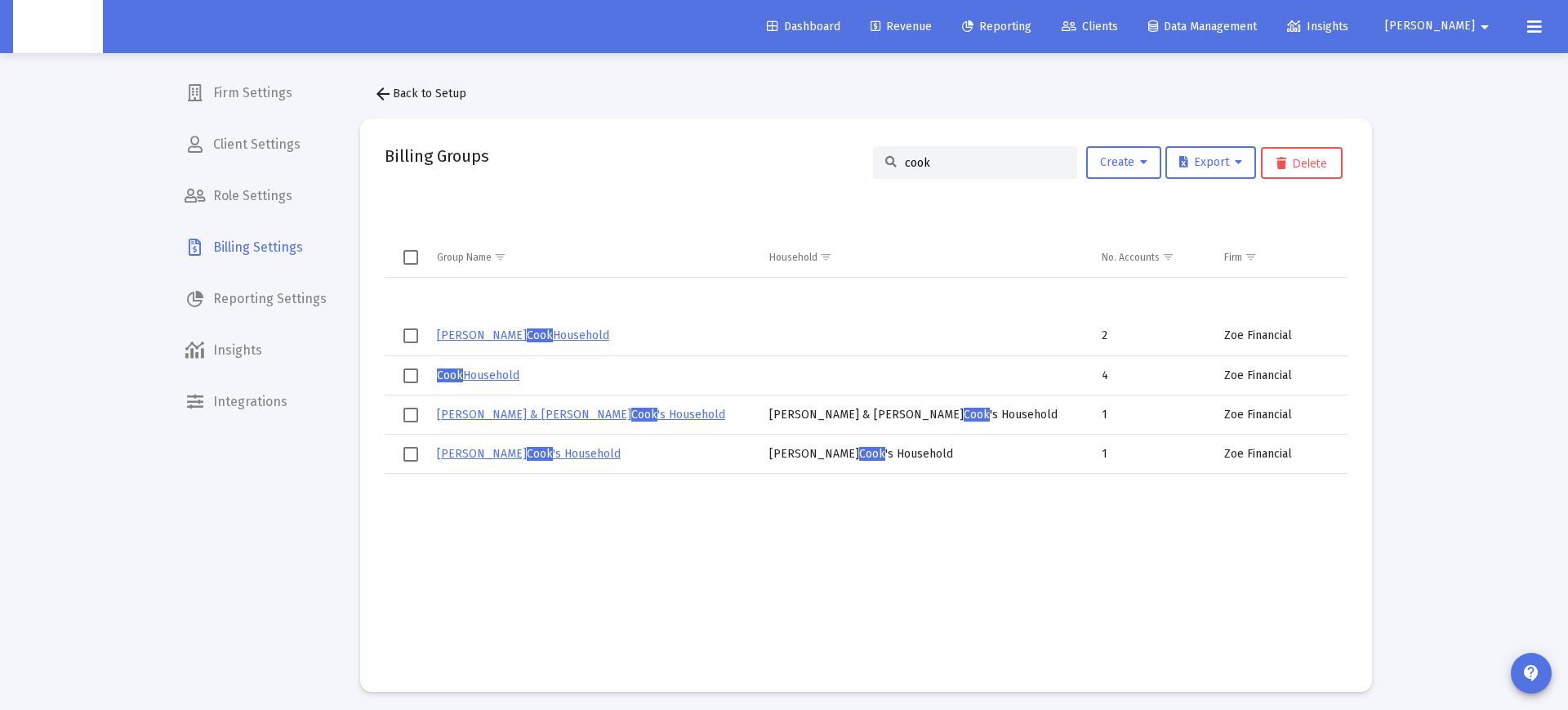
type input "cook"
click at [486, 371] on link "Cook Household" at bounding box center [477, 376] width 82 height 14
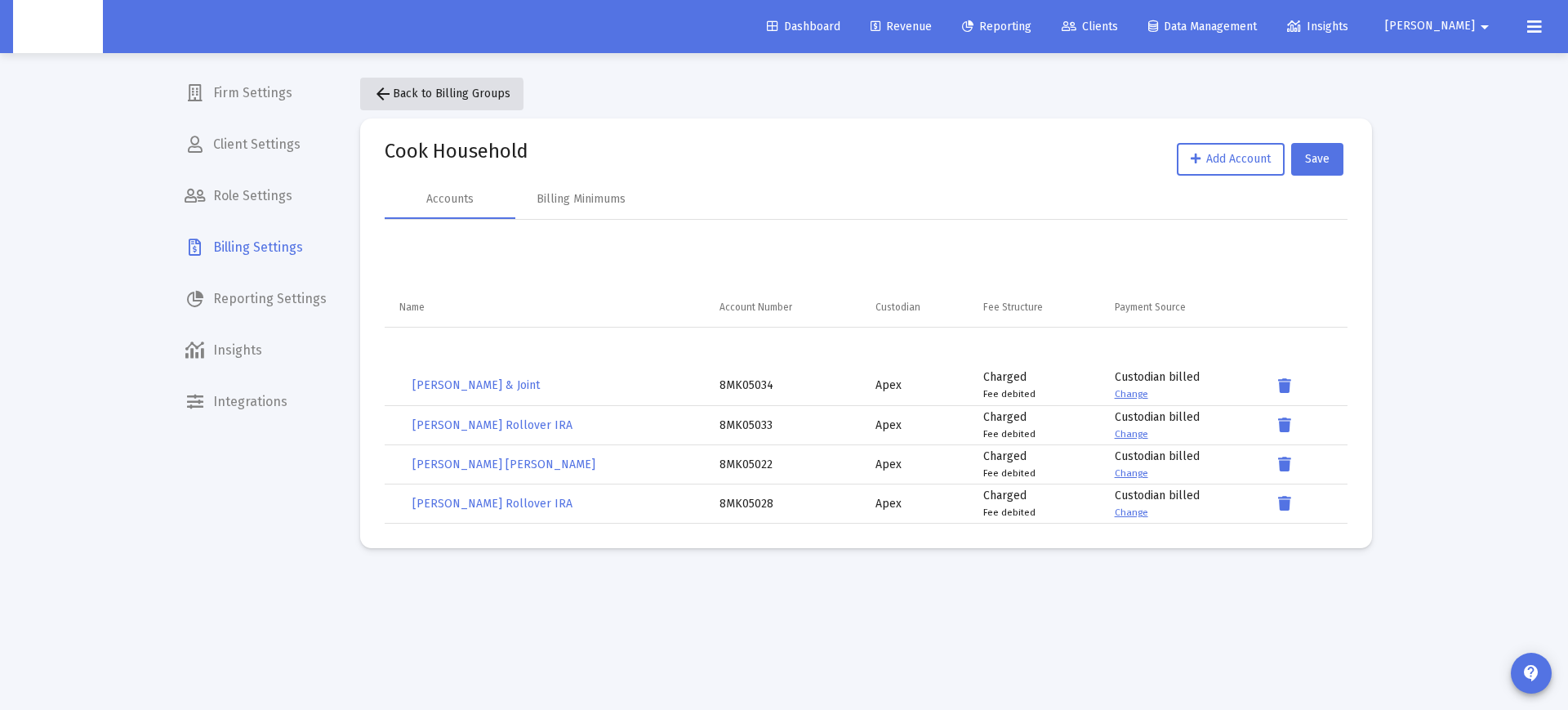
click at [376, 98] on mat-icon "arrow_back" at bounding box center [383, 94] width 19 height 20
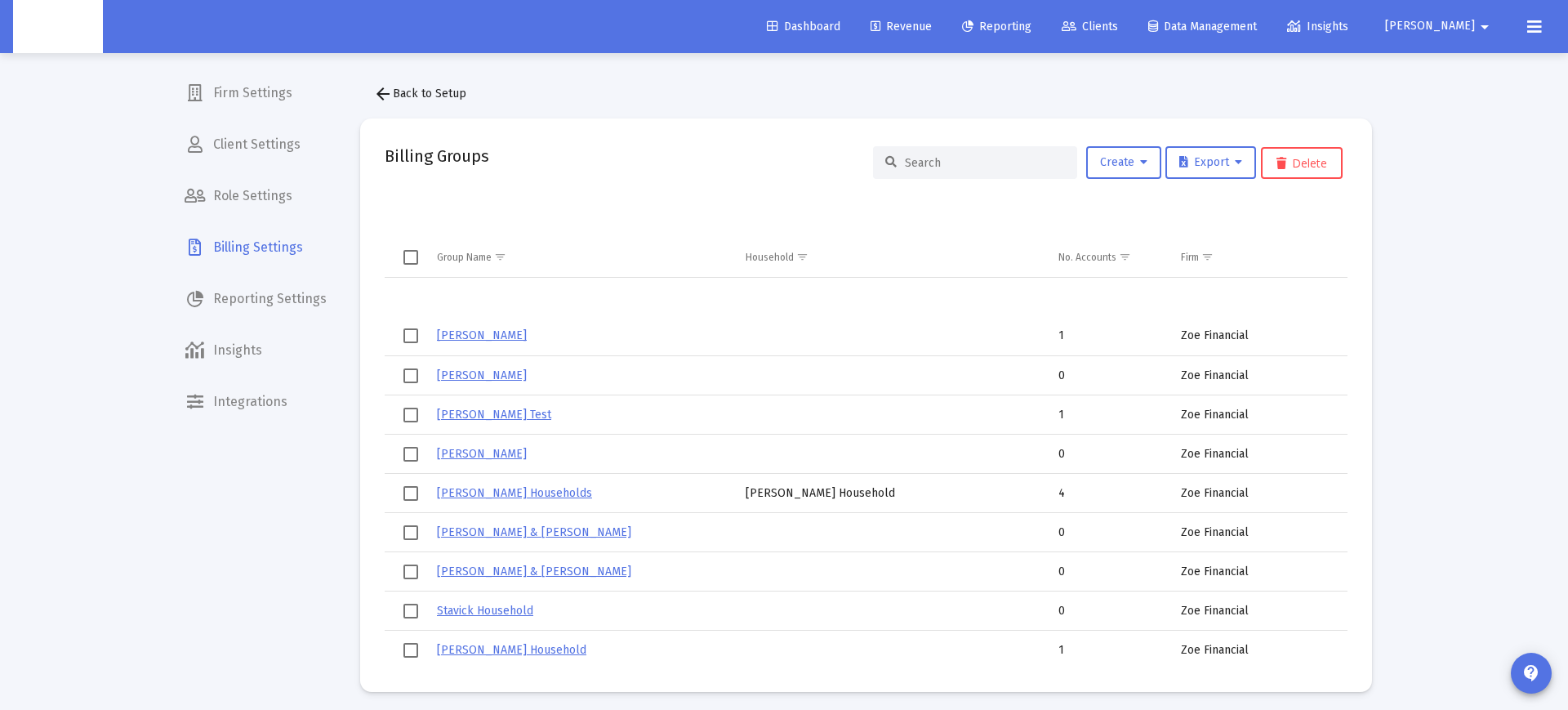
click at [940, 162] on input at bounding box center [985, 163] width 160 height 14
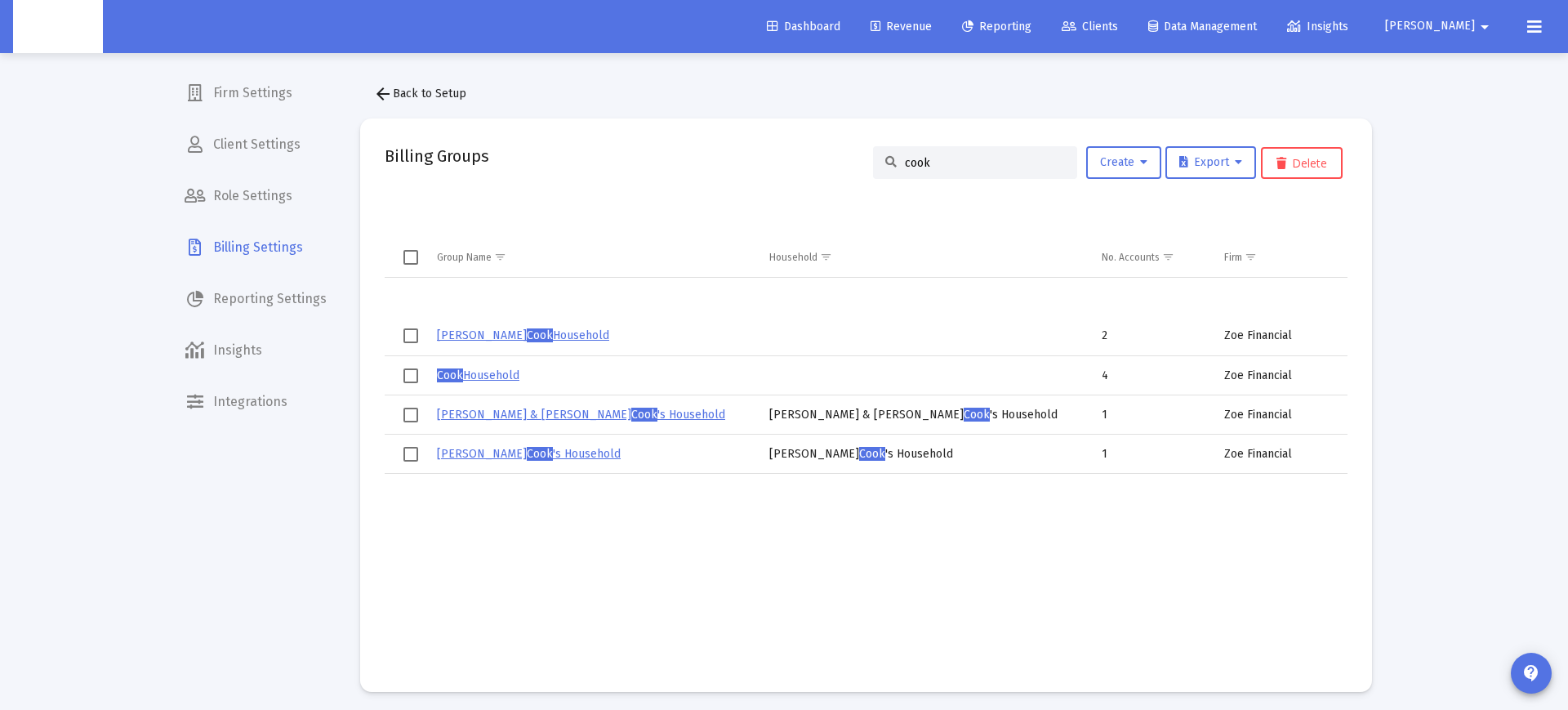
type input "cook"
click at [497, 332] on link "Chris Cook Household" at bounding box center [523, 336] width 173 height 14
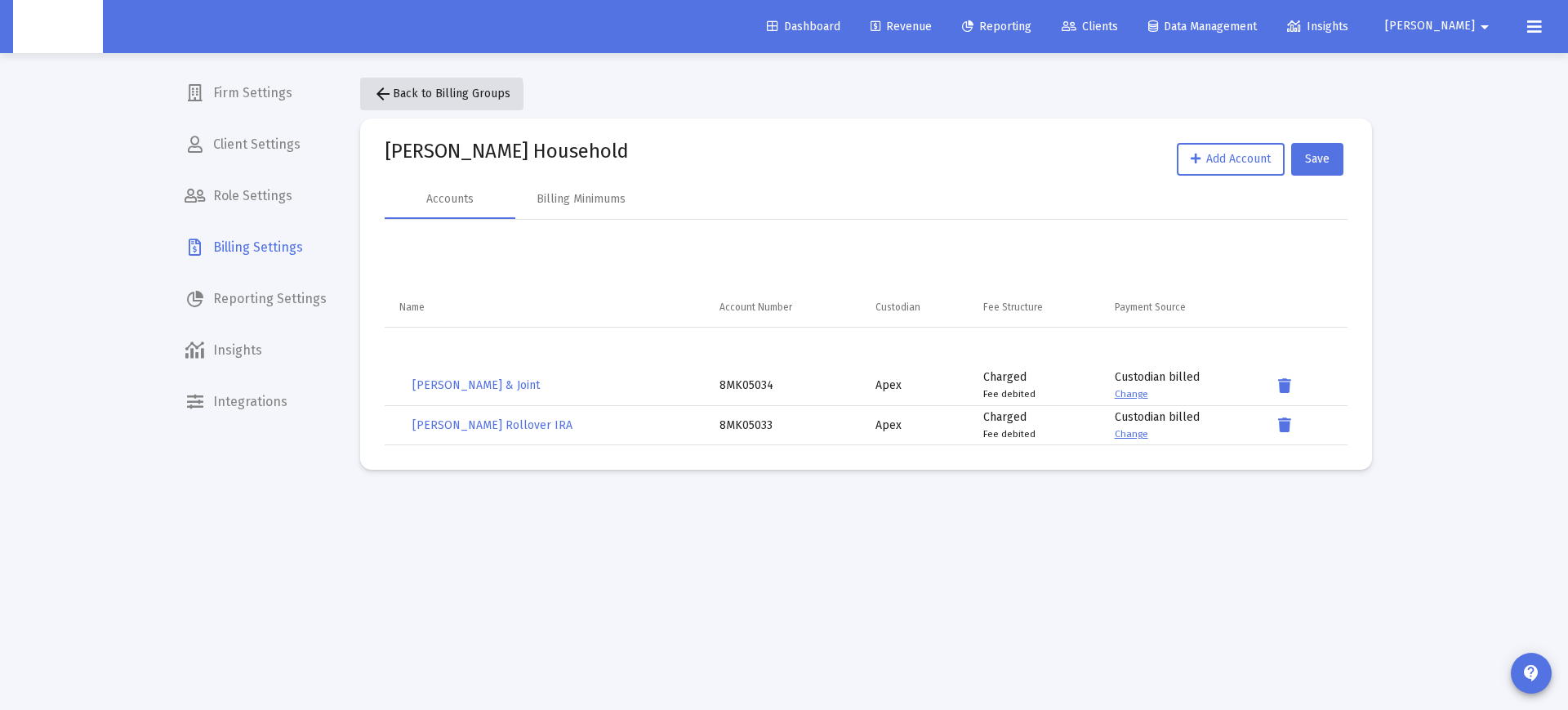
click at [382, 99] on mat-icon "arrow_back" at bounding box center [383, 94] width 19 height 20
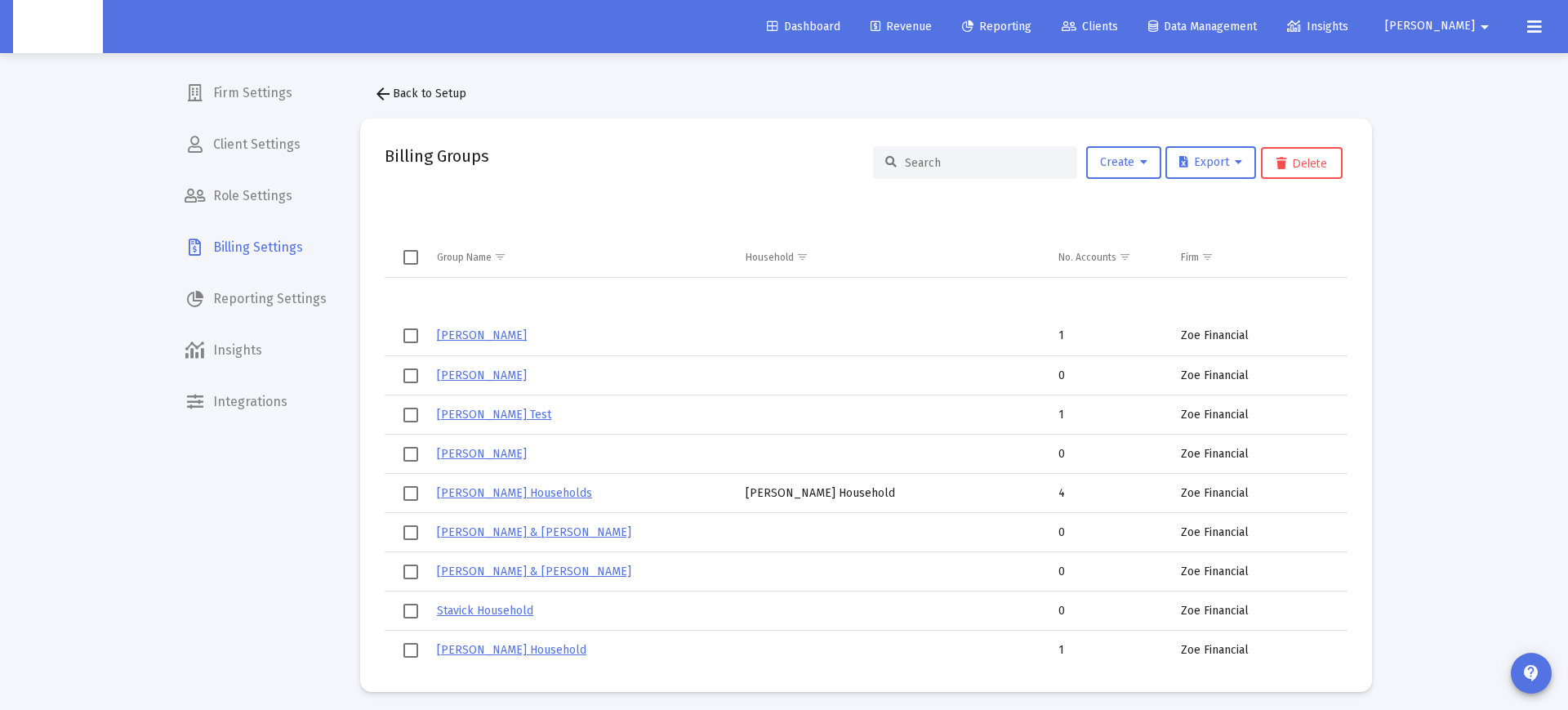
click at [910, 169] on input at bounding box center [985, 163] width 160 height 14
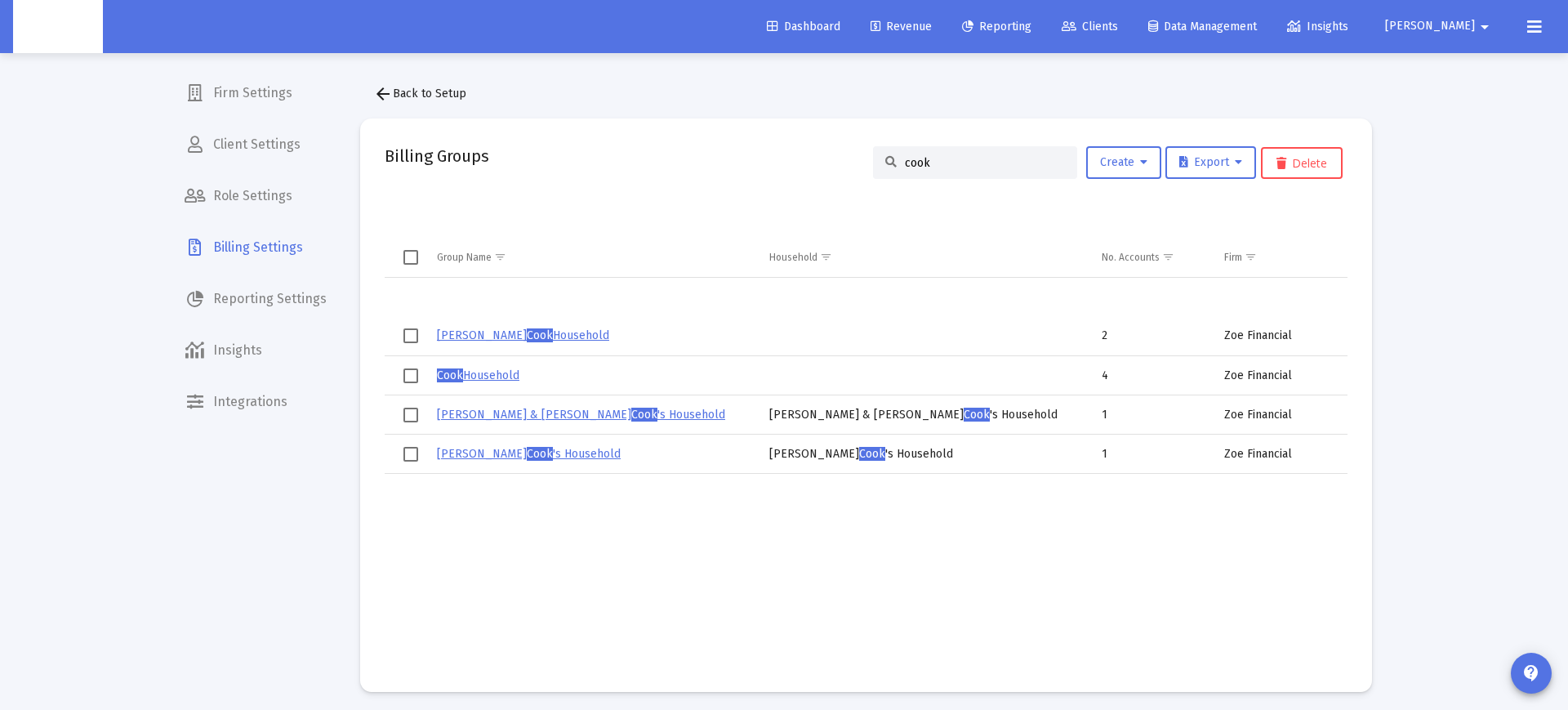
click at [408, 337] on span "Select row" at bounding box center [410, 336] width 15 height 15
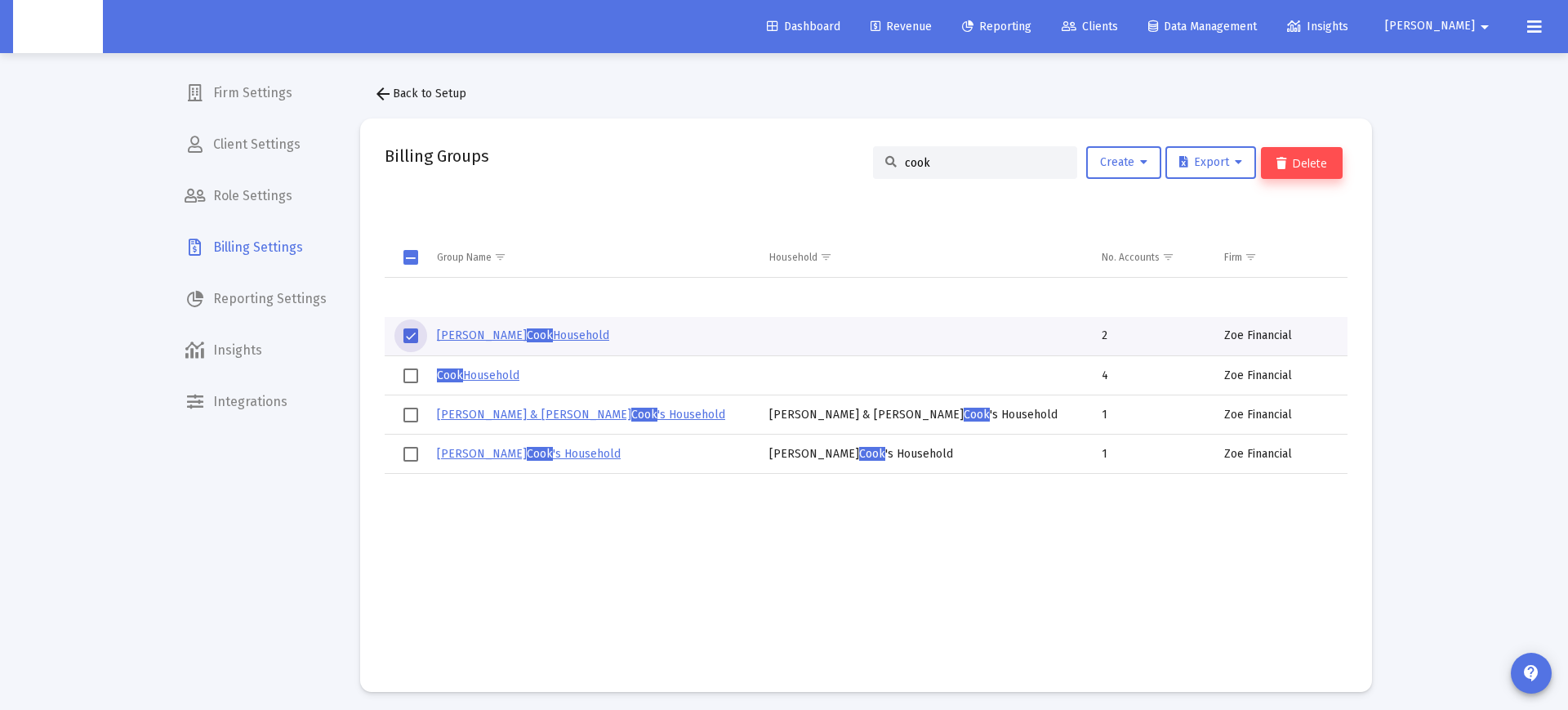
click at [1298, 169] on button "Delete" at bounding box center [1302, 163] width 82 height 32
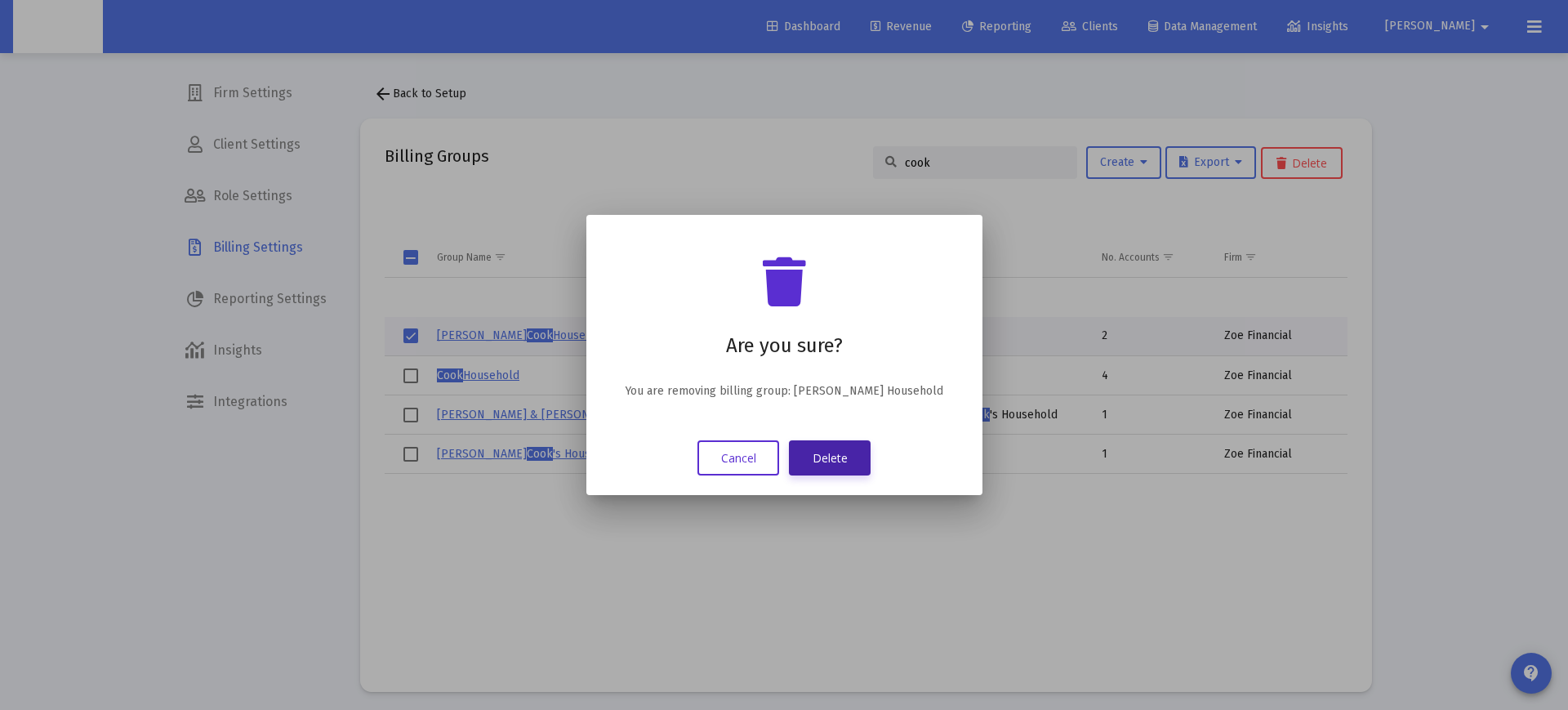
click at [832, 449] on button "Delete" at bounding box center [830, 458] width 82 height 35
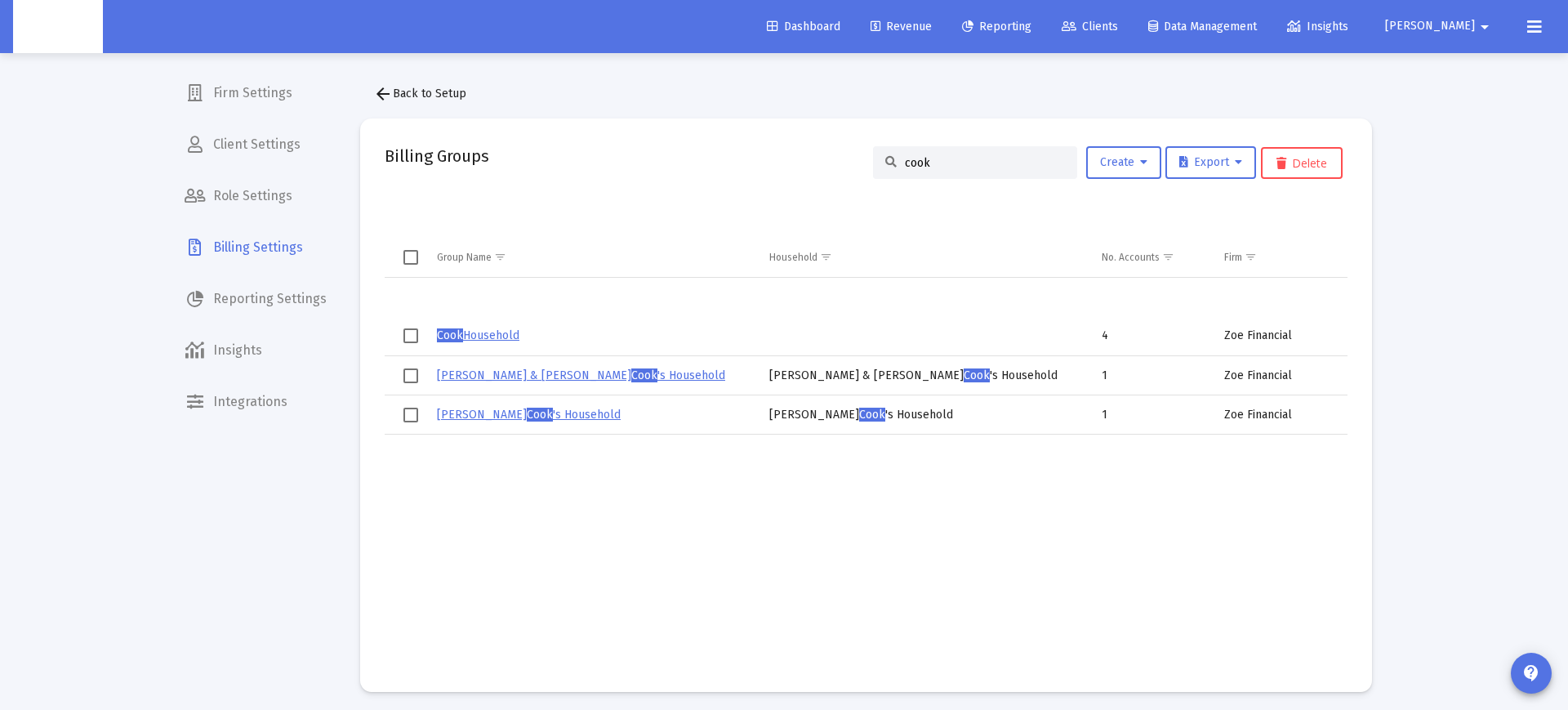
click at [912, 164] on input "cook" at bounding box center [985, 163] width 160 height 14
paste input "Todd Lawrence's Household"
type input "Todd Lawrence's Household"
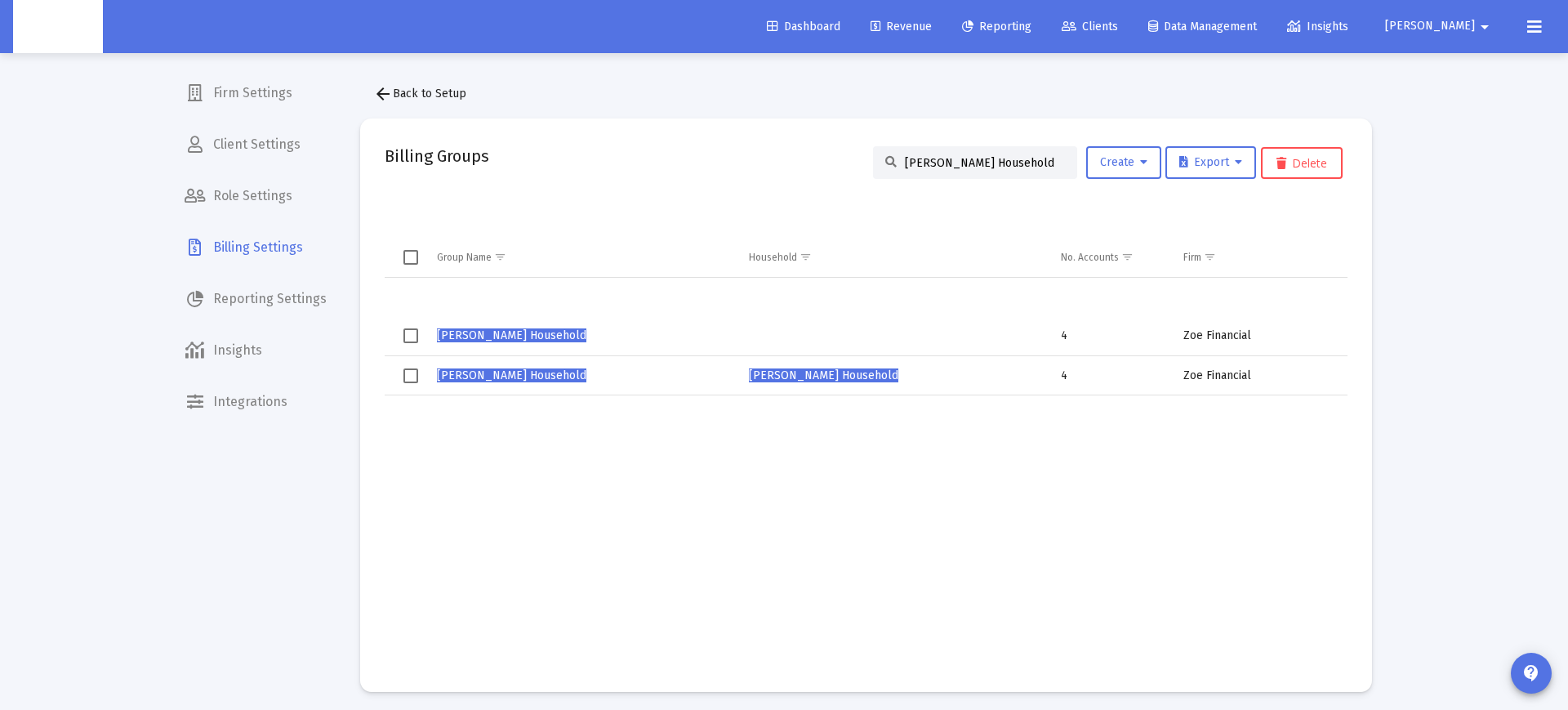
click at [493, 334] on span "Todd Lawrence's Household" at bounding box center [511, 336] width 150 height 14
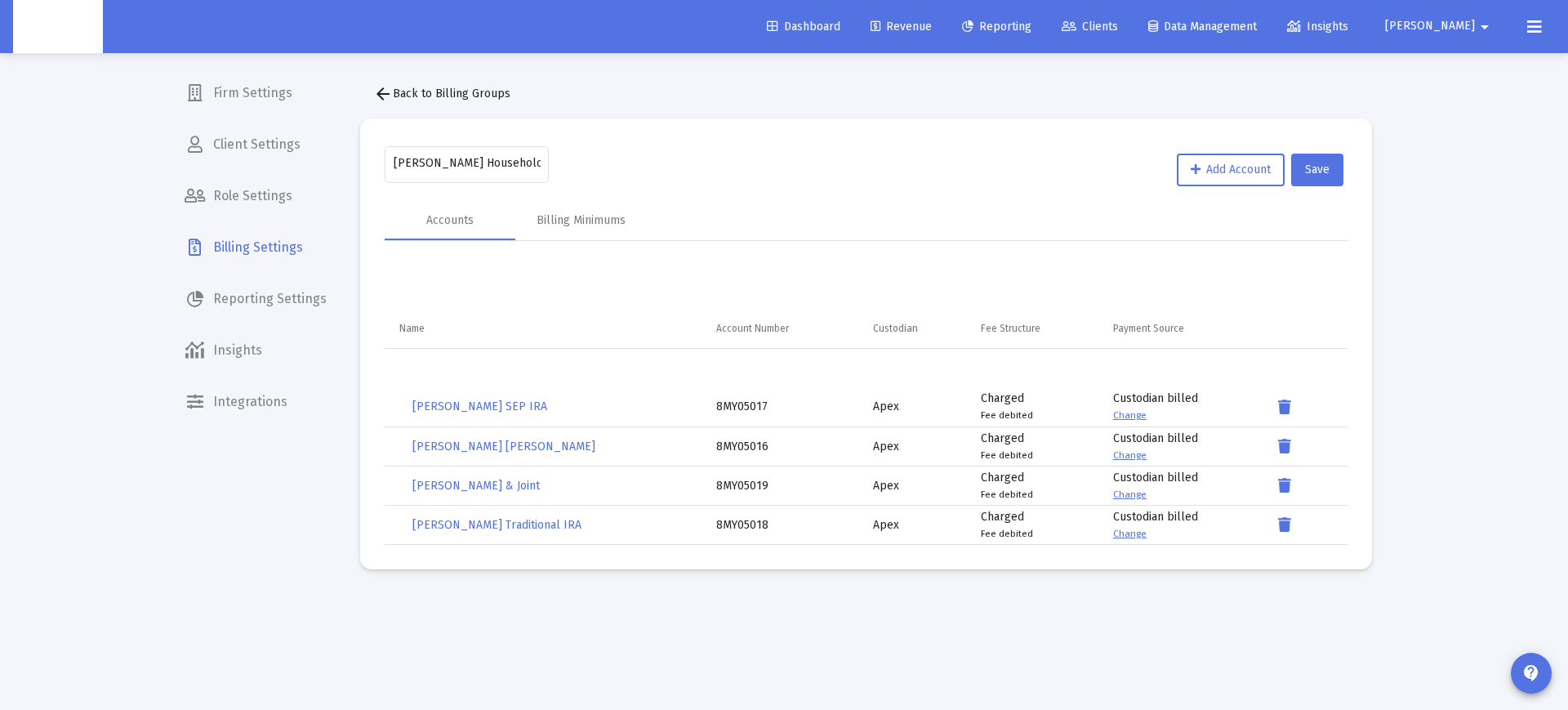
click at [392, 91] on span "arrow_back Back to Billing Groups" at bounding box center [441, 94] width 137 height 14
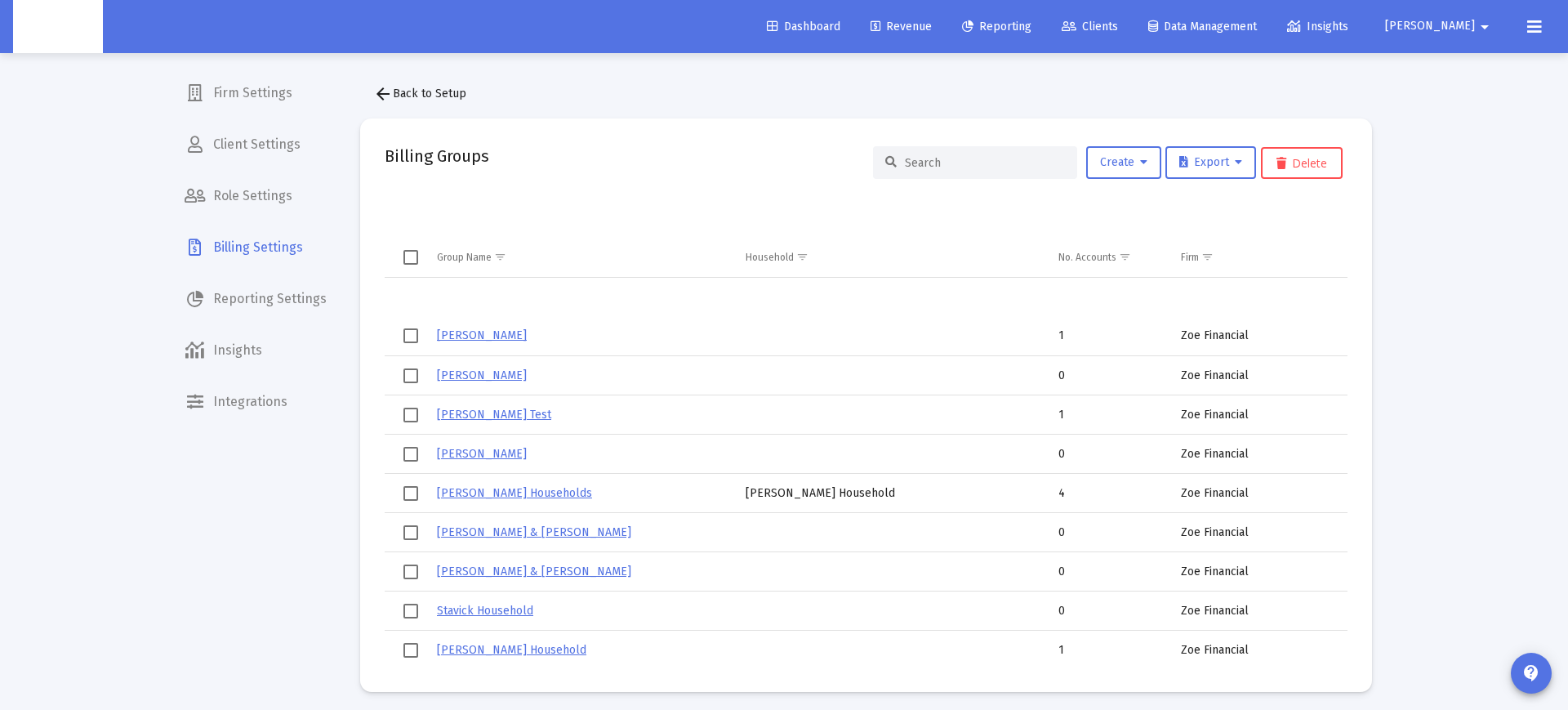
click at [908, 157] on input at bounding box center [985, 163] width 160 height 14
paste input "Todd Lawrence's Household"
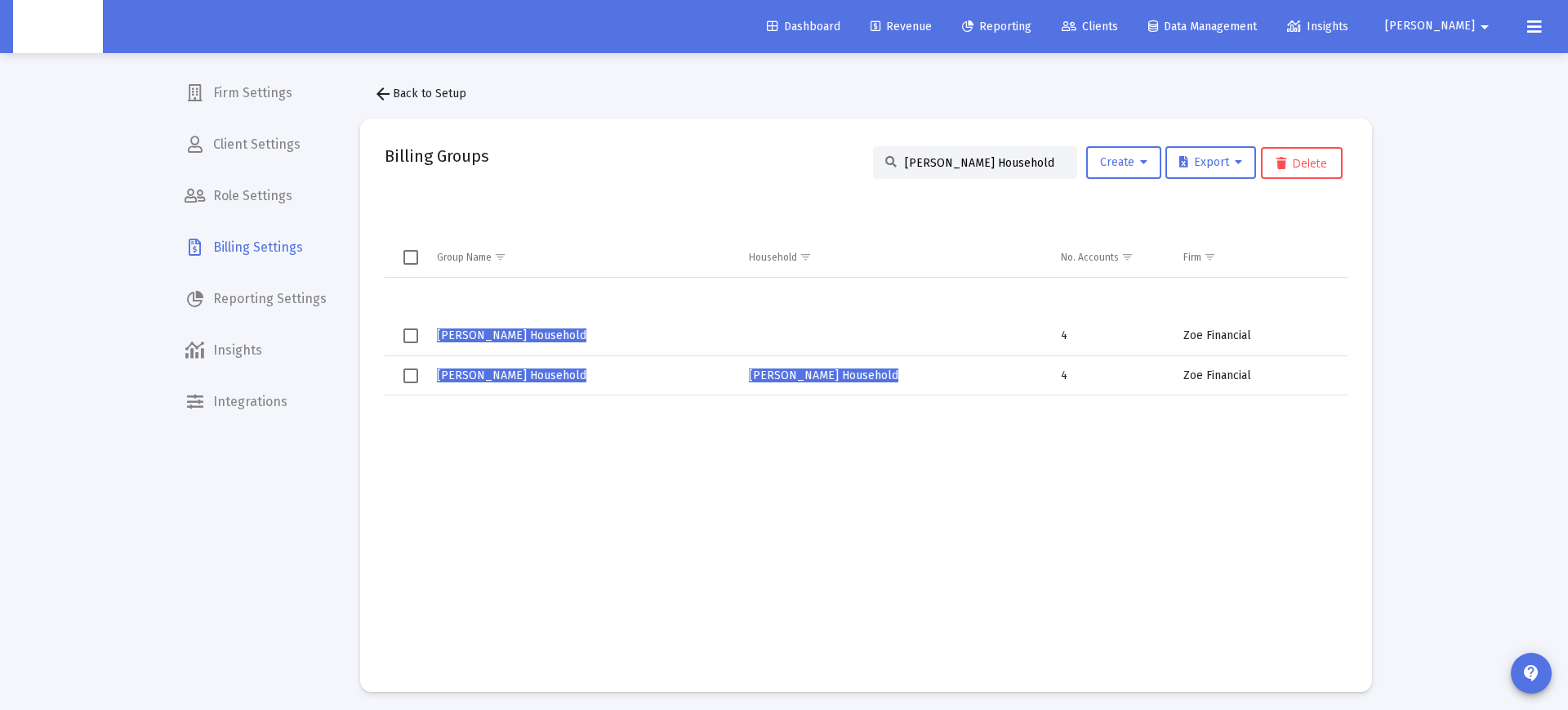
type input "Todd Lawrence's Household"
click at [515, 376] on span "Todd Lawrence's Household" at bounding box center [511, 376] width 150 height 14
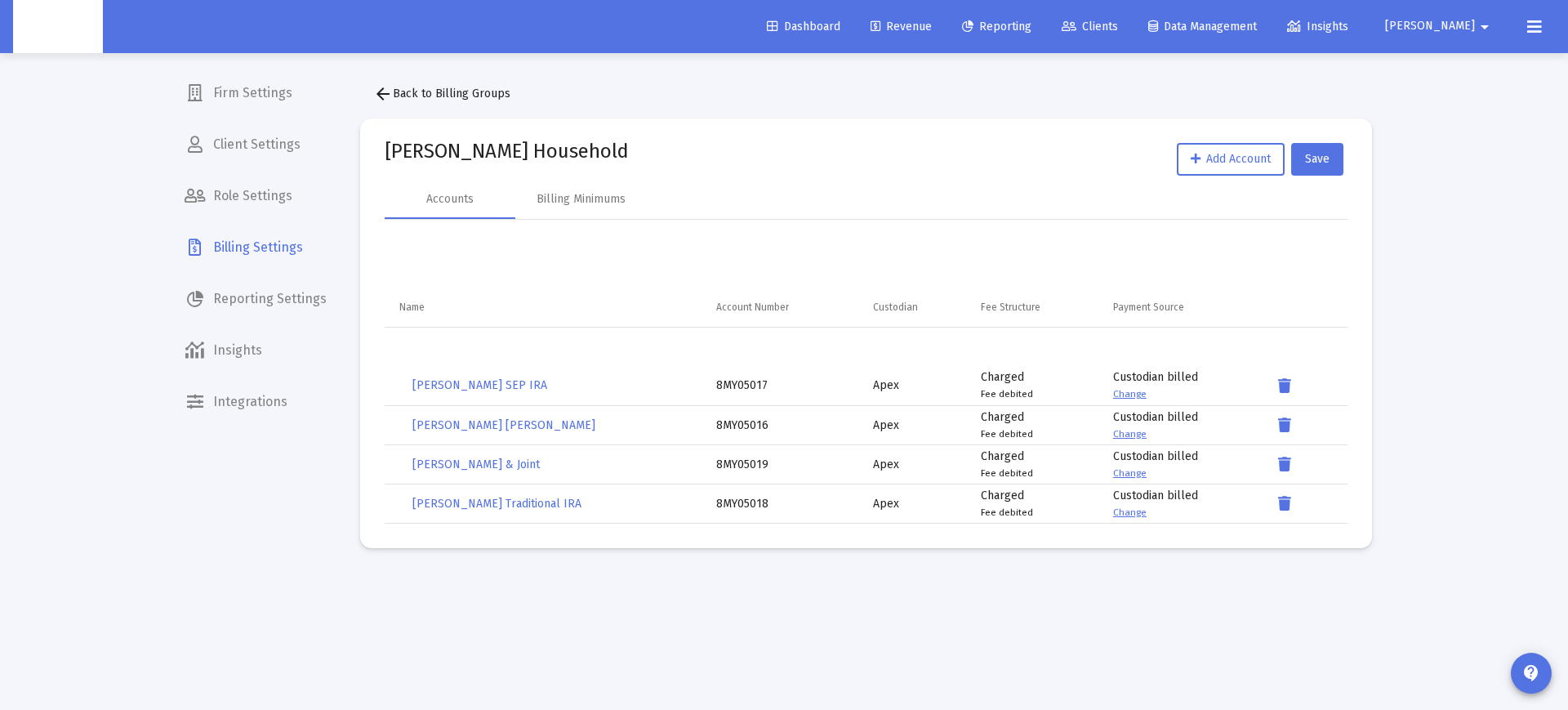
click at [394, 89] on span "arrow_back Back to Billing Groups" at bounding box center [441, 94] width 137 height 14
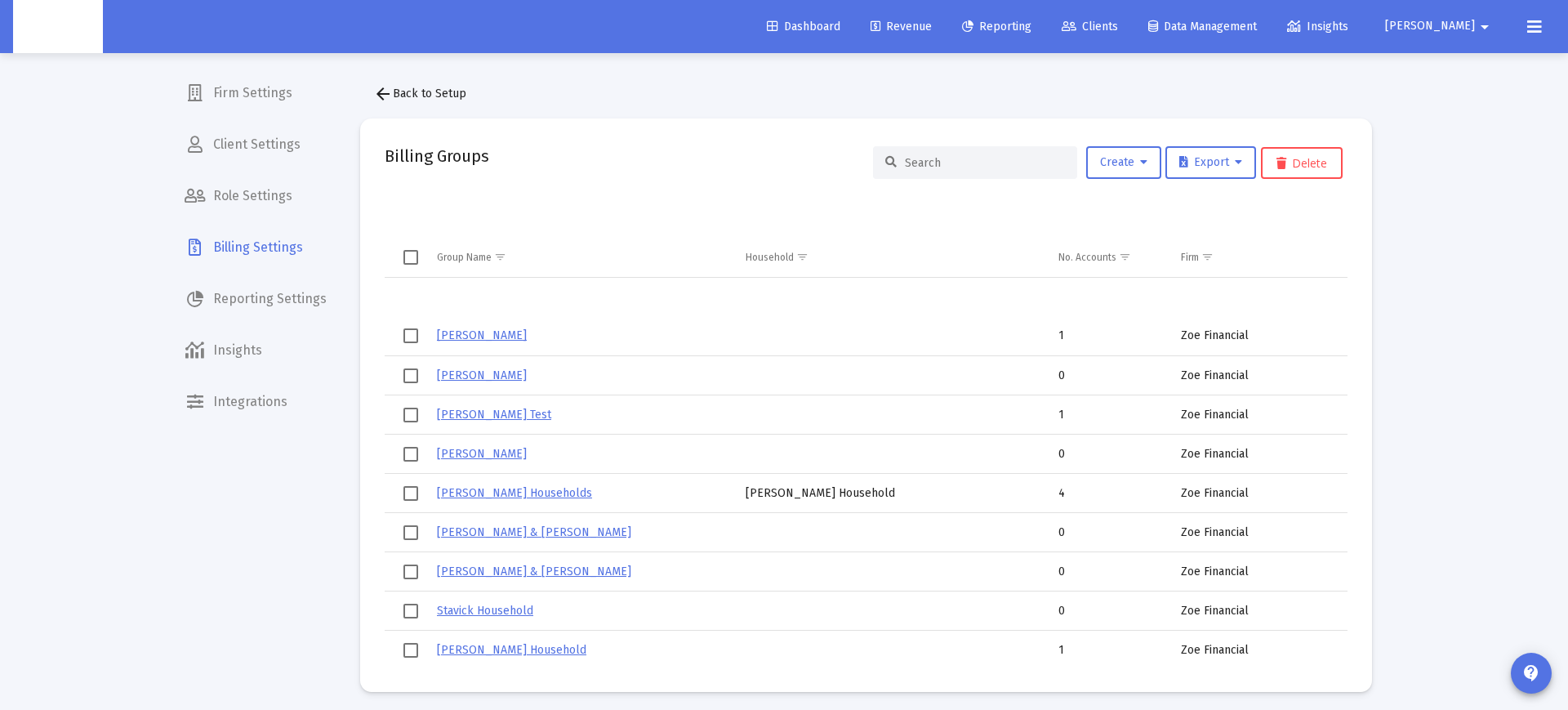
click at [943, 166] on input at bounding box center [985, 163] width 160 height 14
paste input "Todd Lawrence's Household"
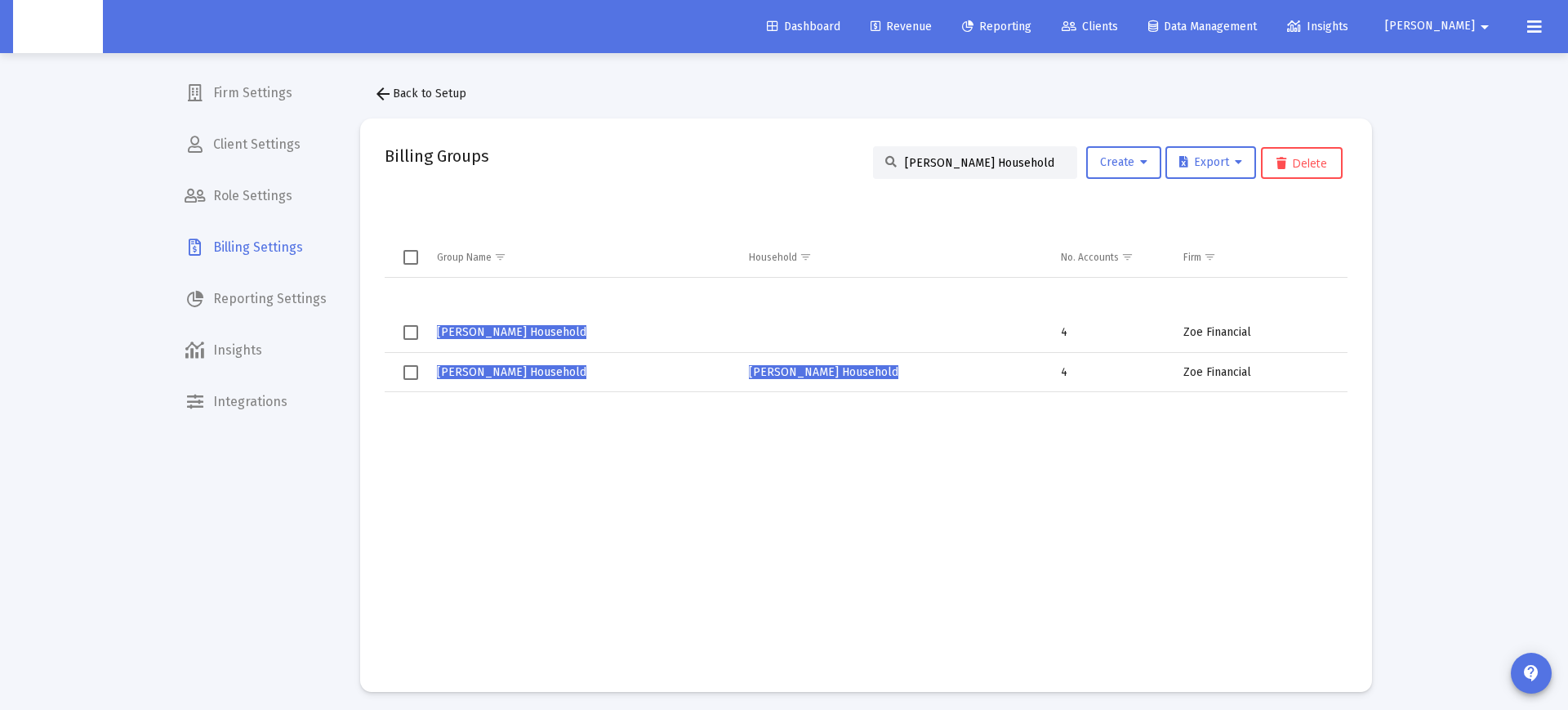
scroll to position [6, 0]
click at [843, 308] on table "Todd Lawrence's Household 4 Zoe Financial Todd Lawrence's Household Todd Lawren…" at bounding box center [866, 486] width 963 height 429
click at [414, 335] on span "Select row" at bounding box center [410, 329] width 15 height 15
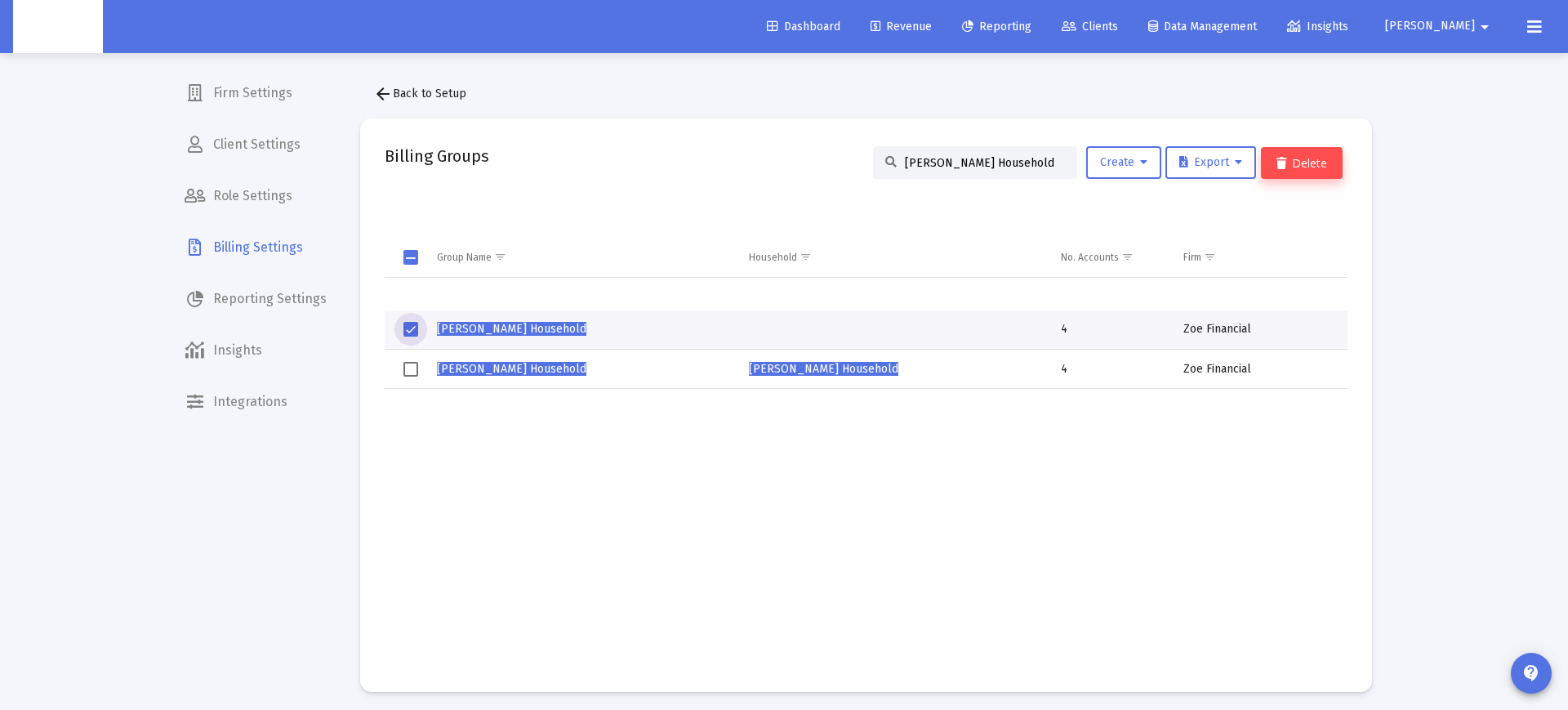
click at [1307, 172] on button "Delete" at bounding box center [1302, 163] width 82 height 32
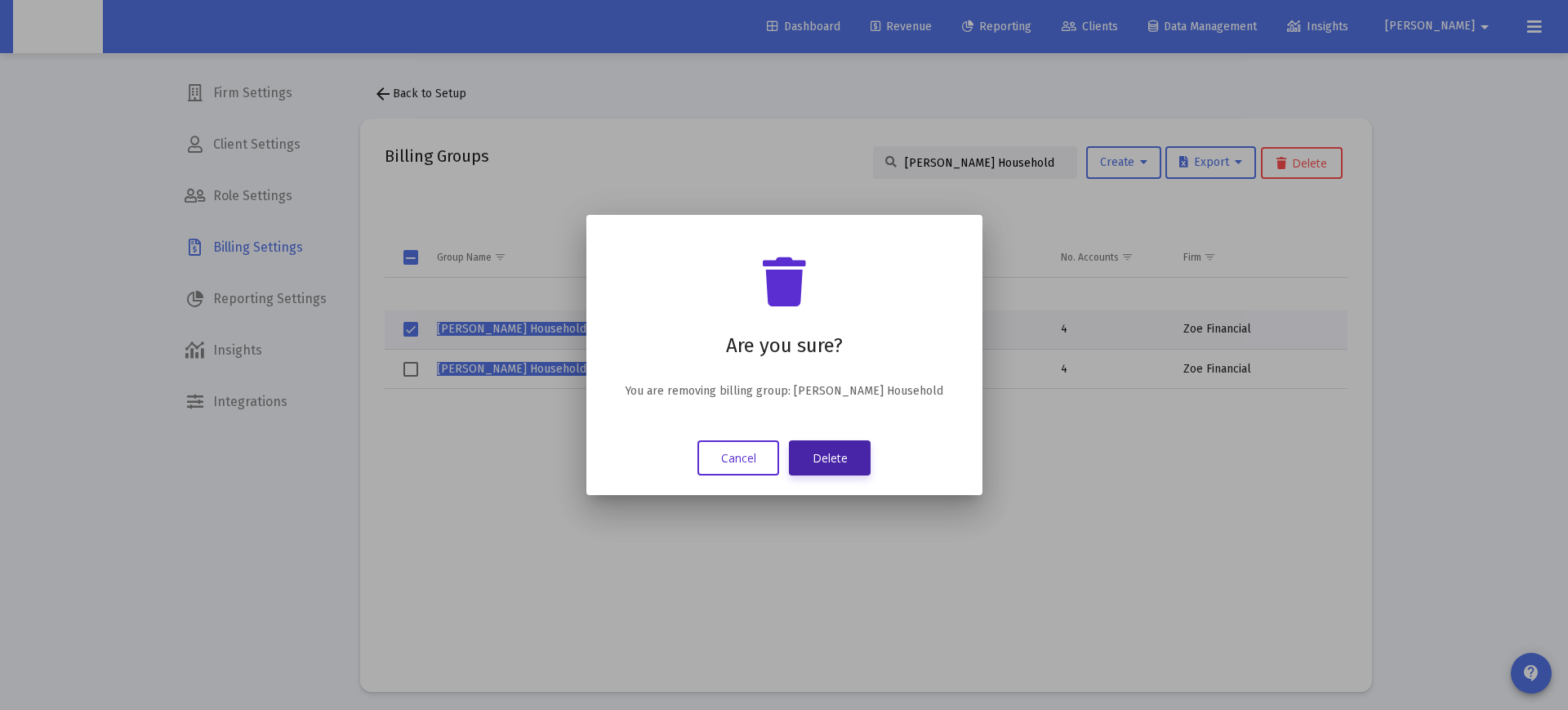
click at [834, 464] on button "Delete" at bounding box center [830, 458] width 82 height 35
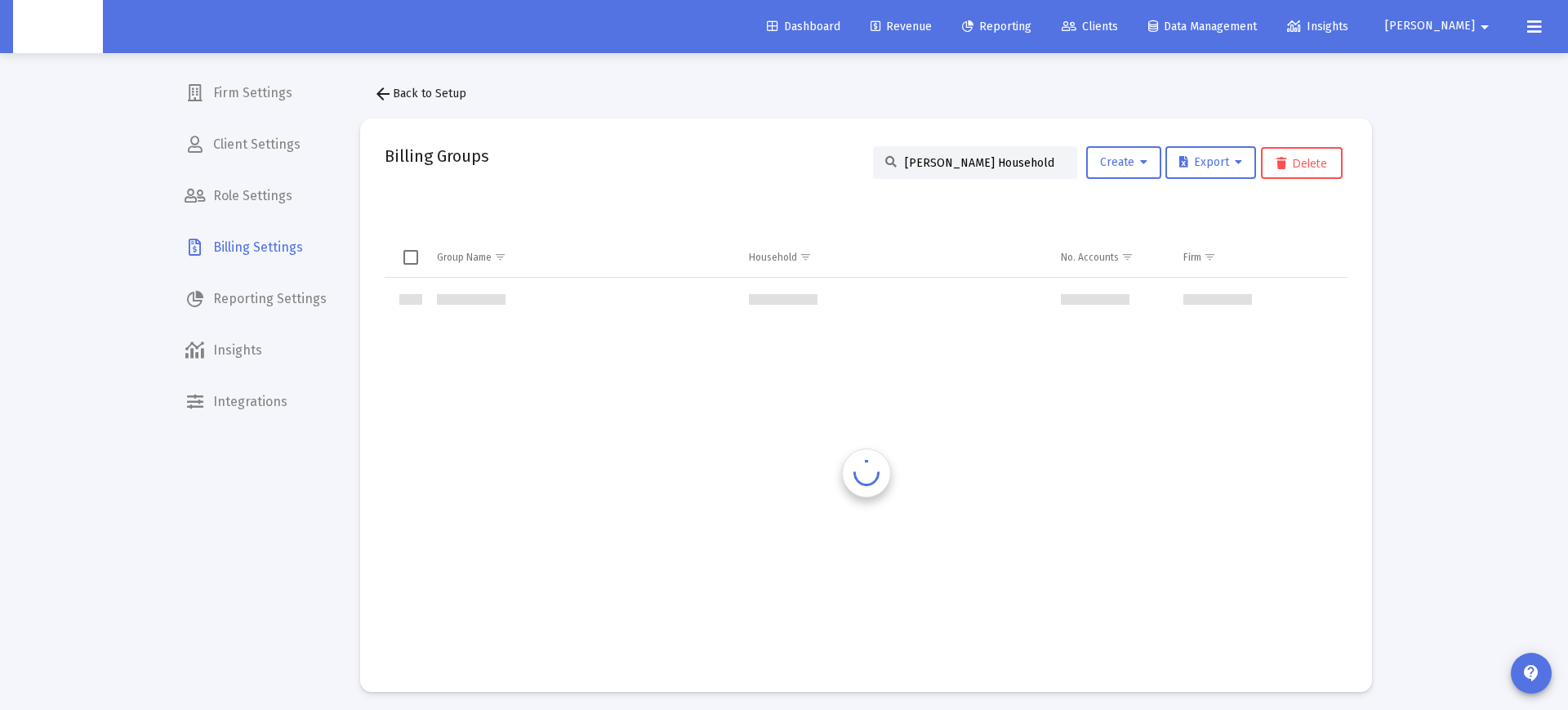
scroll to position [0, 0]
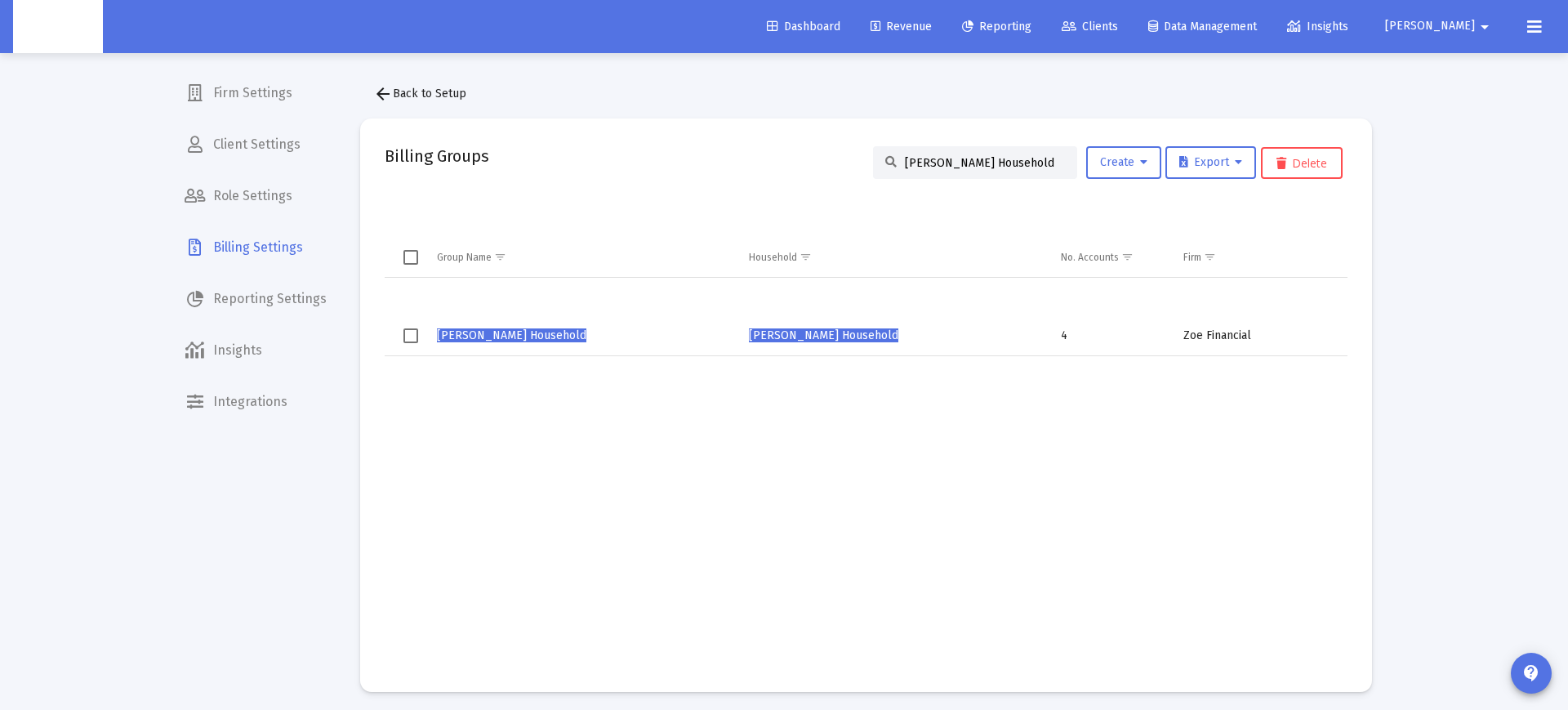
click at [993, 160] on input "Todd Lawrence's Household" at bounding box center [985, 163] width 160 height 14
paste input "Matt Wagoner"
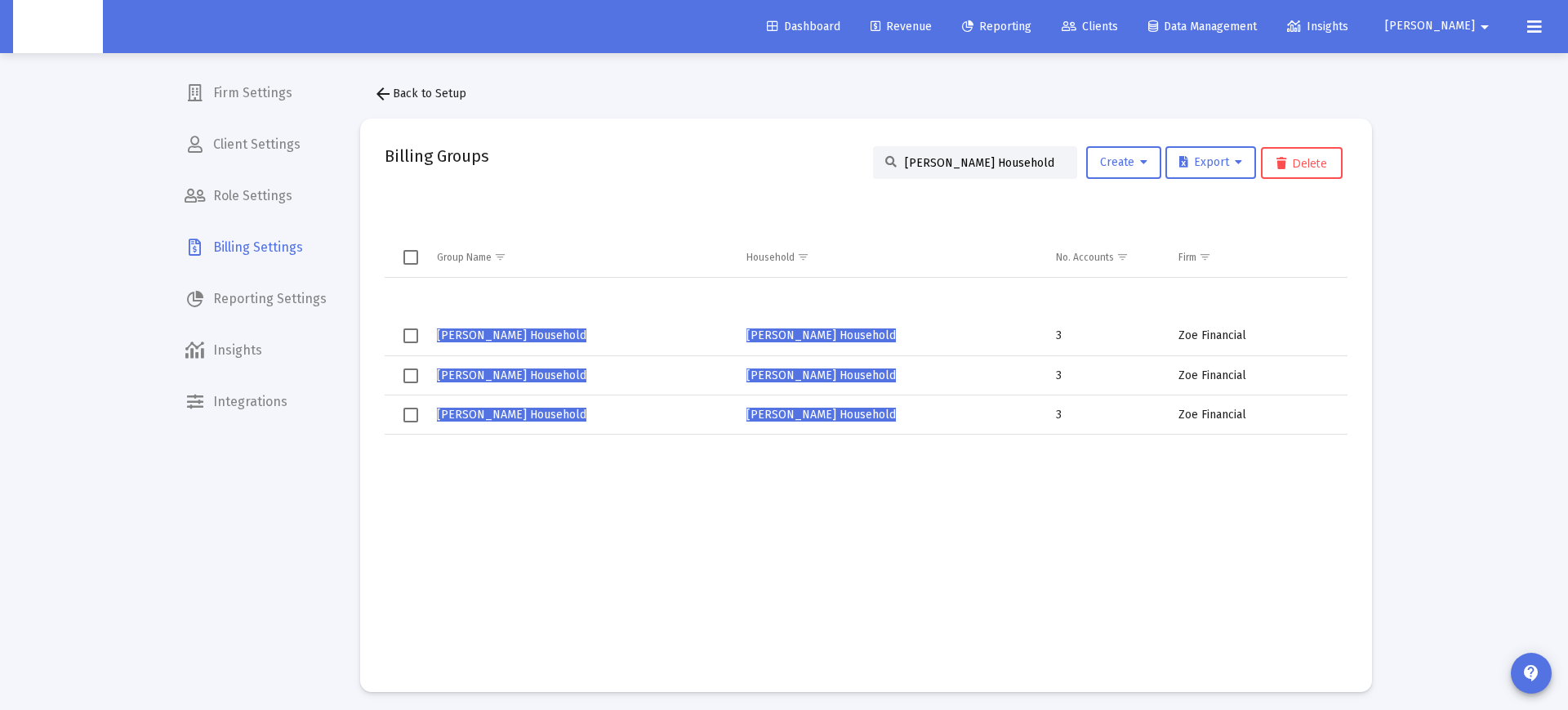
type input "Matt Wagoner's Household"
click at [704, 444] on td "Data grid" at bounding box center [579, 570] width 309 height 272
click at [1168, 340] on td "Zoe Financial" at bounding box center [1257, 337] width 181 height 39
drag, startPoint x: 1154, startPoint y: 331, endPoint x: 1265, endPoint y: 355, distance: 113.6
click at [1277, 340] on tr "Matt Wagoner's Household Matt Wagoner's Household 3 Zoe Financial" at bounding box center [866, 337] width 963 height 39
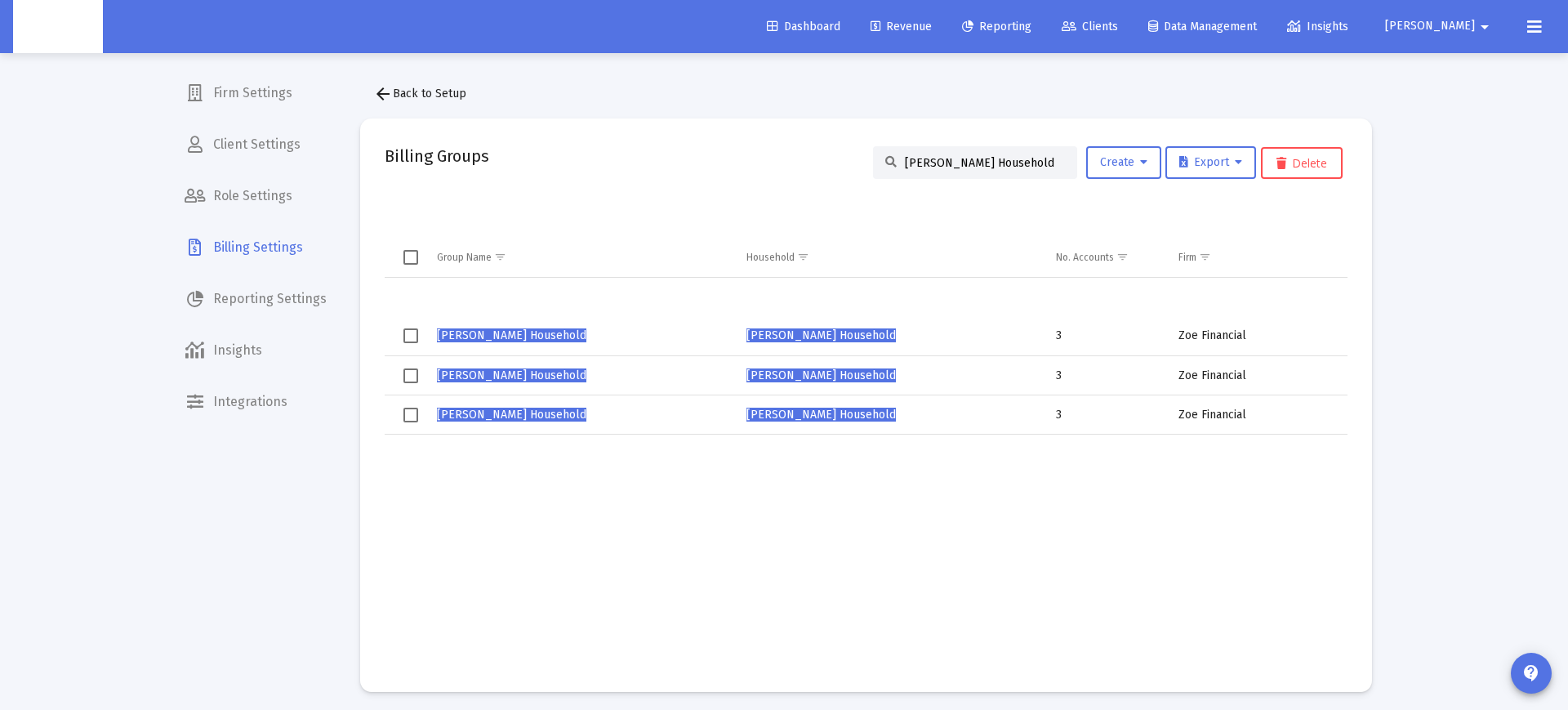
click at [1183, 405] on td "Zoe Financial" at bounding box center [1257, 415] width 181 height 39
click at [1177, 383] on td "Zoe Financial" at bounding box center [1257, 376] width 181 height 39
click at [1217, 420] on td "Zoe Financial" at bounding box center [1257, 415] width 181 height 39
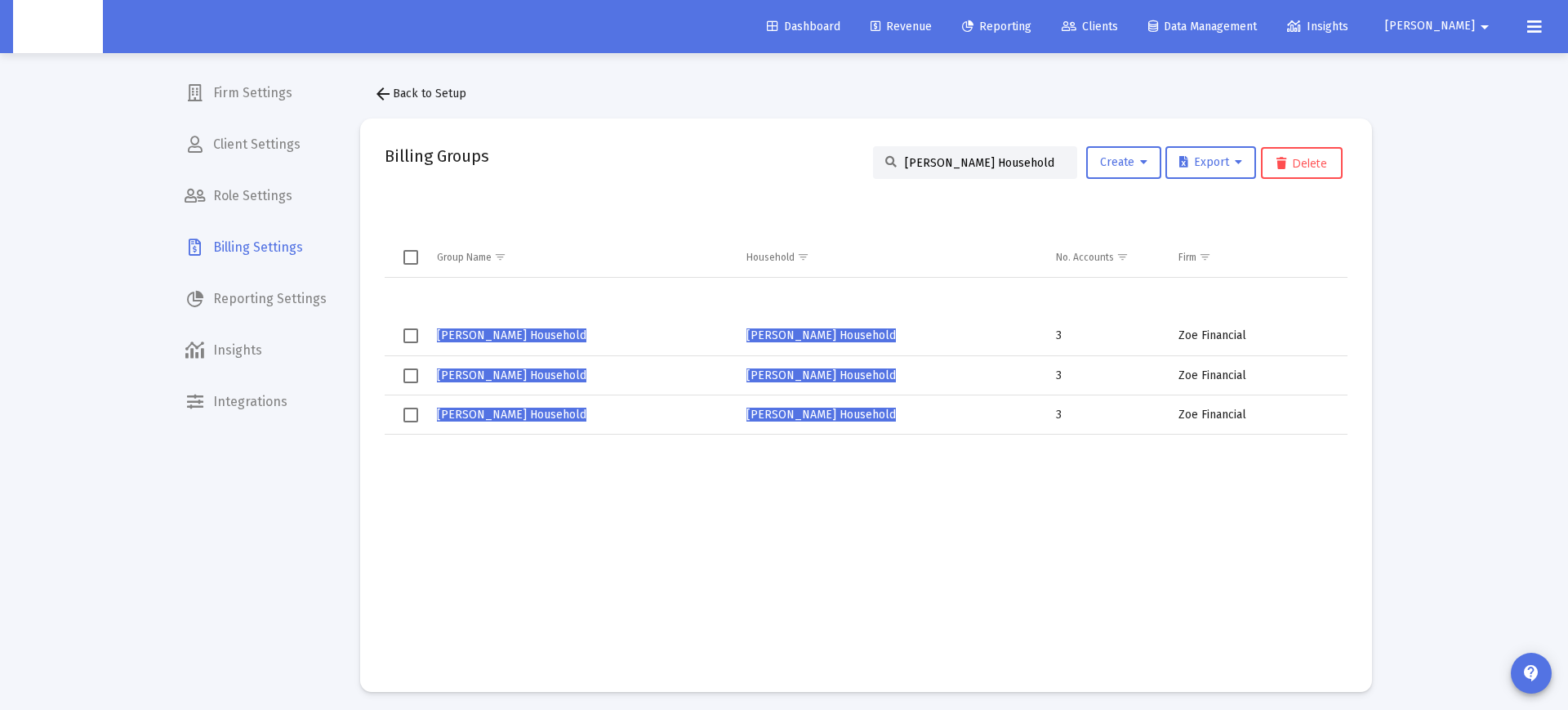
click at [1217, 420] on td "Zoe Financial" at bounding box center [1257, 415] width 181 height 39
drag, startPoint x: 1217, startPoint y: 420, endPoint x: 1097, endPoint y: 495, distance: 141.5
click at [1217, 420] on td "Zoe Financial" at bounding box center [1257, 415] width 181 height 39
click at [1083, 500] on td "Data grid" at bounding box center [1106, 570] width 122 height 272
click at [648, 485] on td "Data grid" at bounding box center [579, 570] width 309 height 272
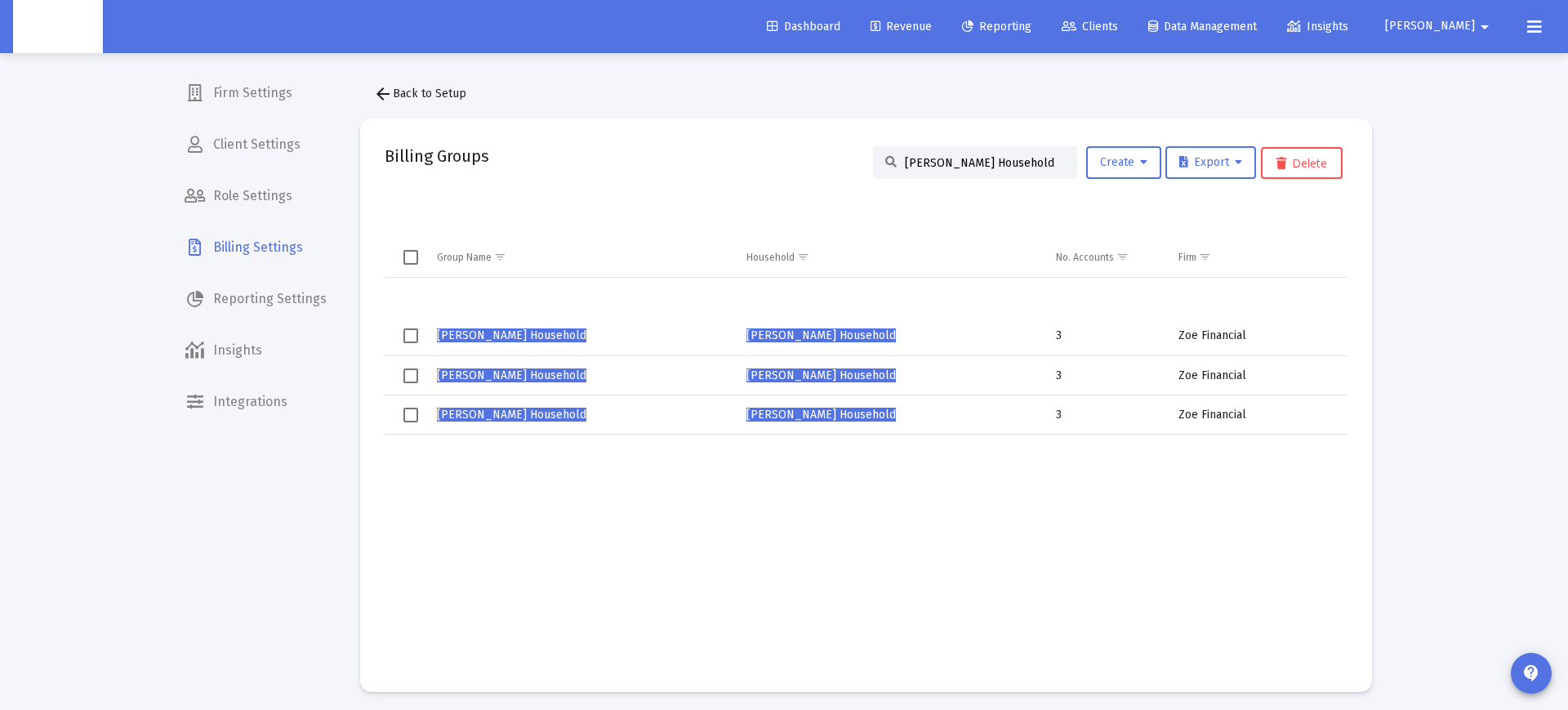
click at [983, 154] on div "Matt Wagoner's Household" at bounding box center [975, 162] width 204 height 33
drag, startPoint x: 983, startPoint y: 154, endPoint x: 952, endPoint y: 167, distance: 33.6
click at [983, 154] on div "Matt Wagoner's Household" at bounding box center [975, 162] width 204 height 33
click at [959, 165] on input "Matt Wagoner's Household" at bounding box center [985, 163] width 160 height 14
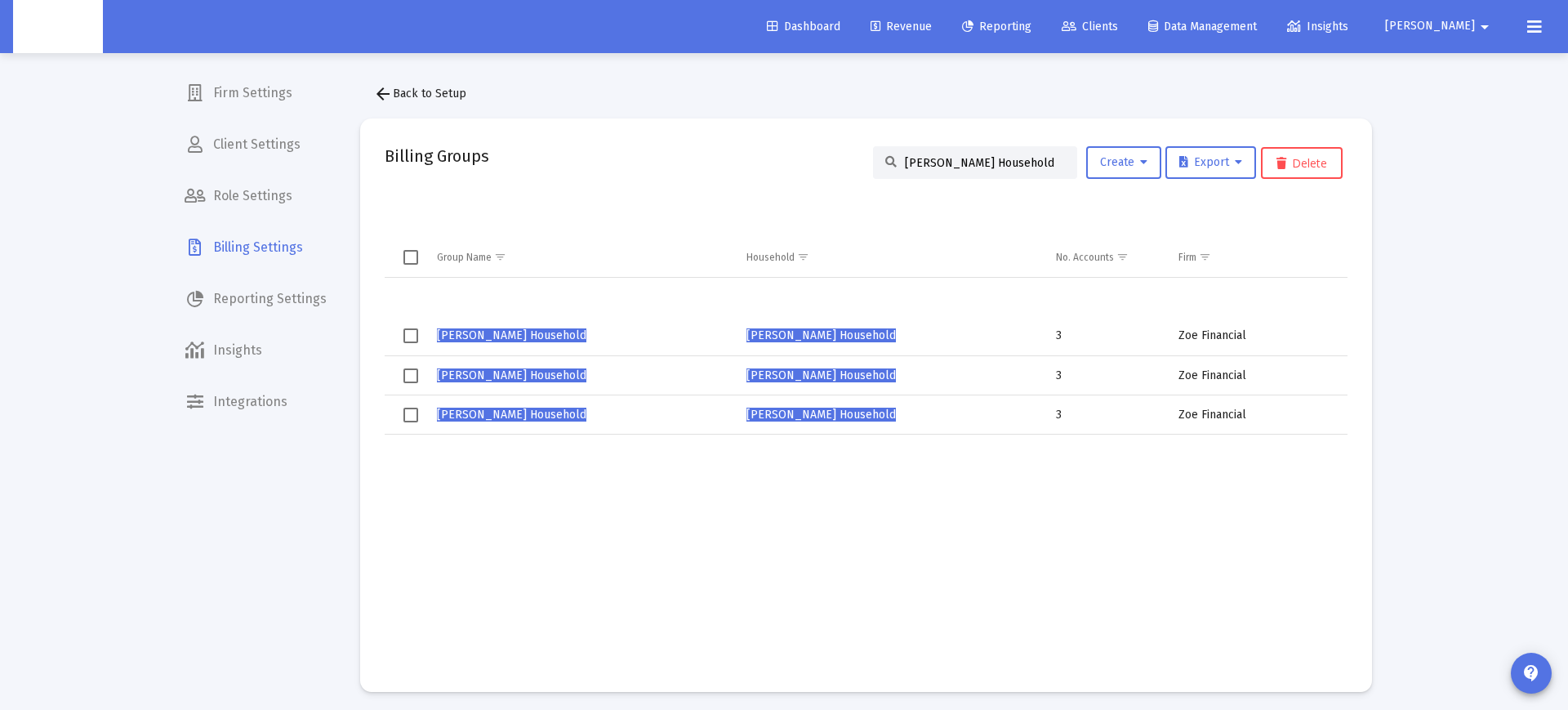
click at [959, 165] on input "Matt Wagoner's Household" at bounding box center [985, 163] width 160 height 14
paste input "[PERSON_NAME]"
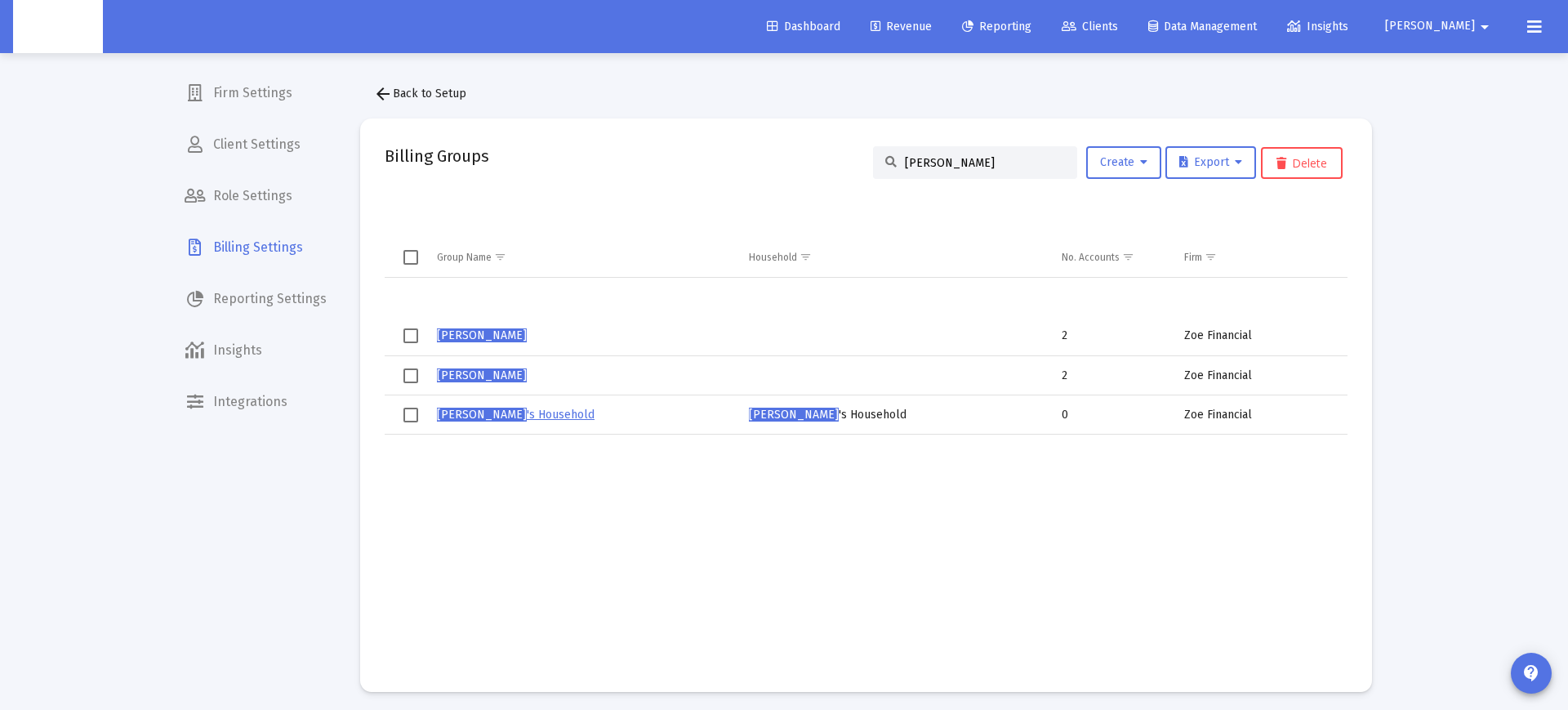
type input "[PERSON_NAME]"
click at [522, 416] on link "Claire Schroyer 's Household" at bounding box center [516, 415] width 158 height 14
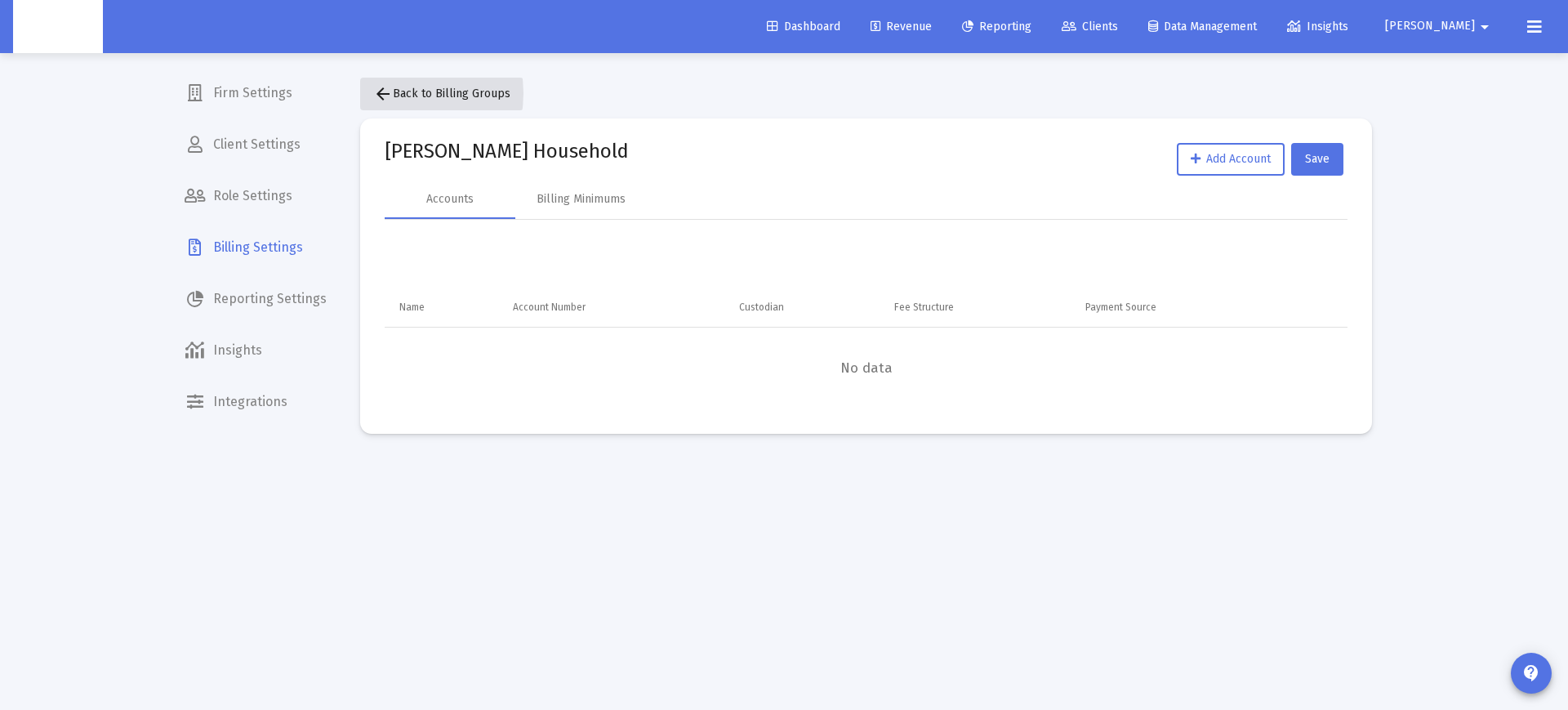
click at [392, 93] on mat-icon "arrow_back" at bounding box center [383, 94] width 19 height 20
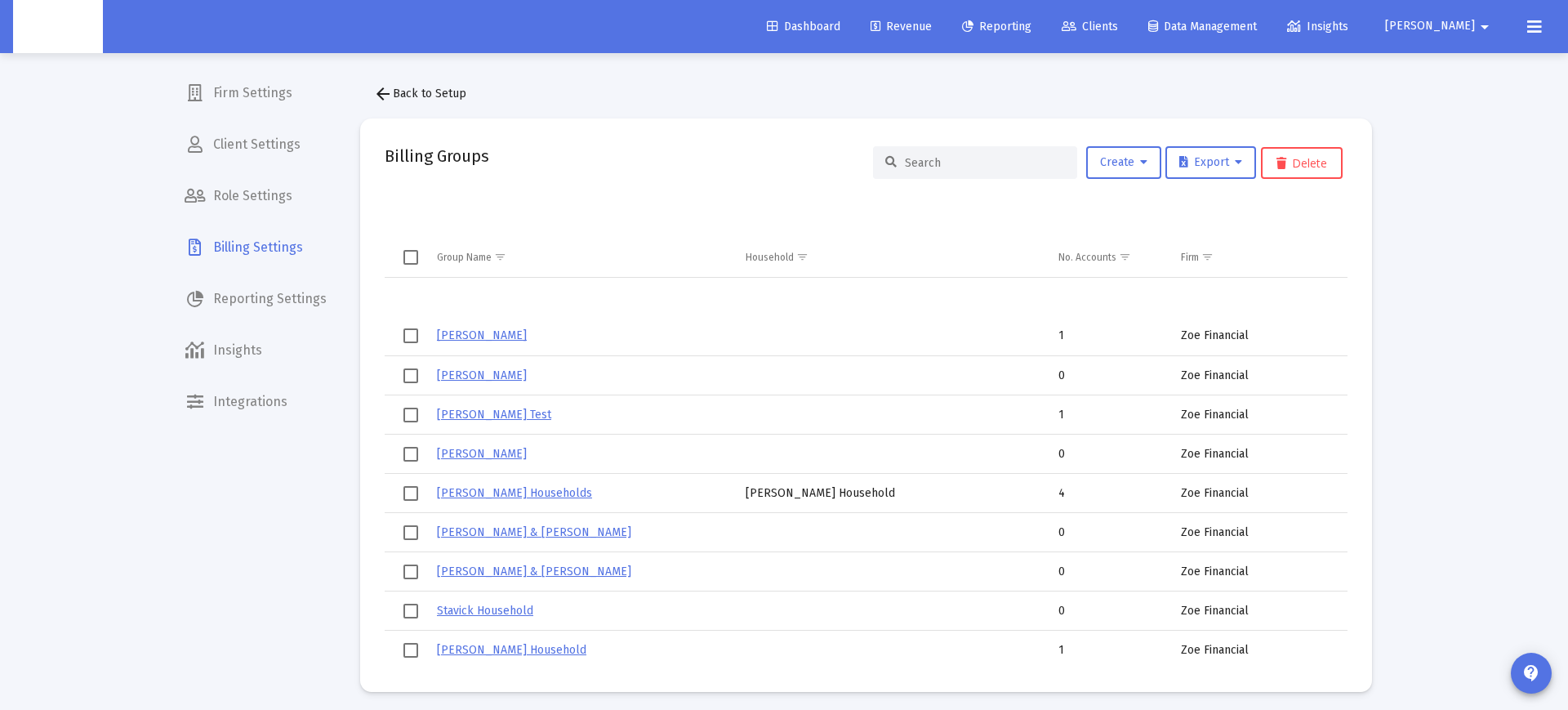
click at [958, 167] on input at bounding box center [985, 163] width 160 height 14
paste input "[PERSON_NAME]"
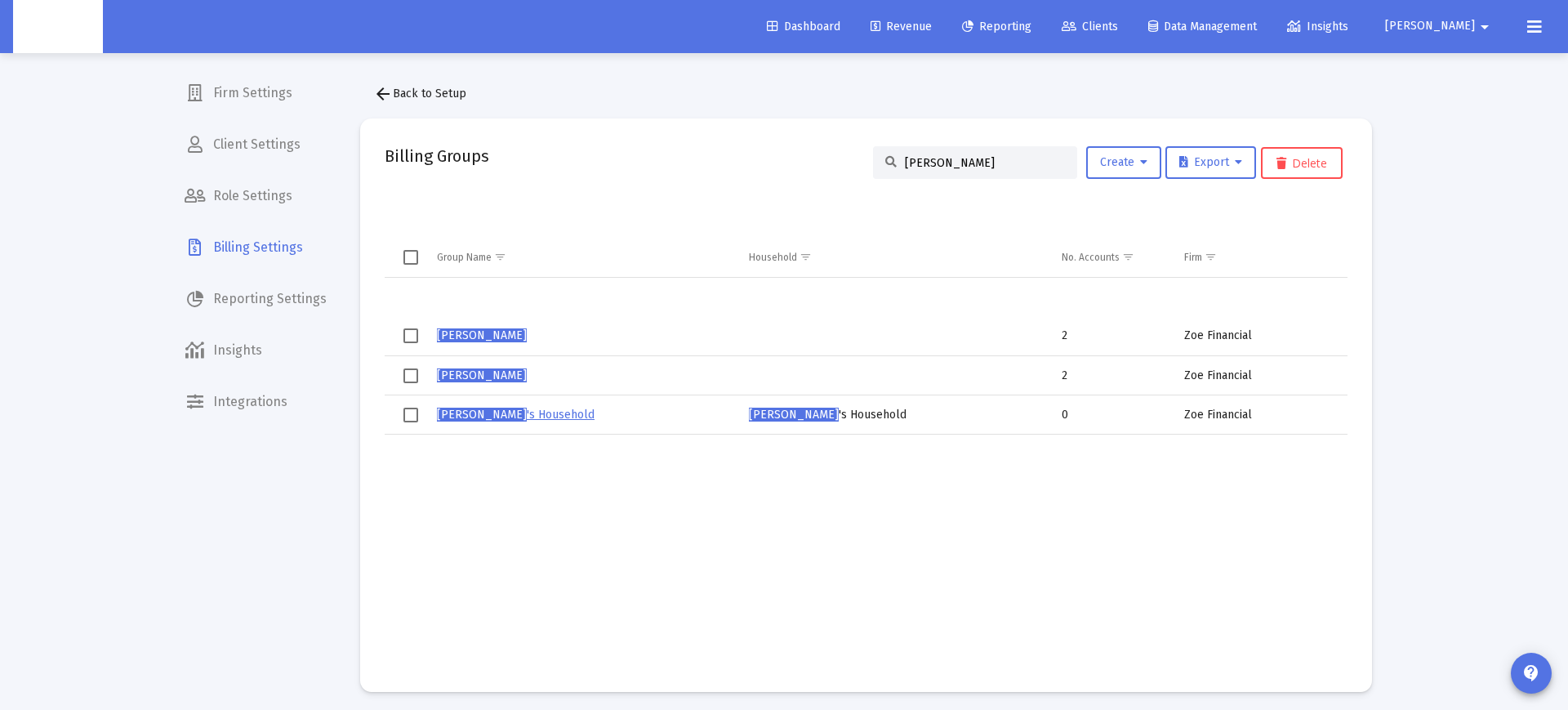
type input "[PERSON_NAME]"
click at [546, 419] on link "Claire Schroyer 's Household" at bounding box center [516, 415] width 158 height 14
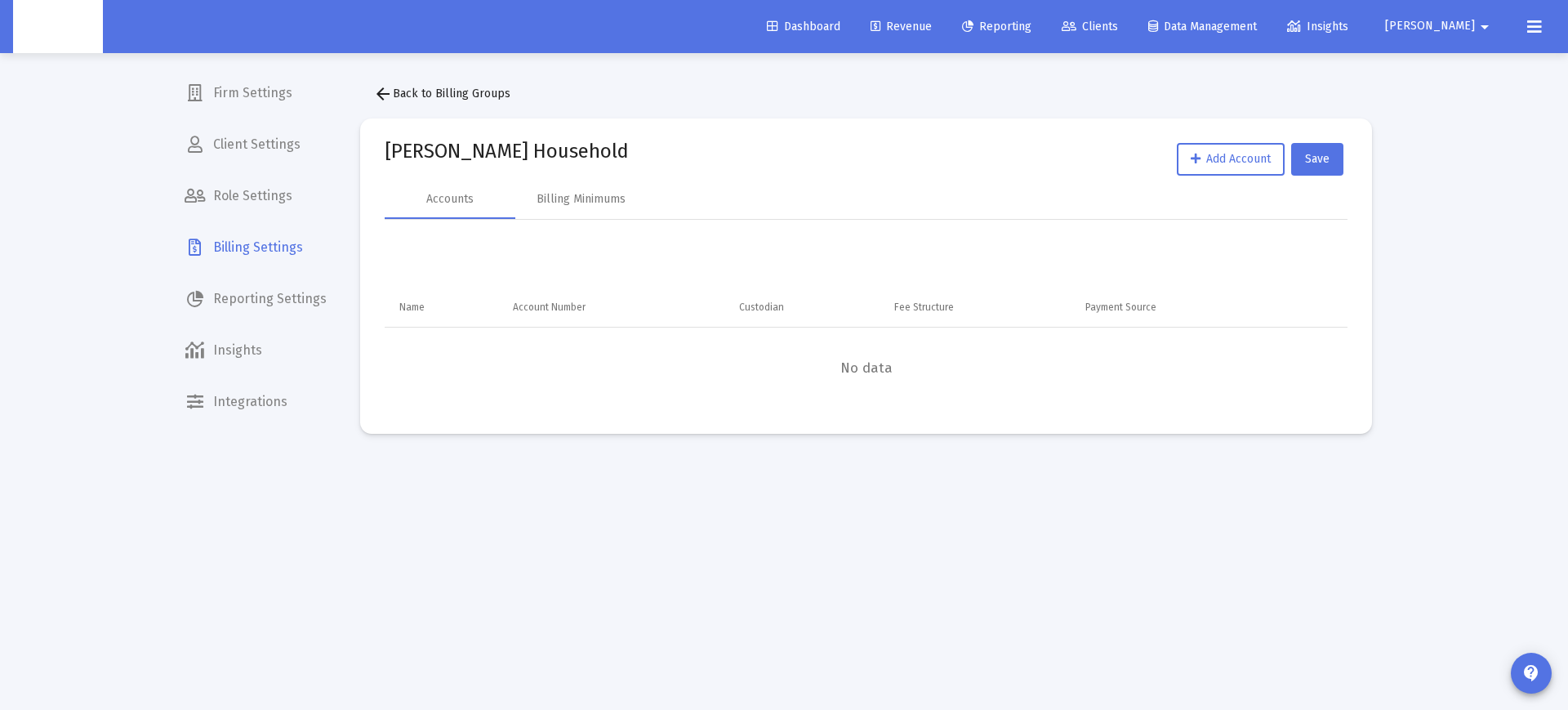
click at [432, 95] on span "arrow_back Back to Billing Groups" at bounding box center [441, 94] width 137 height 14
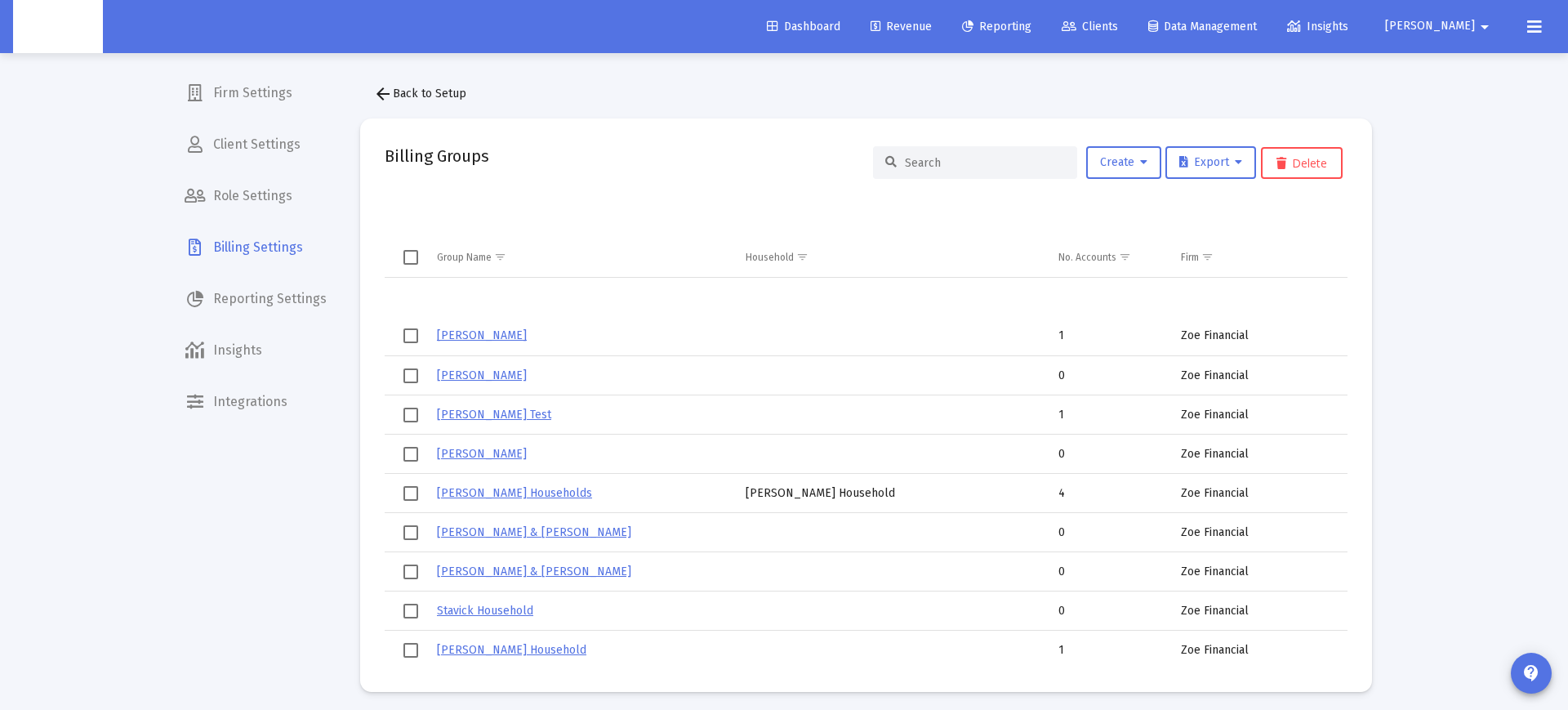
click at [928, 160] on input at bounding box center [985, 163] width 160 height 14
paste input "[PERSON_NAME]"
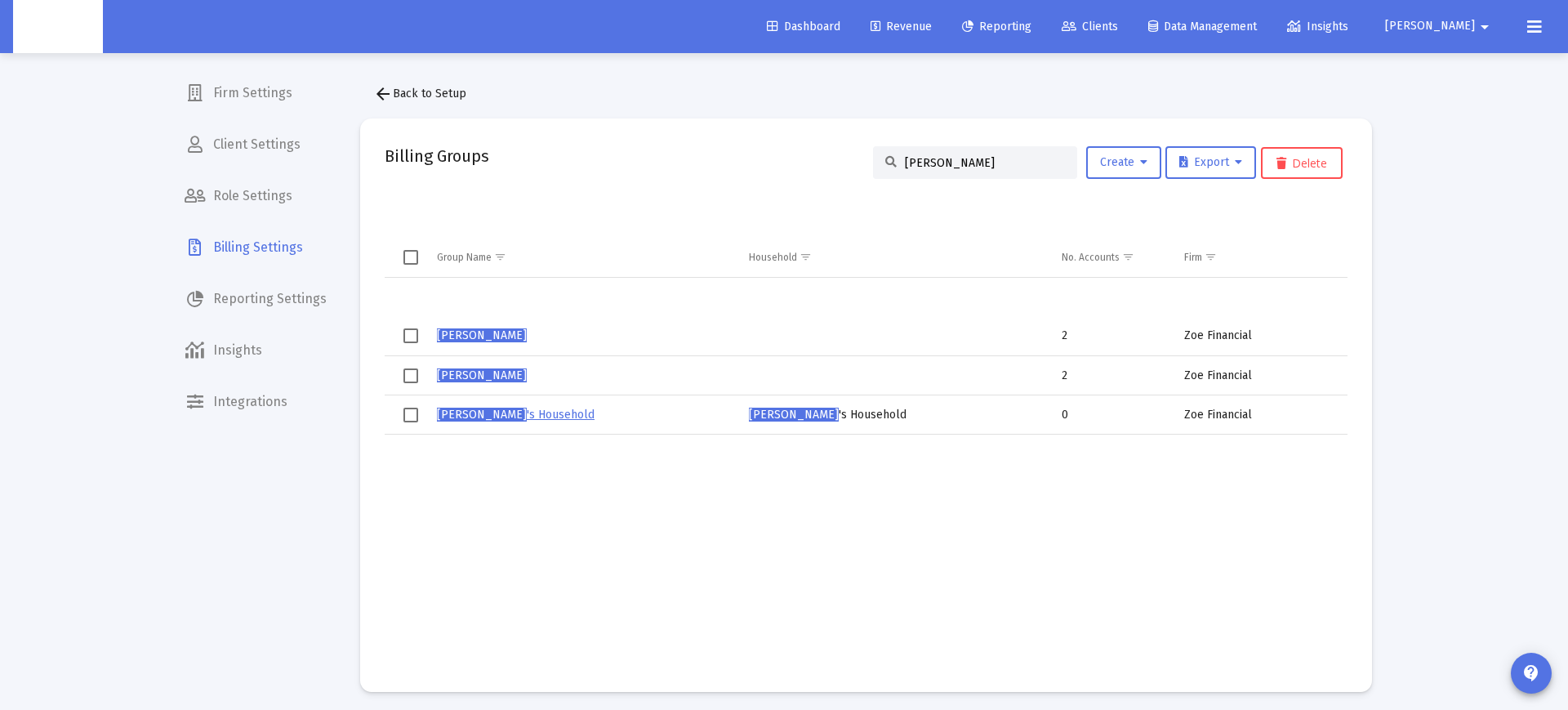
type input "[PERSON_NAME]"
click at [497, 332] on span "[PERSON_NAME]" at bounding box center [481, 336] width 89 height 14
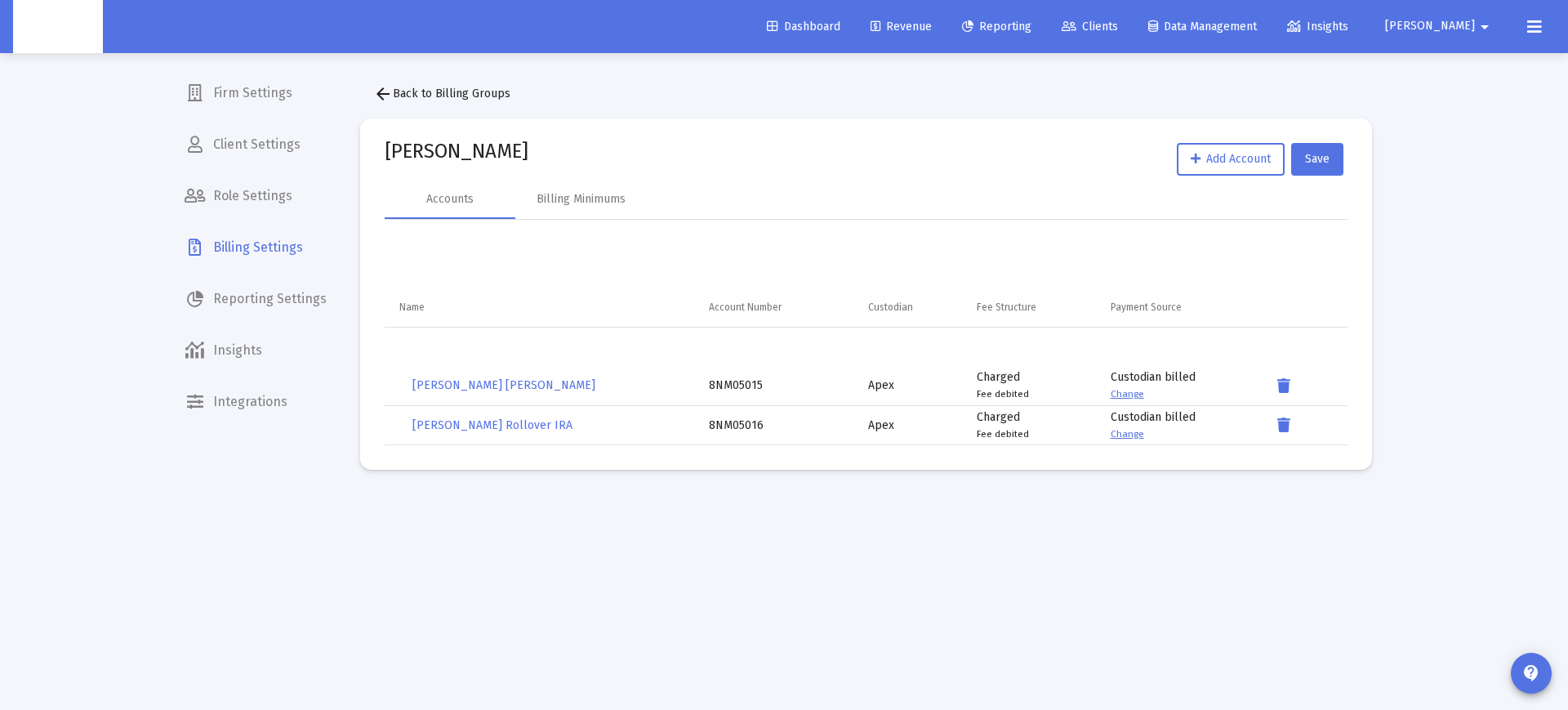
click at [381, 90] on mat-icon "arrow_back" at bounding box center [383, 94] width 19 height 20
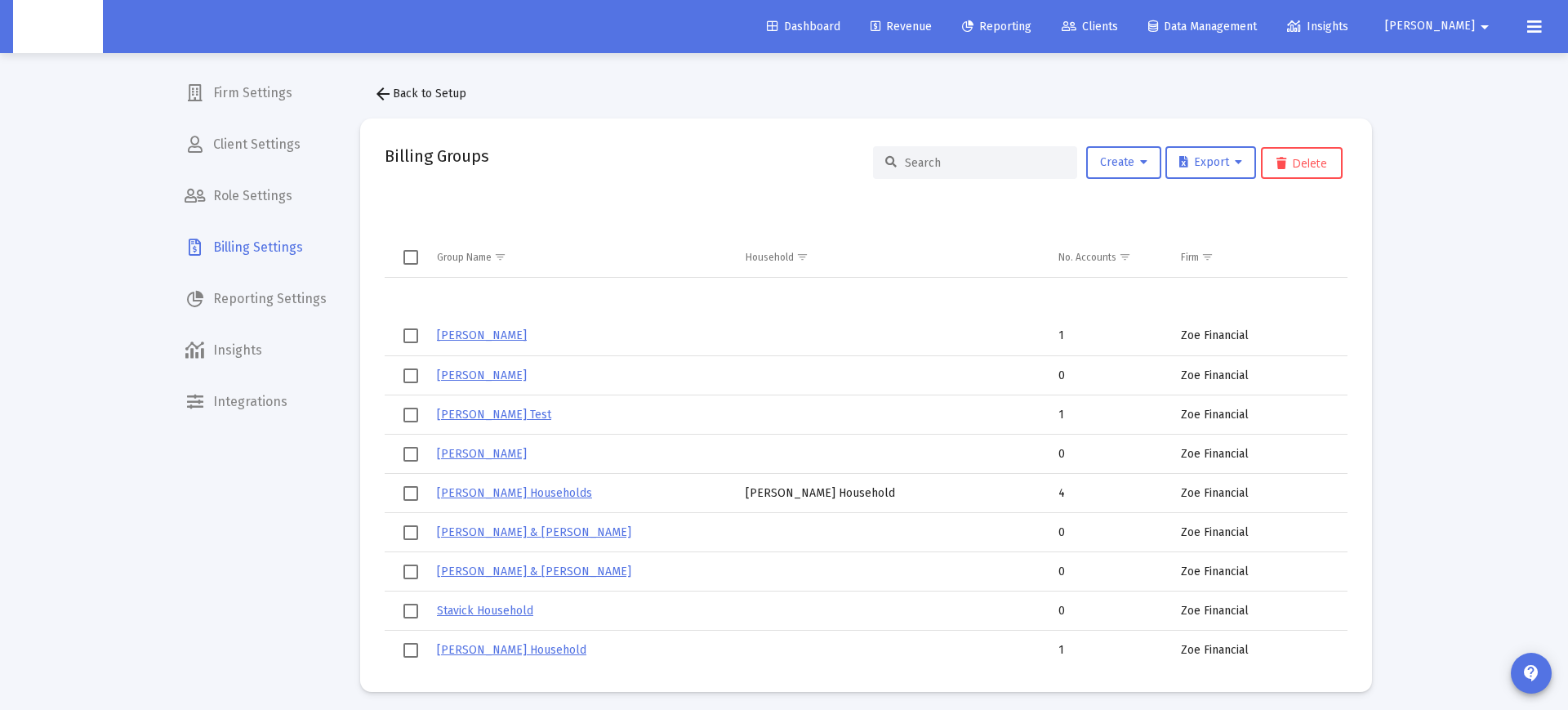
click at [964, 164] on input at bounding box center [985, 163] width 160 height 14
paste input "[PERSON_NAME]"
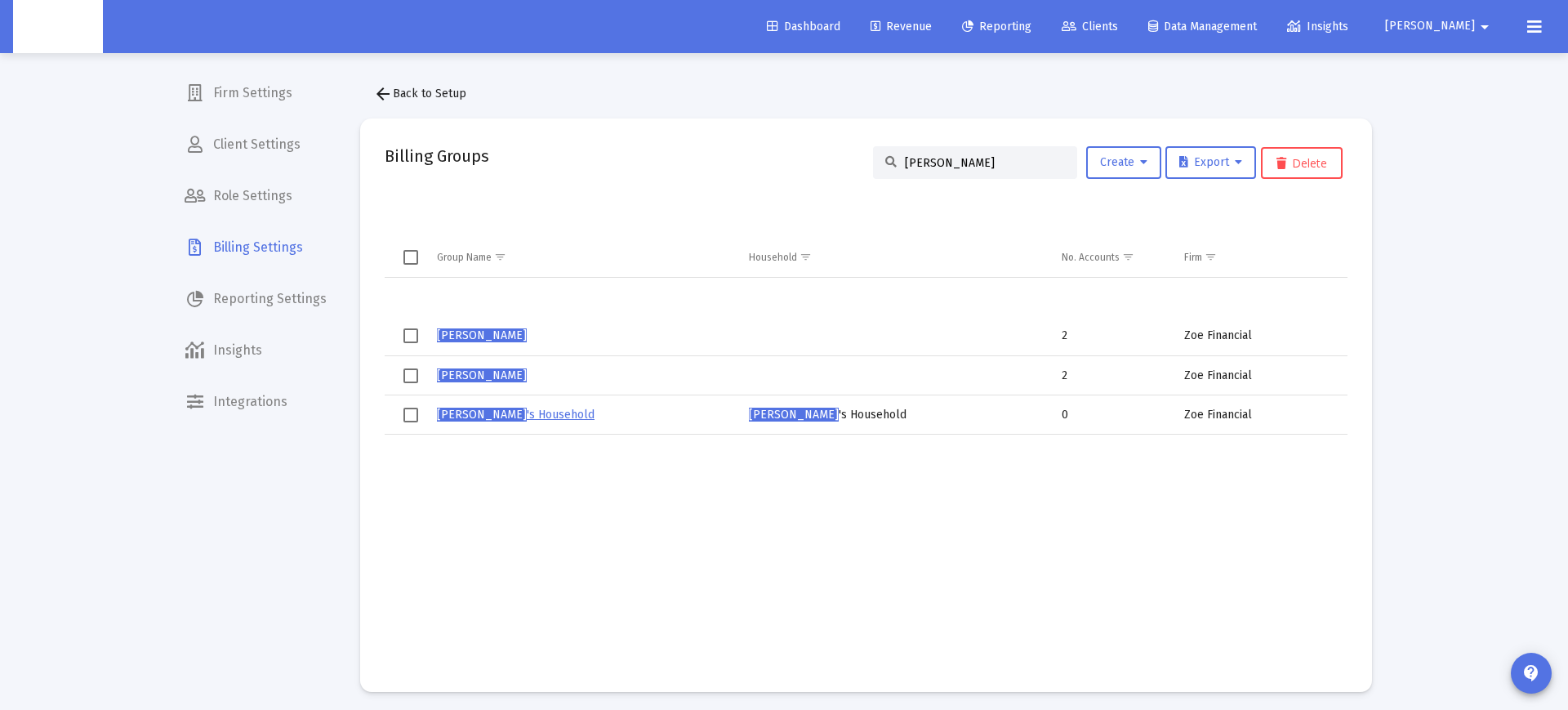
type input "[PERSON_NAME]"
click at [470, 371] on span "[PERSON_NAME]" at bounding box center [481, 376] width 89 height 14
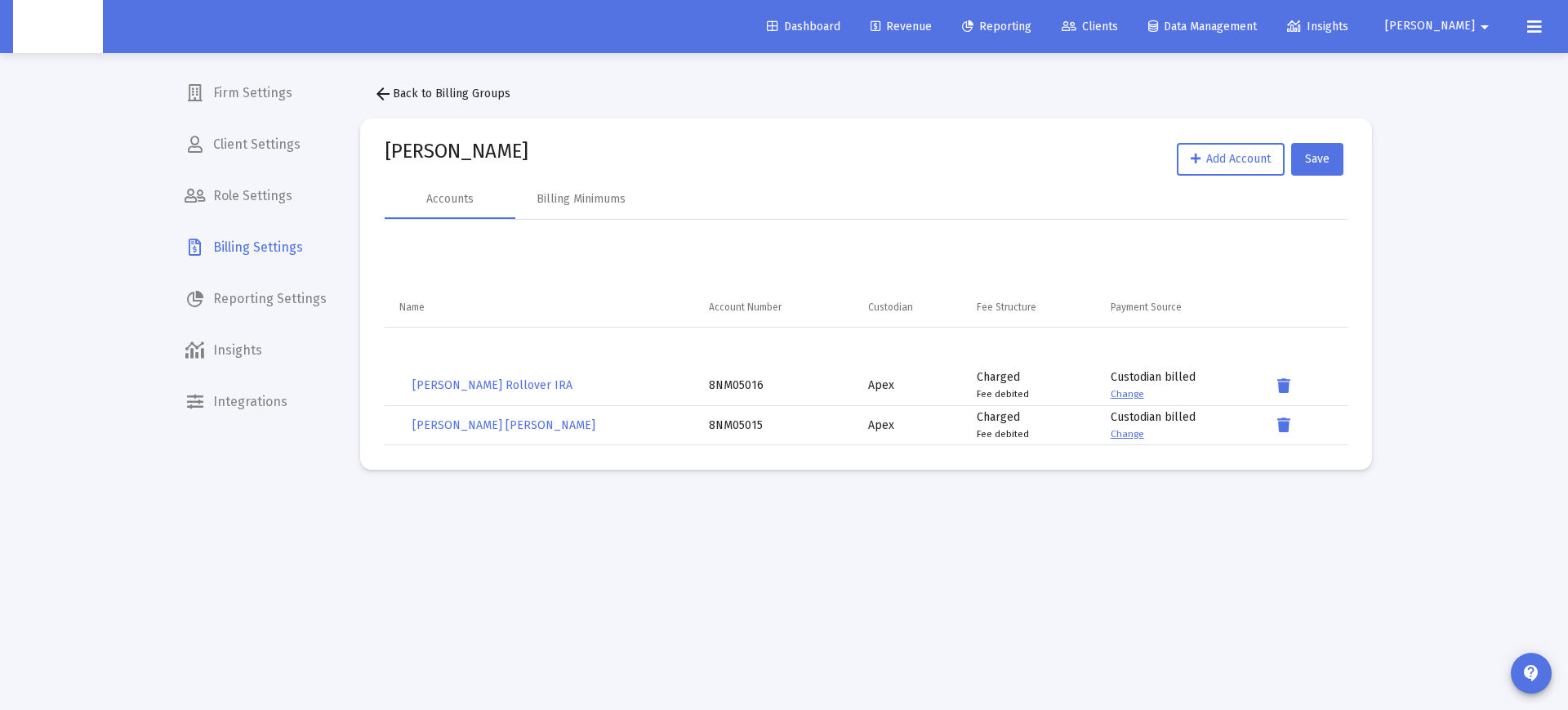
click at [387, 100] on mat-icon "arrow_back" at bounding box center [383, 94] width 19 height 20
